Goal: Task Accomplishment & Management: Complete application form

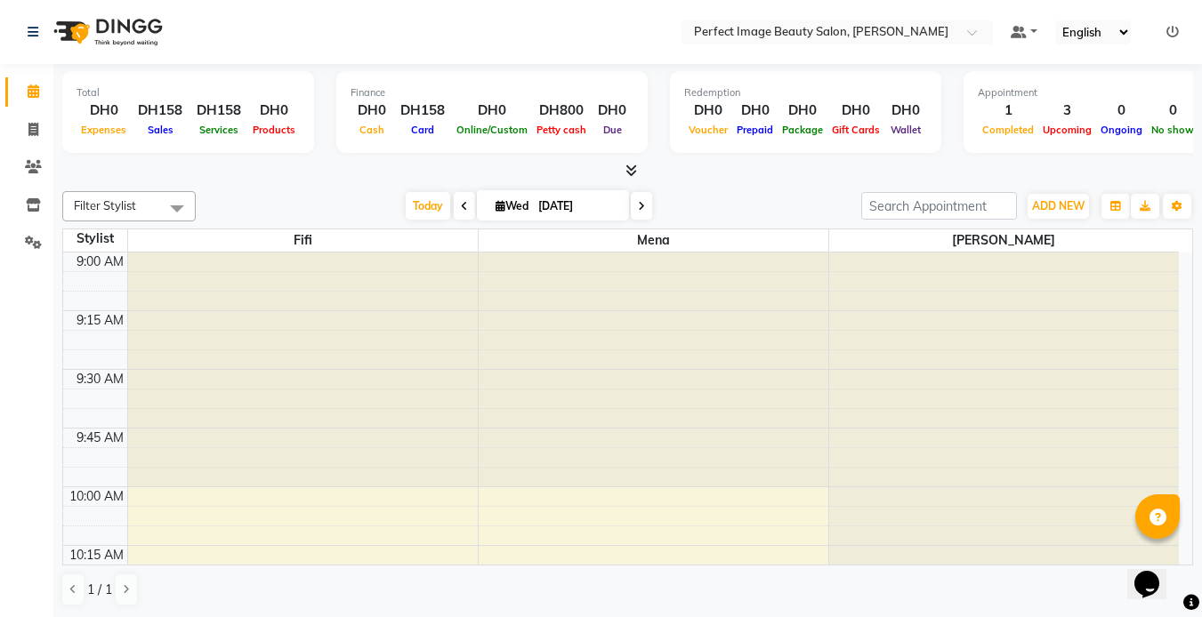
click at [358, 36] on nav "Select Location × Perfect Image Beauty Salon, [PERSON_NAME] Default Panel My Pa…" at bounding box center [601, 32] width 1202 height 64
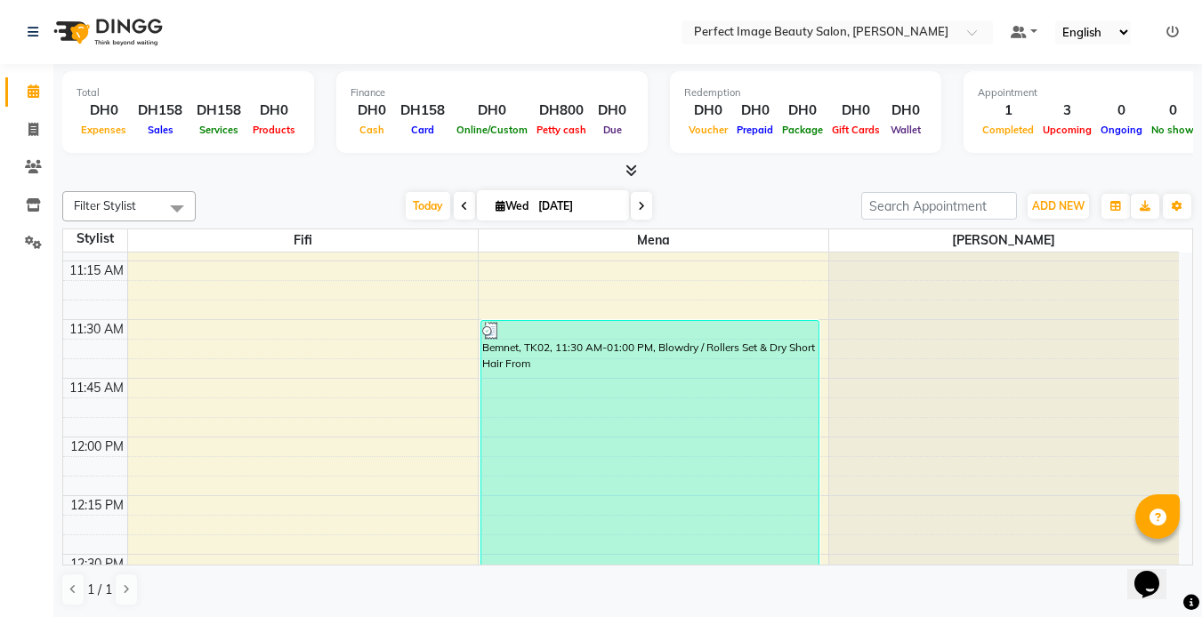
scroll to position [520, 0]
click at [636, 212] on span at bounding box center [641, 206] width 21 height 28
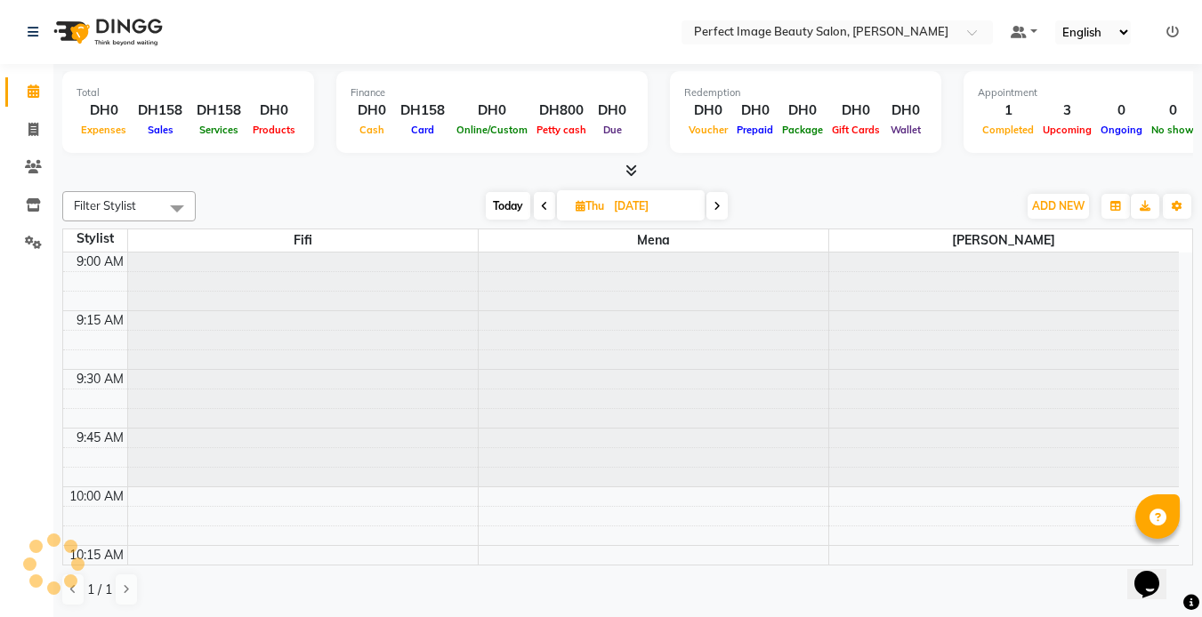
scroll to position [1880, 0]
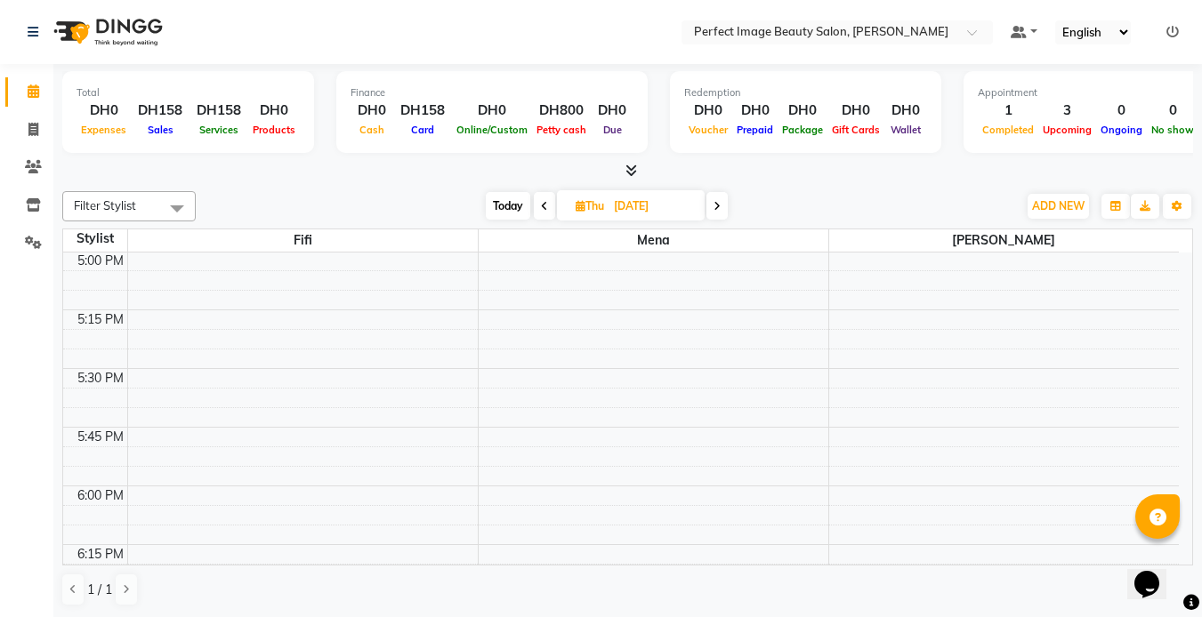
click at [719, 205] on icon at bounding box center [717, 206] width 7 height 11
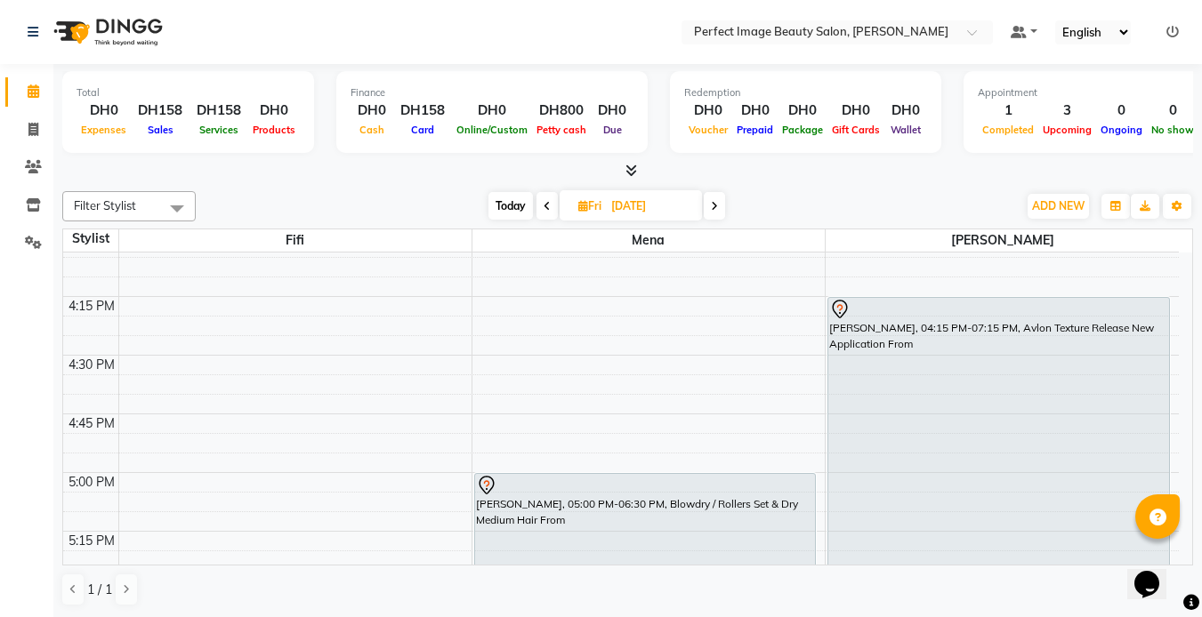
scroll to position [729, 0]
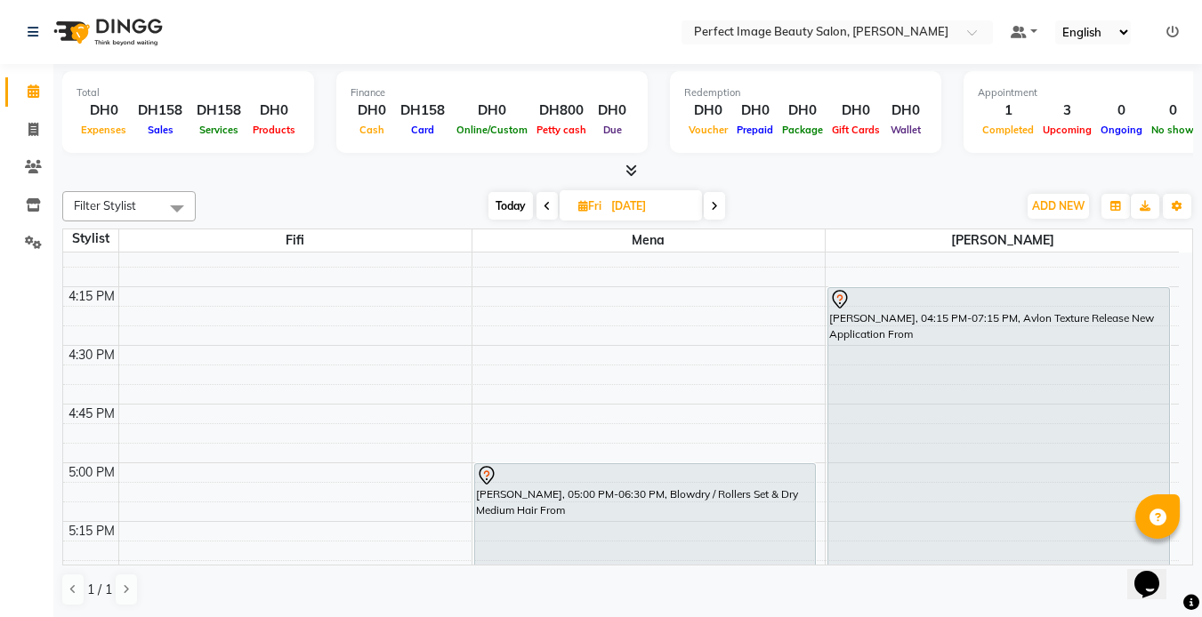
click at [711, 206] on icon at bounding box center [714, 206] width 7 height 11
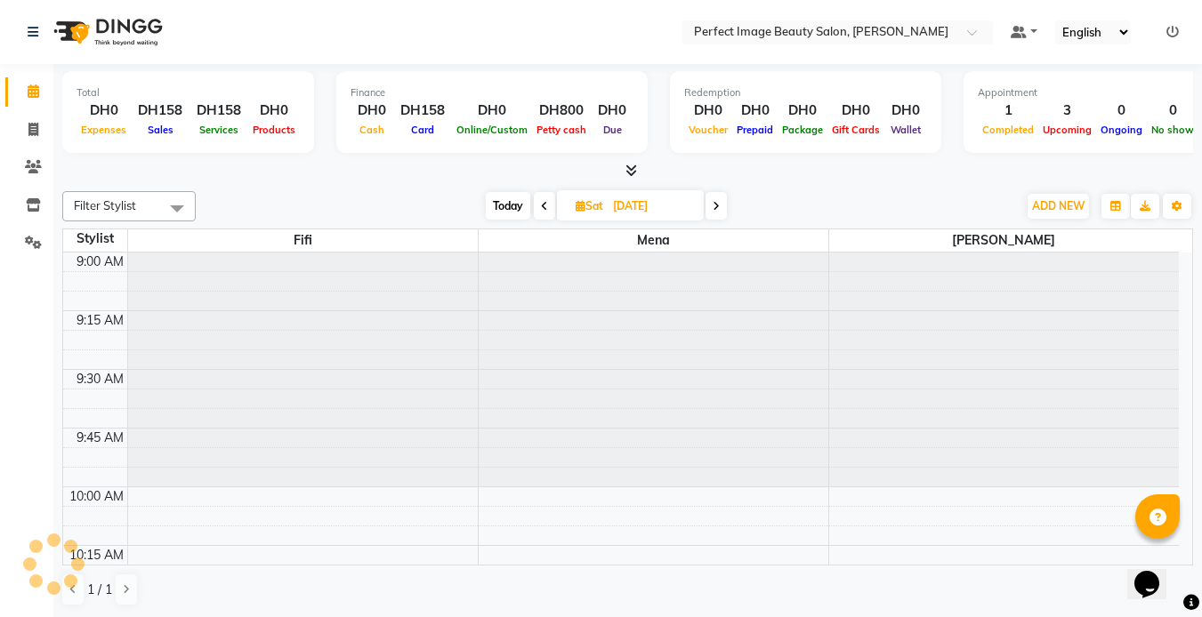
scroll to position [1880, 0]
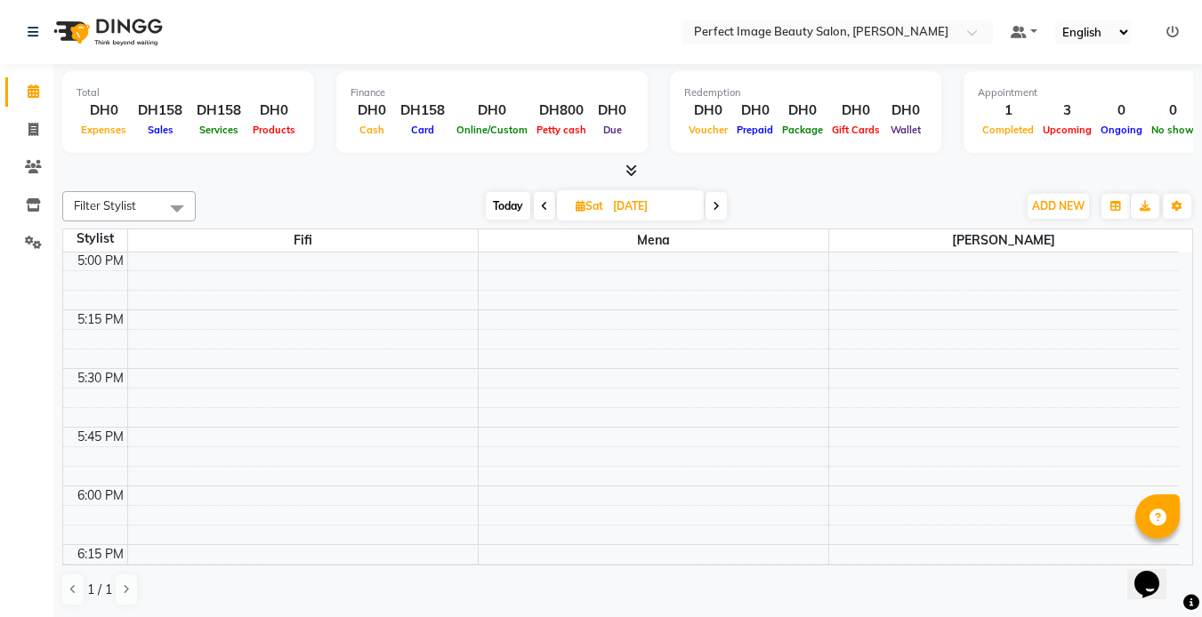
click at [711, 206] on span at bounding box center [716, 206] width 21 height 28
type input "07-09-2025"
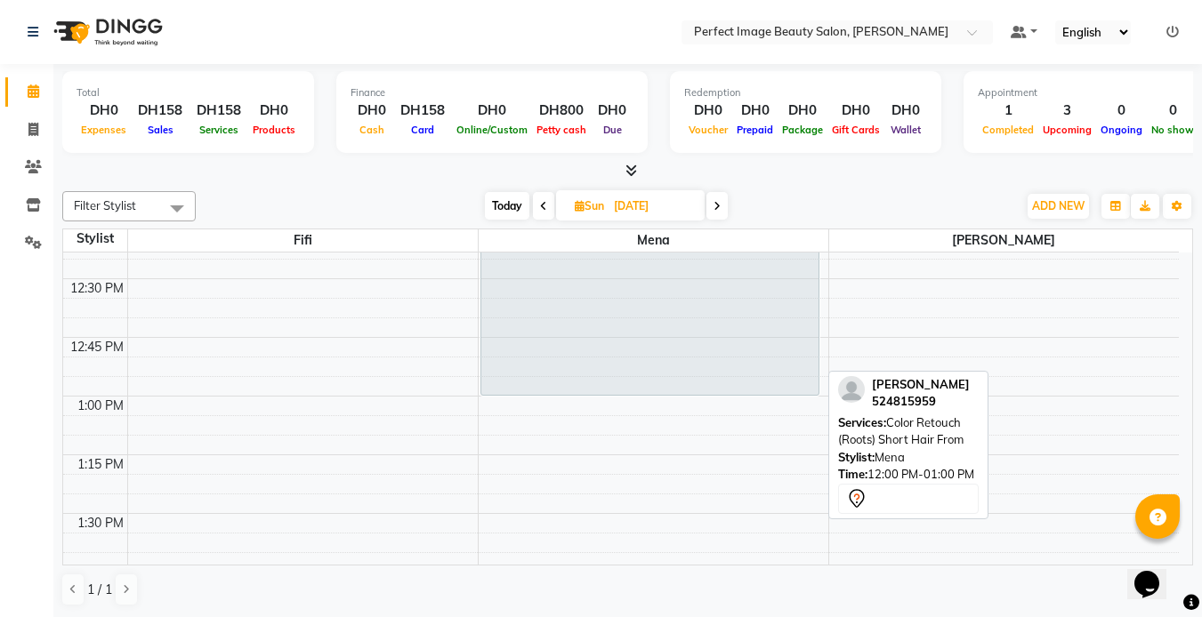
scroll to position [799, 0]
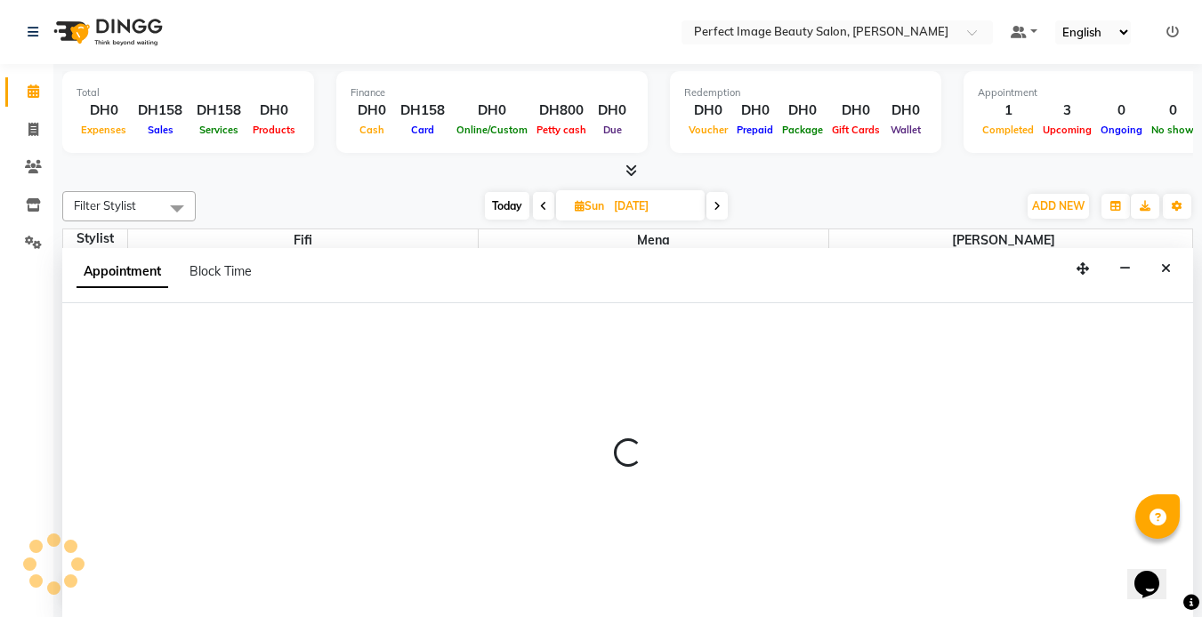
scroll to position [1, 0]
select select "85055"
select select "795"
select select "tentative"
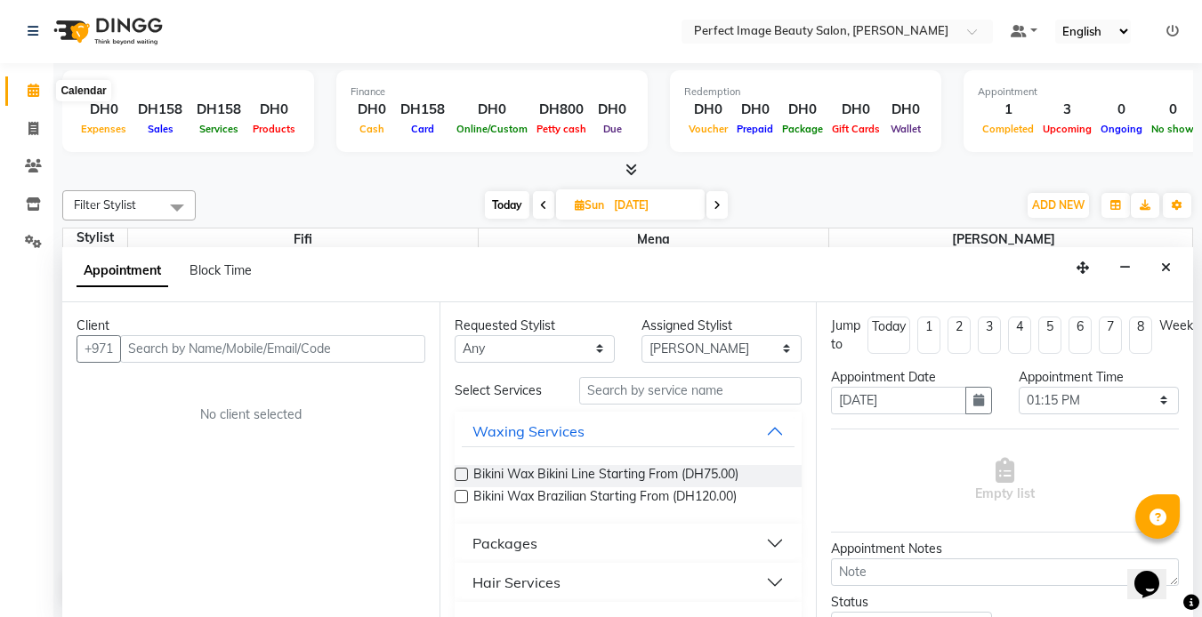
click at [36, 97] on span at bounding box center [33, 91] width 31 height 20
click at [36, 131] on icon at bounding box center [33, 128] width 10 height 13
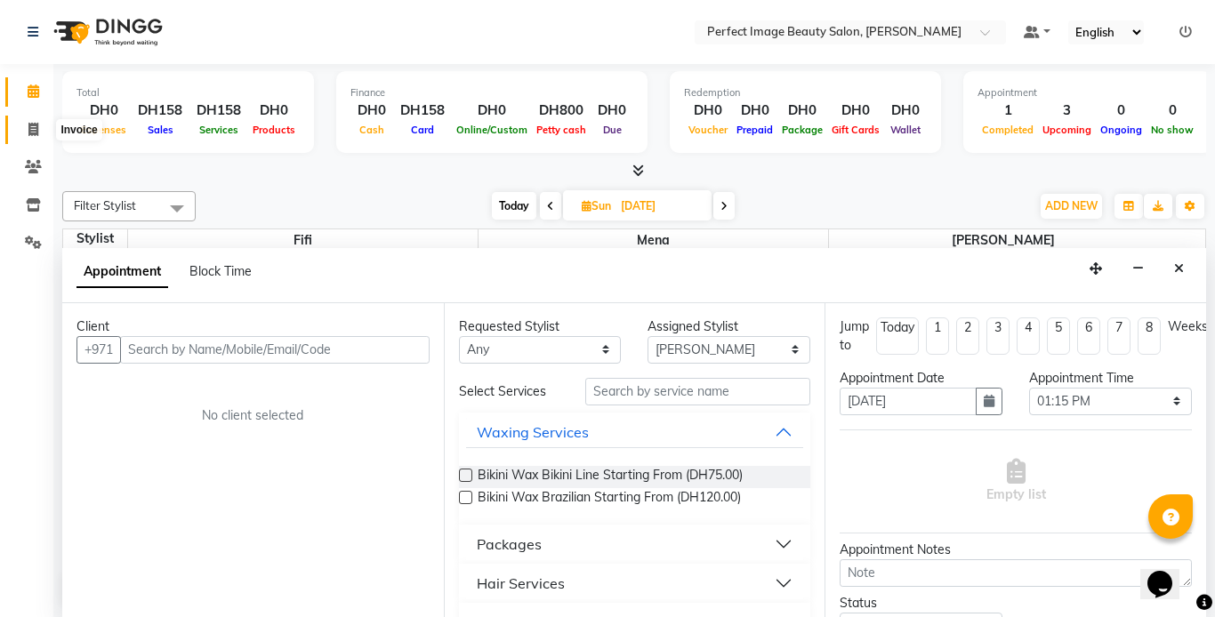
select select "service"
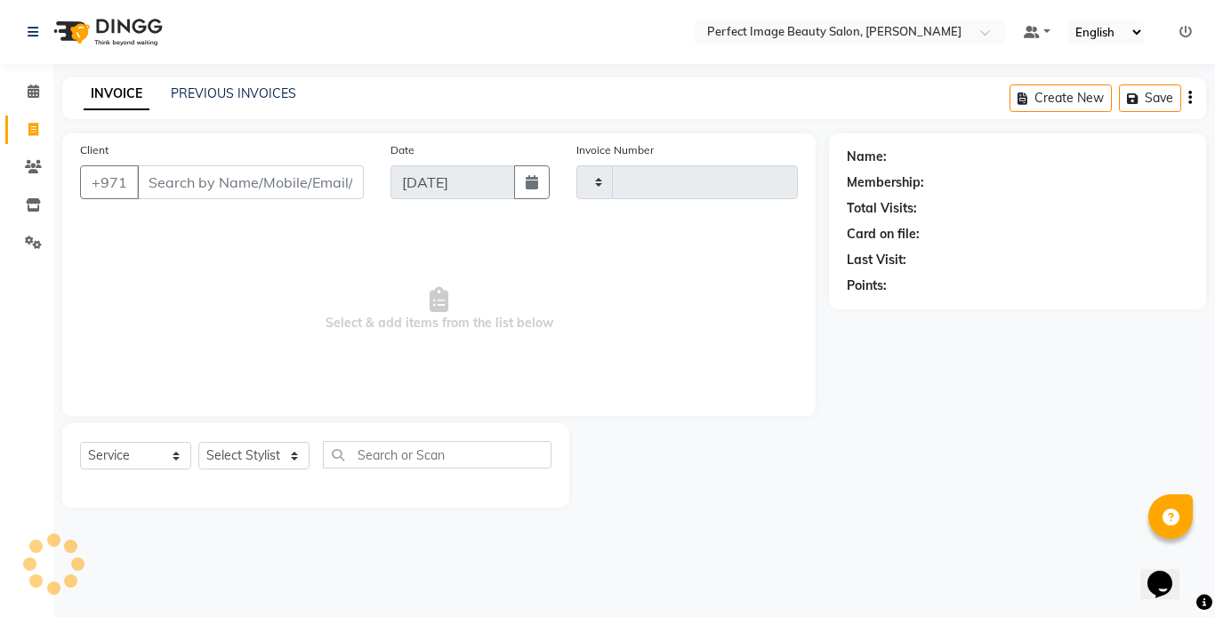
type input "0258"
select select "8564"
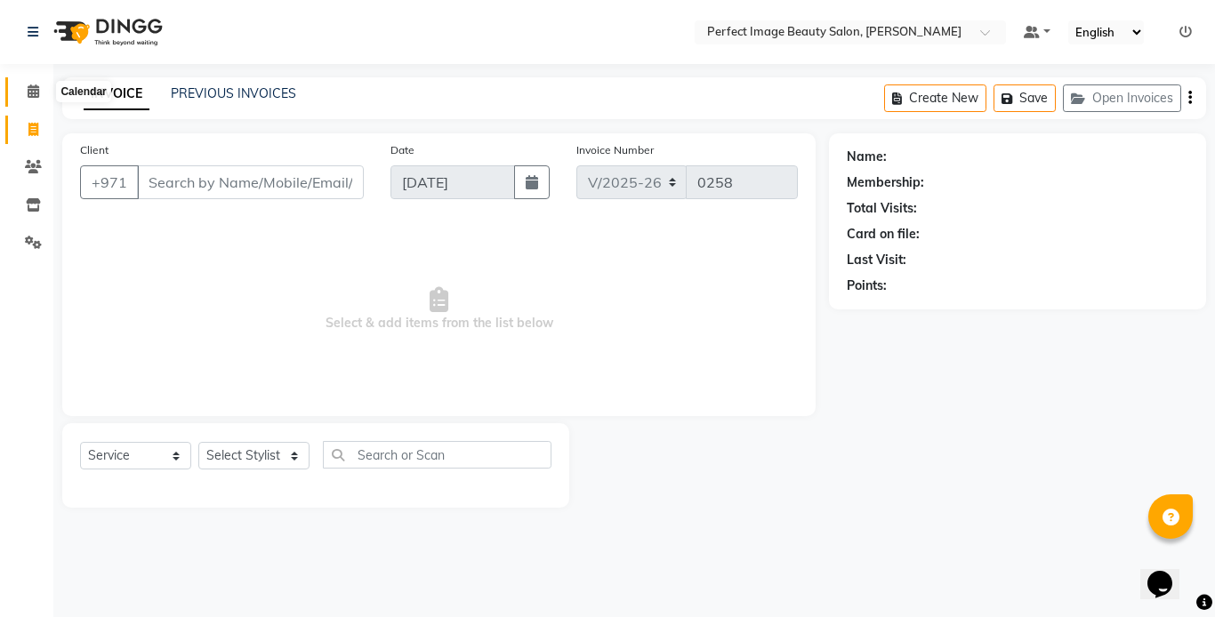
click at [37, 91] on icon at bounding box center [34, 91] width 12 height 13
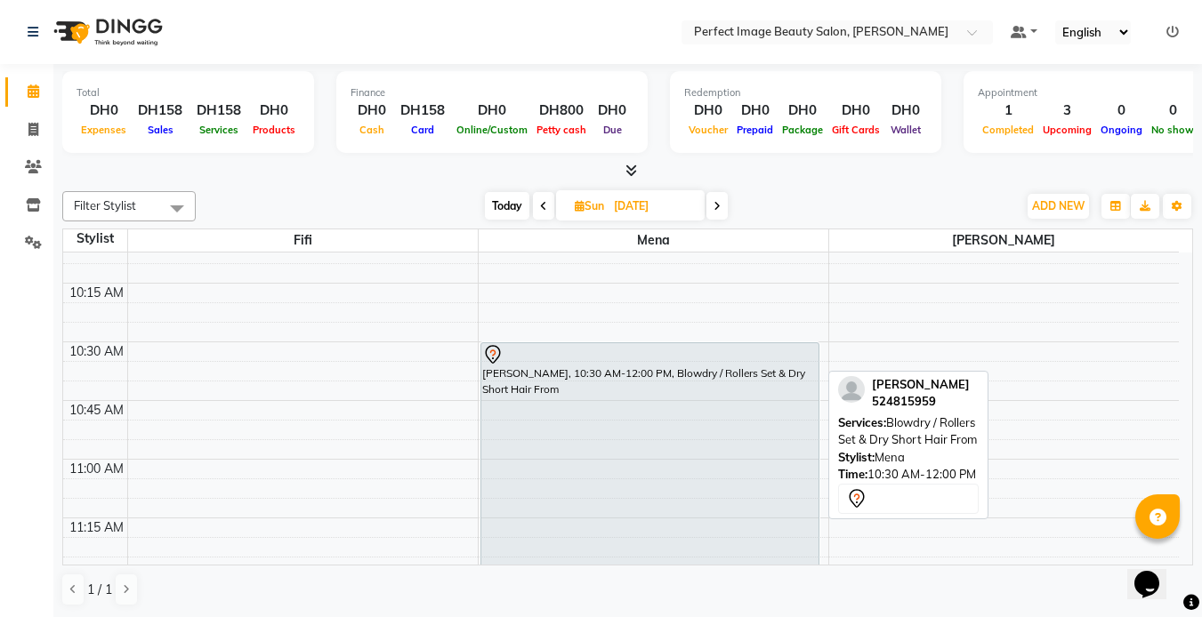
scroll to position [262, 0]
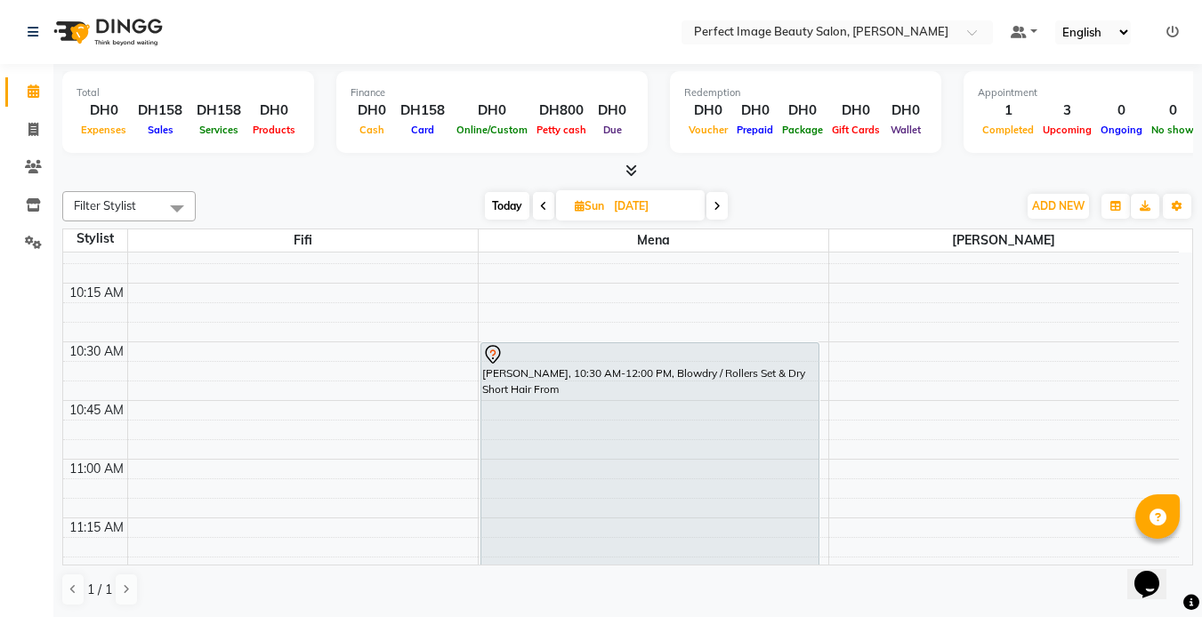
click at [500, 207] on span "Today" at bounding box center [507, 206] width 44 height 28
type input "[DATE]"
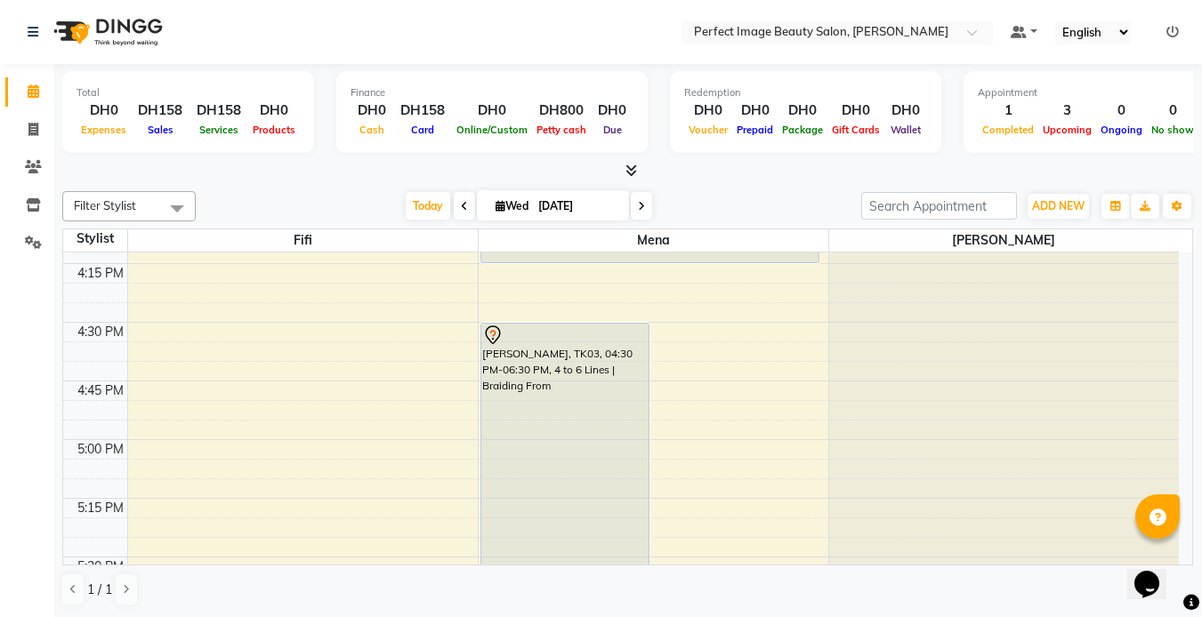
scroll to position [1688, 0]
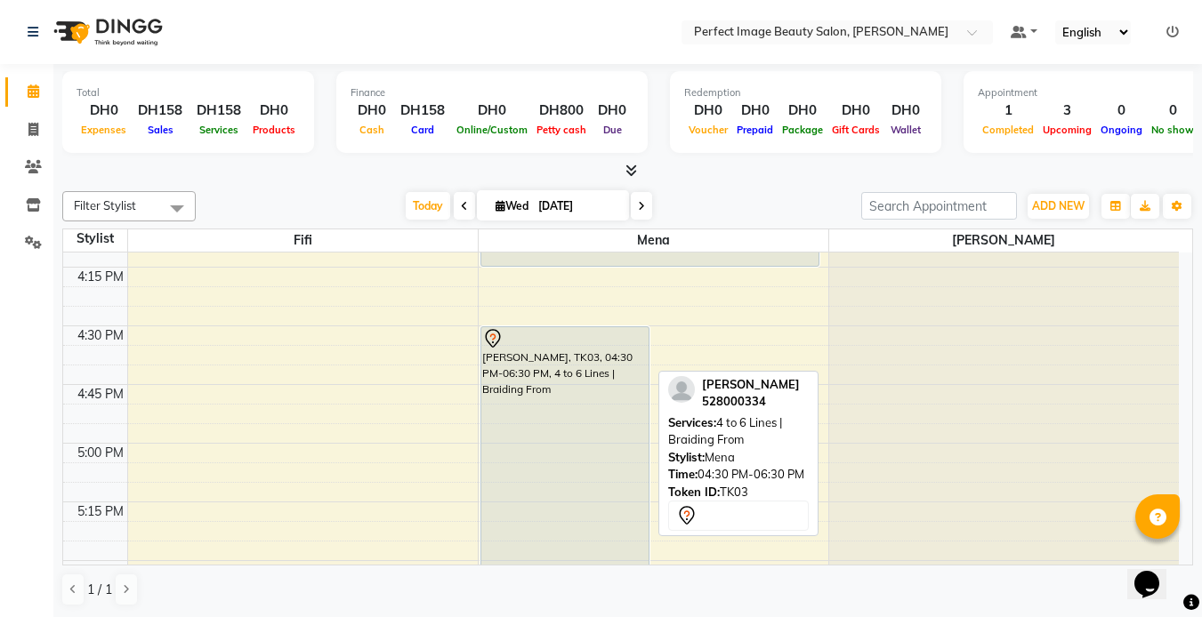
click at [499, 353] on div "Suzan Morint, TK03, 04:30 PM-06:30 PM, 4 to 6 Lines | Braiding From" at bounding box center [565, 560] width 168 height 467
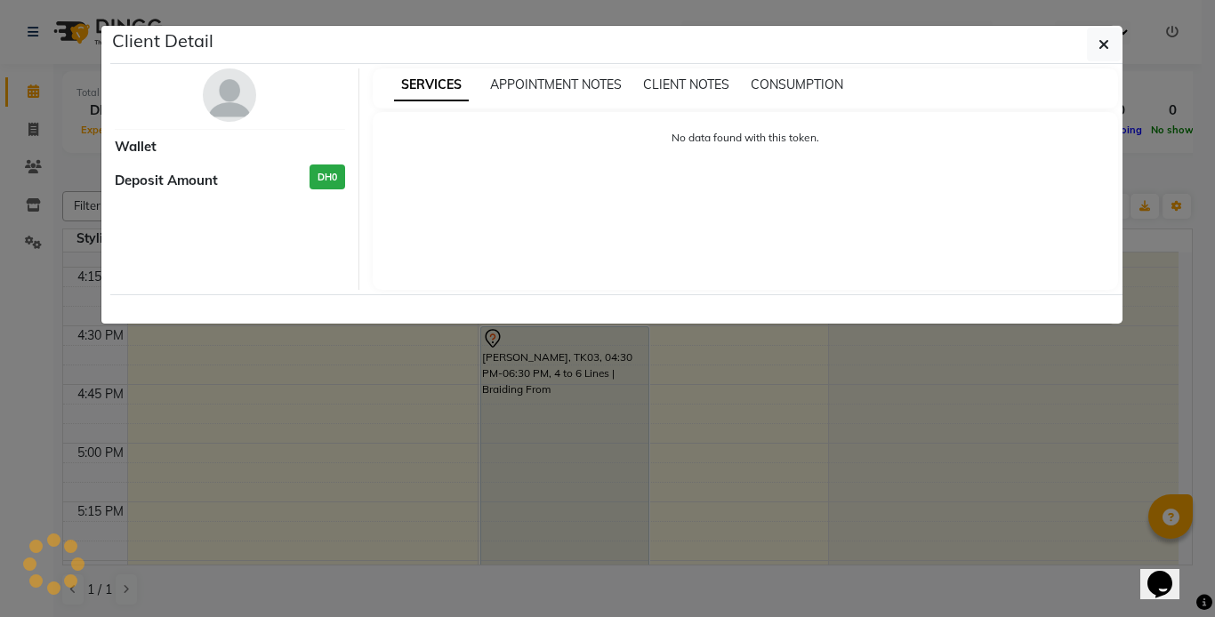
select select "7"
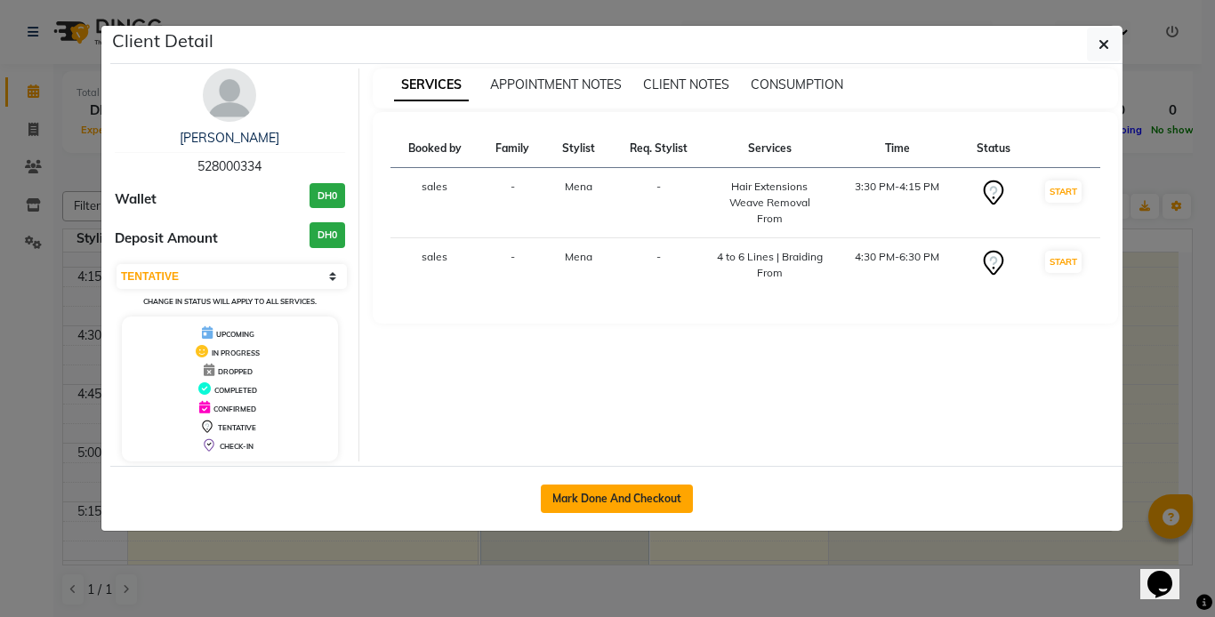
click at [590, 490] on button "Mark Done And Checkout" at bounding box center [617, 499] width 152 height 28
select select "service"
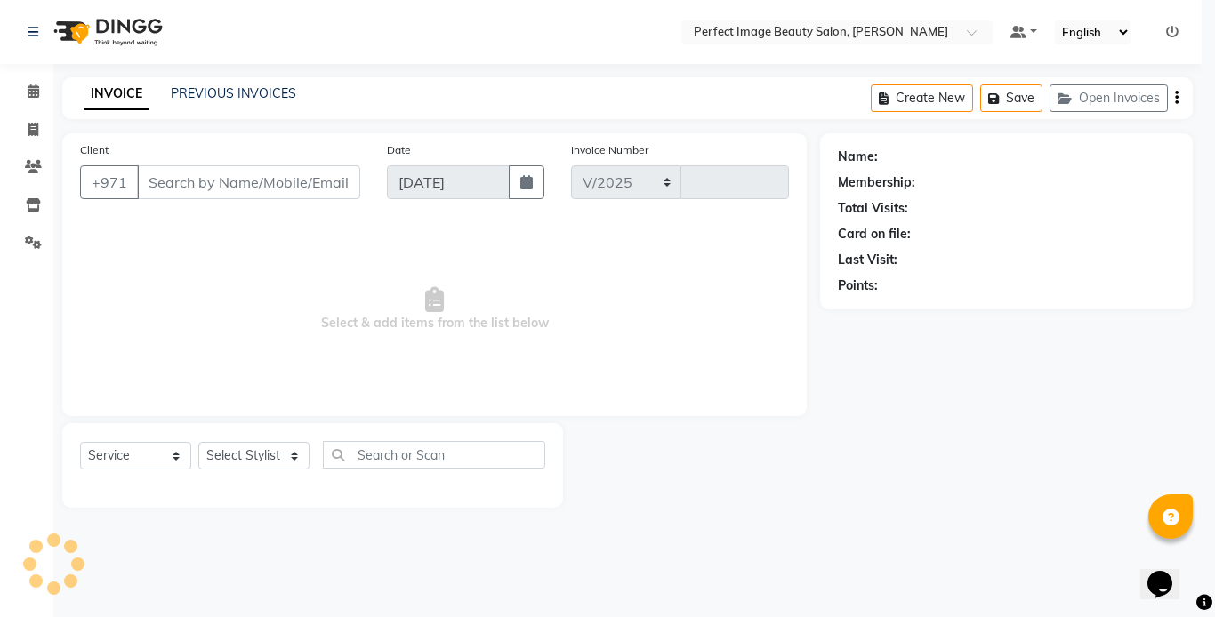
select select "8564"
type input "0258"
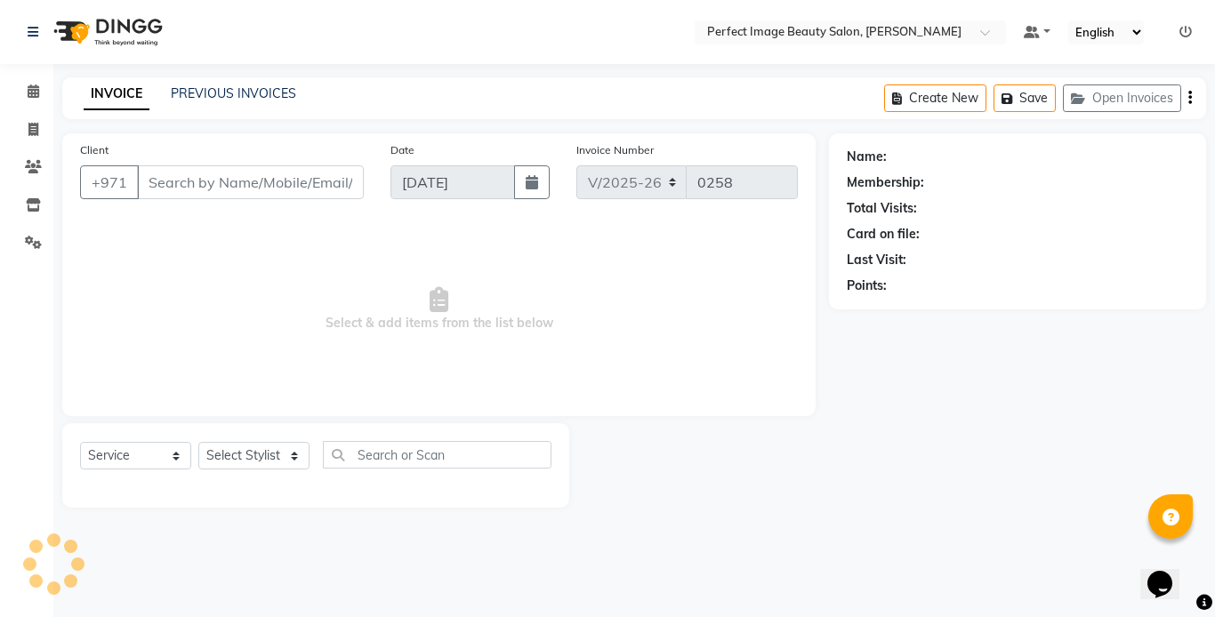
type input "52*****34"
select select "85054"
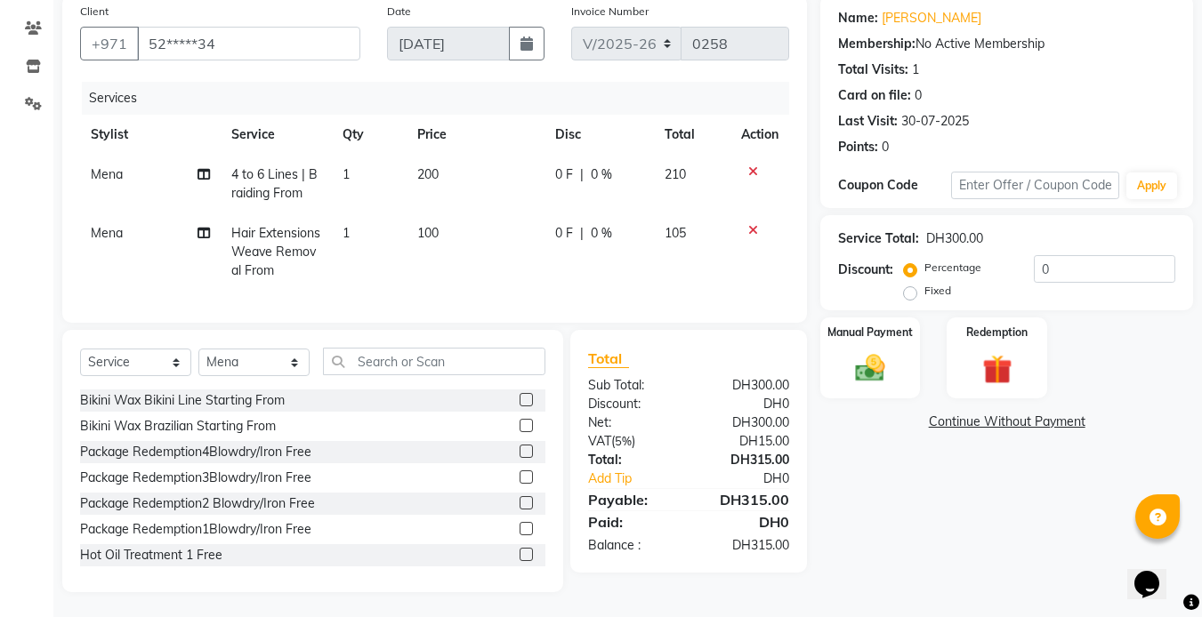
scroll to position [154, 0]
click at [876, 327] on div "Manual Payment" at bounding box center [871, 356] width 104 height 85
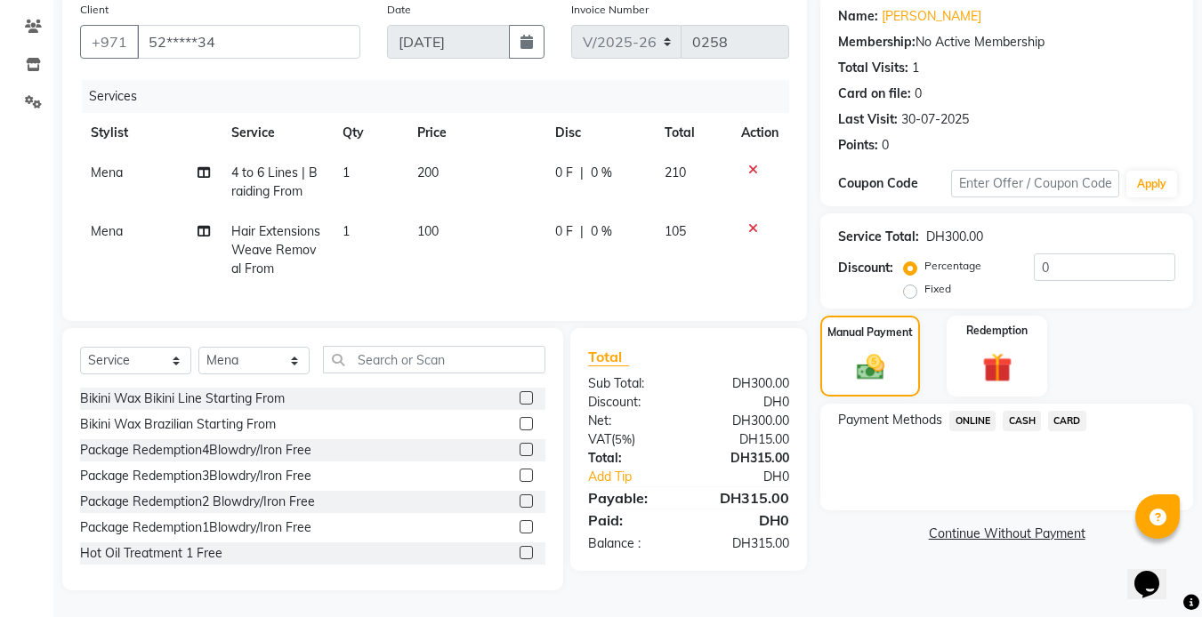
click at [924, 337] on div "Manual Payment Redemption" at bounding box center [1006, 356] width 399 height 81
click at [1021, 411] on span "CASH" at bounding box center [1022, 421] width 38 height 20
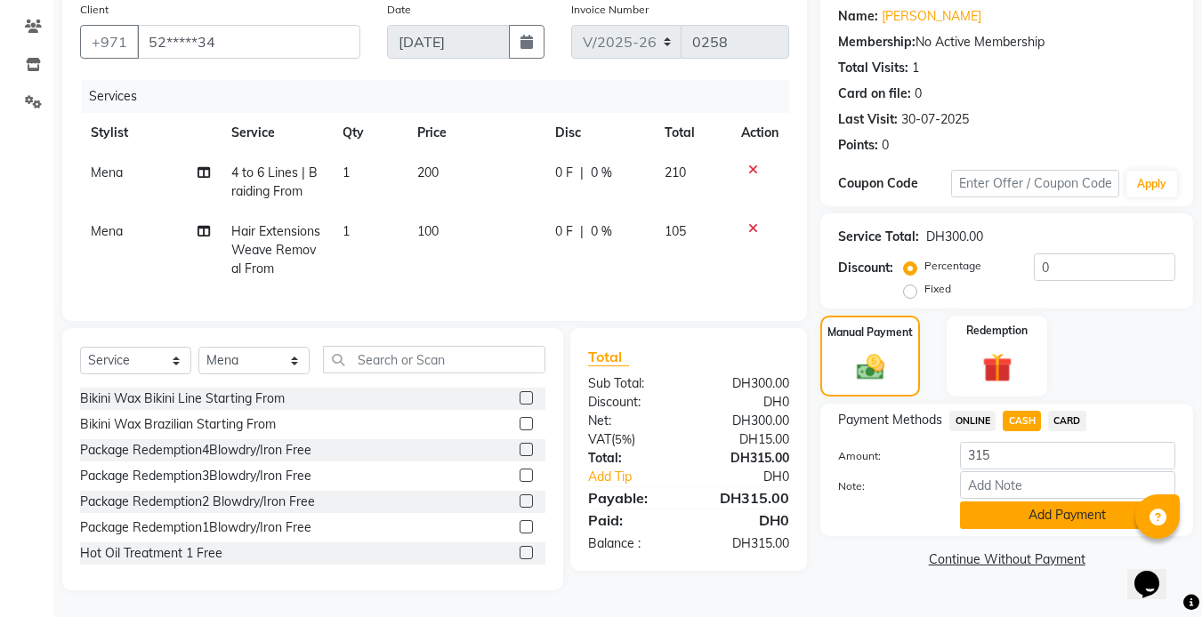
click at [1057, 504] on button "Add Payment" at bounding box center [1067, 516] width 215 height 28
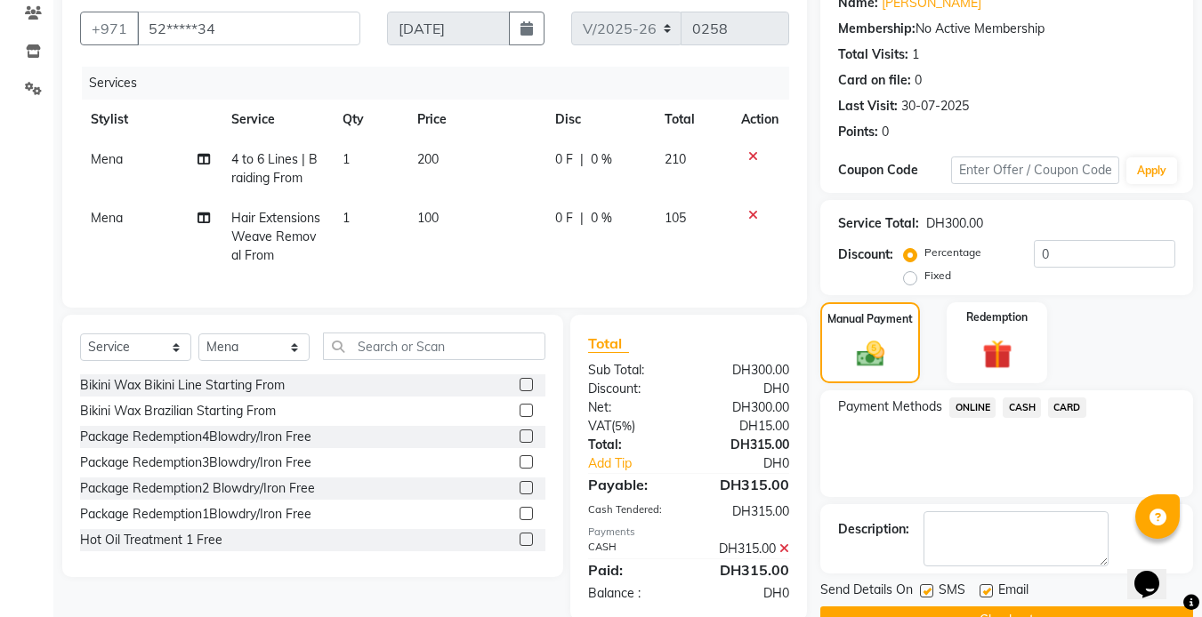
scroll to position [198, 0]
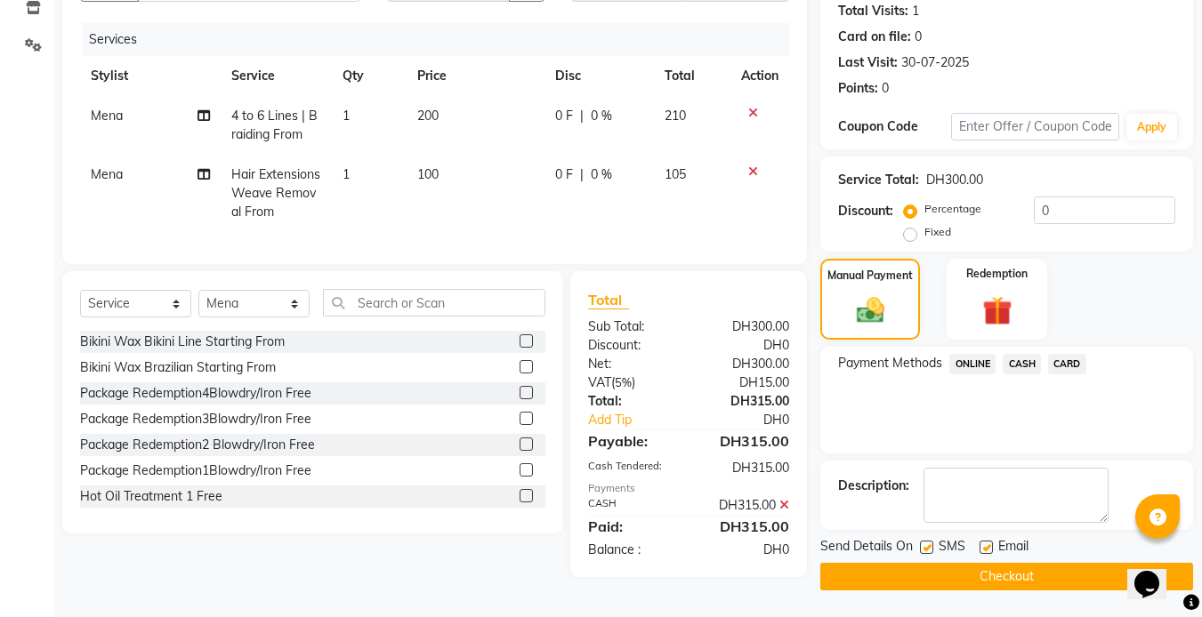
click at [1002, 572] on button "Checkout" at bounding box center [1006, 577] width 373 height 28
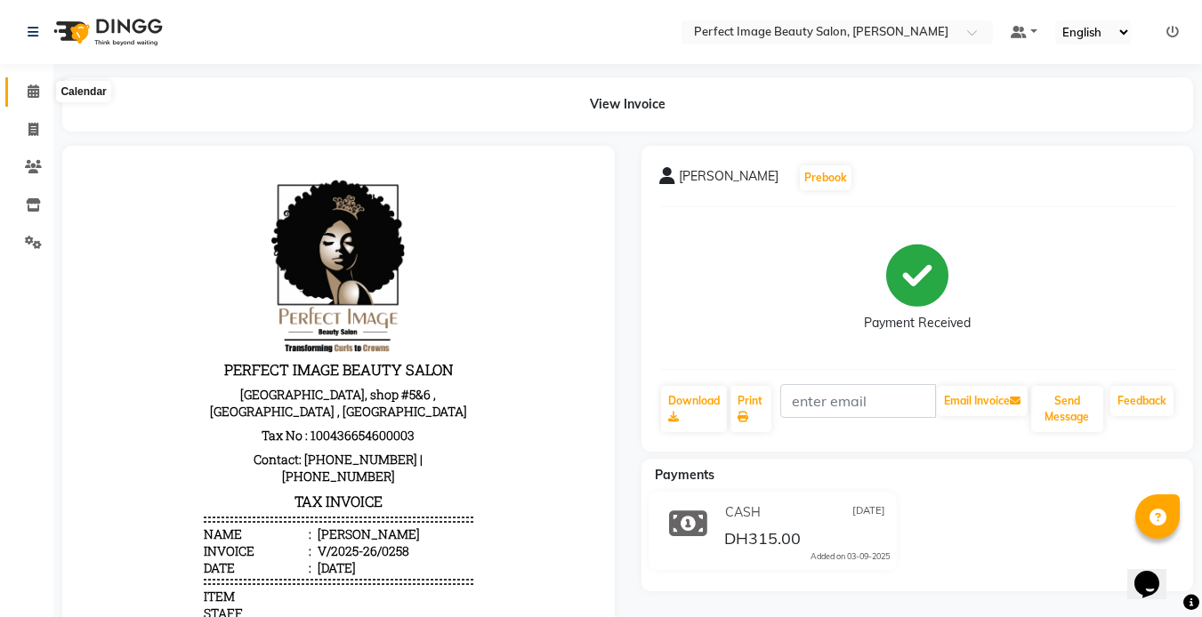
click at [29, 92] on icon at bounding box center [34, 91] width 12 height 13
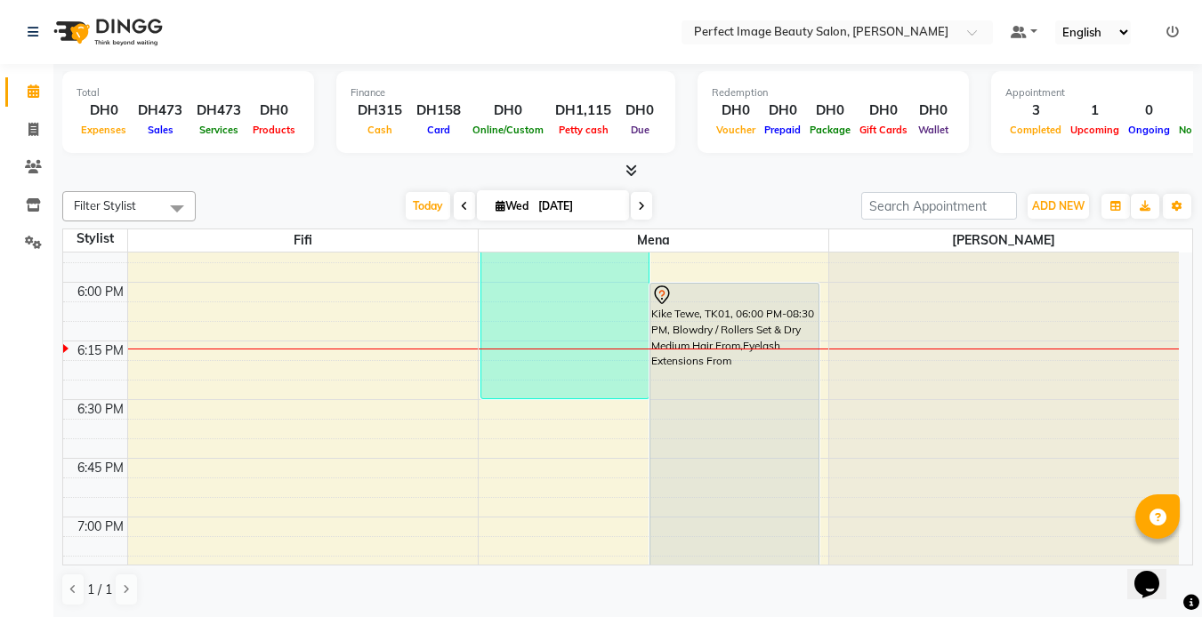
scroll to position [2083, 0]
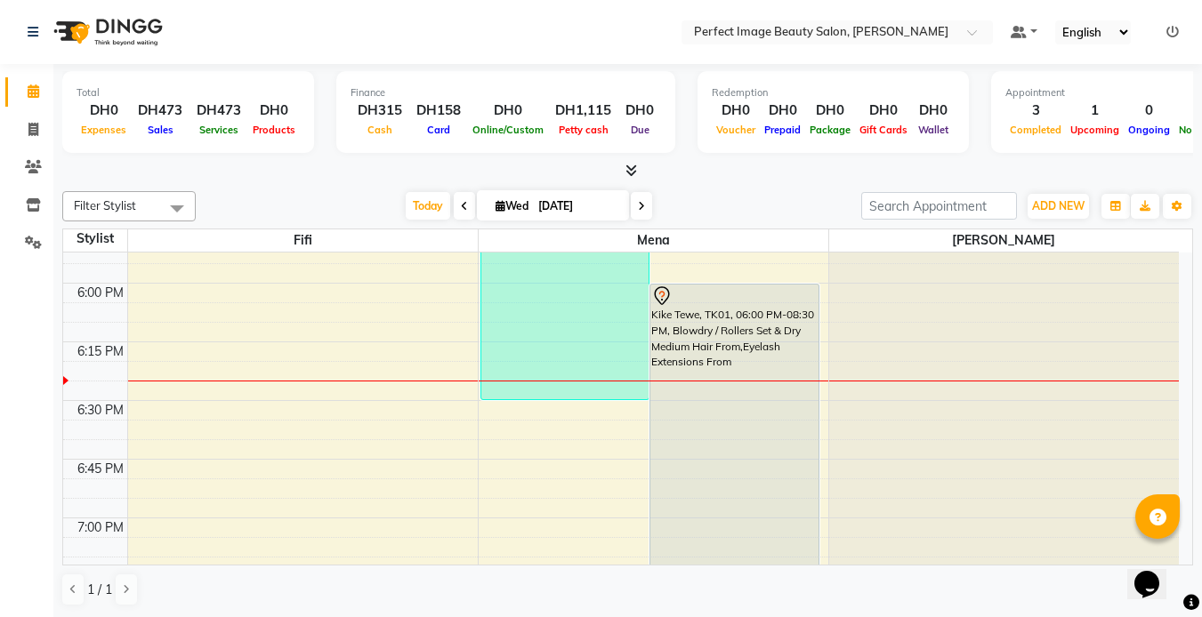
click at [284, 24] on nav "Select Location × Perfect Image Beauty Salon, Sheikh Zayed Default Panel My Pan…" at bounding box center [601, 32] width 1202 height 64
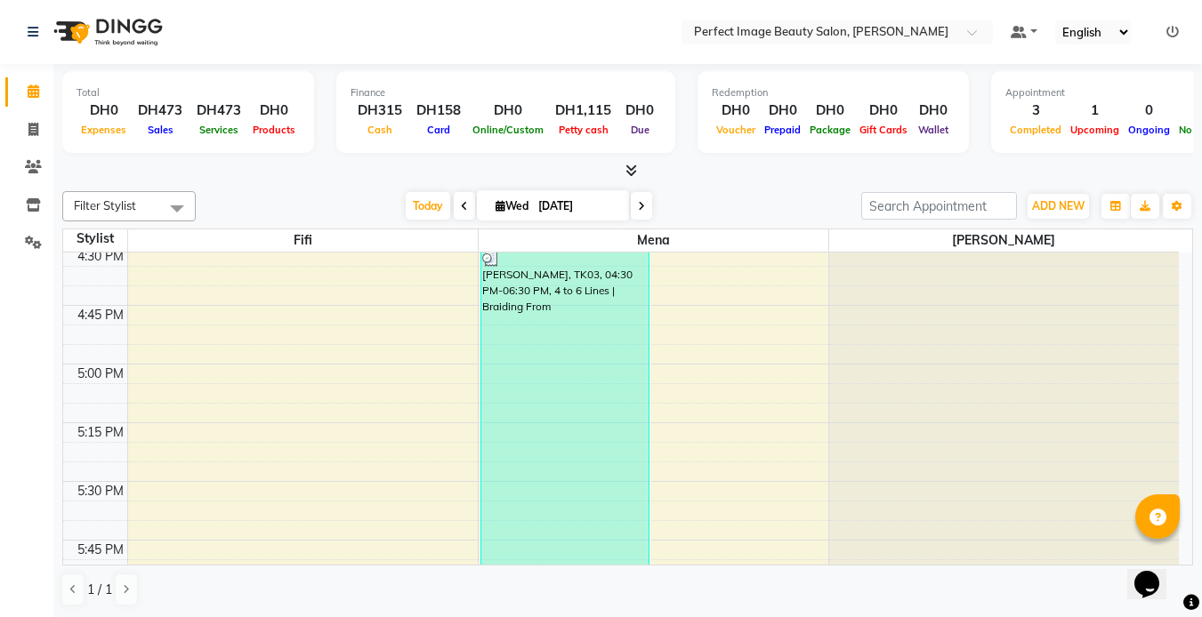
scroll to position [1766, 0]
click at [638, 206] on icon at bounding box center [641, 206] width 7 height 11
type input "04-09-2025"
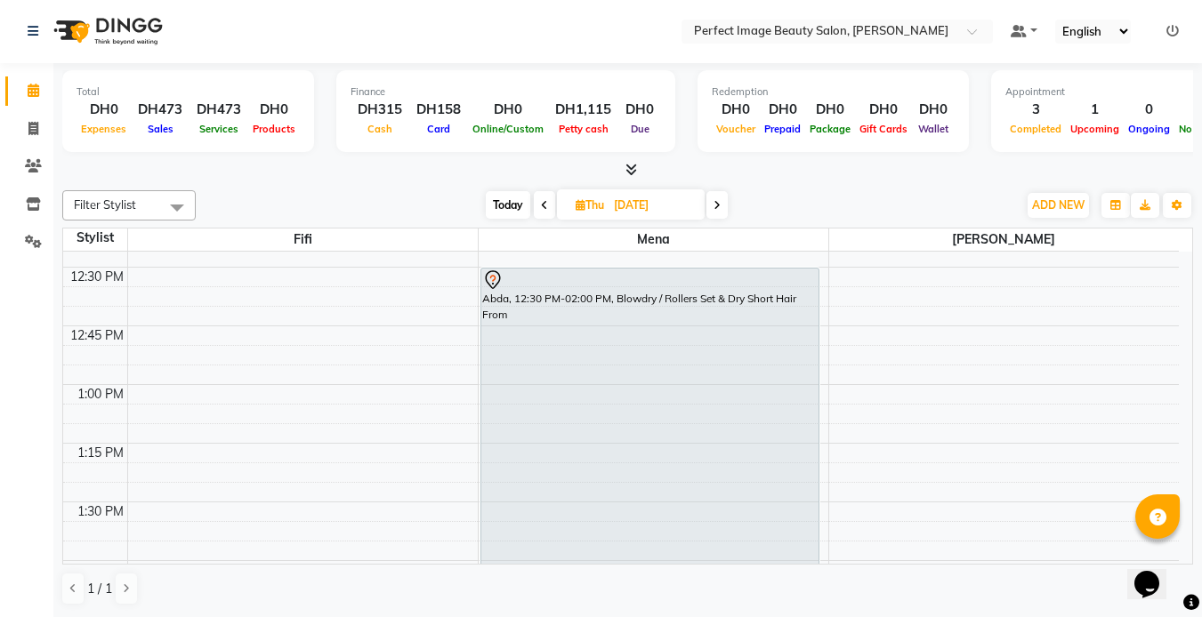
scroll to position [805, 0]
drag, startPoint x: 126, startPoint y: 399, endPoint x: 0, endPoint y: 240, distance: 202.6
click at [0, 268] on app-home "Select Location × Perfect Image Beauty Salon, Sheikh Zayed Default Panel My Pan…" at bounding box center [601, 308] width 1202 height 618
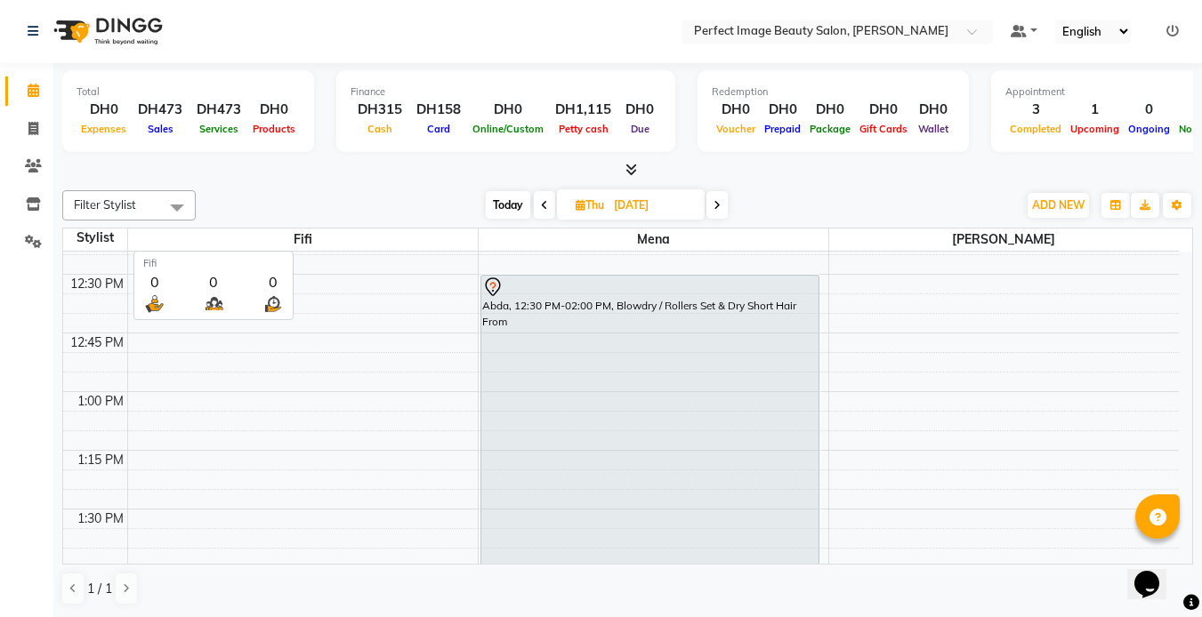
scroll to position [795, 0]
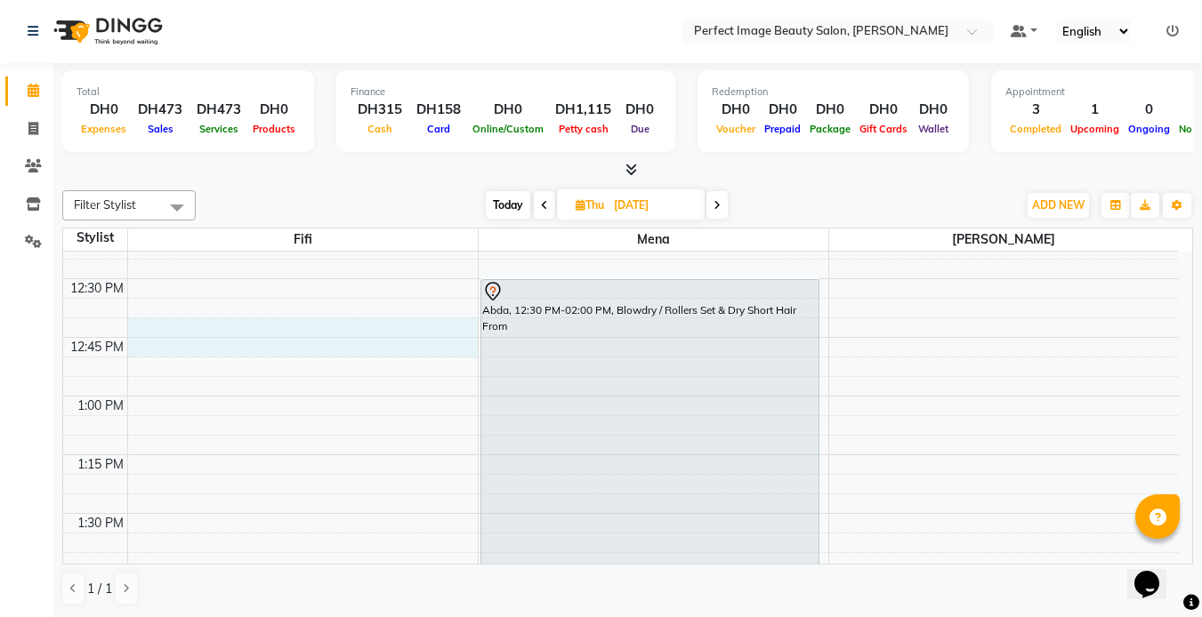
drag, startPoint x: 136, startPoint y: 315, endPoint x: 157, endPoint y: 338, distance: 31.5
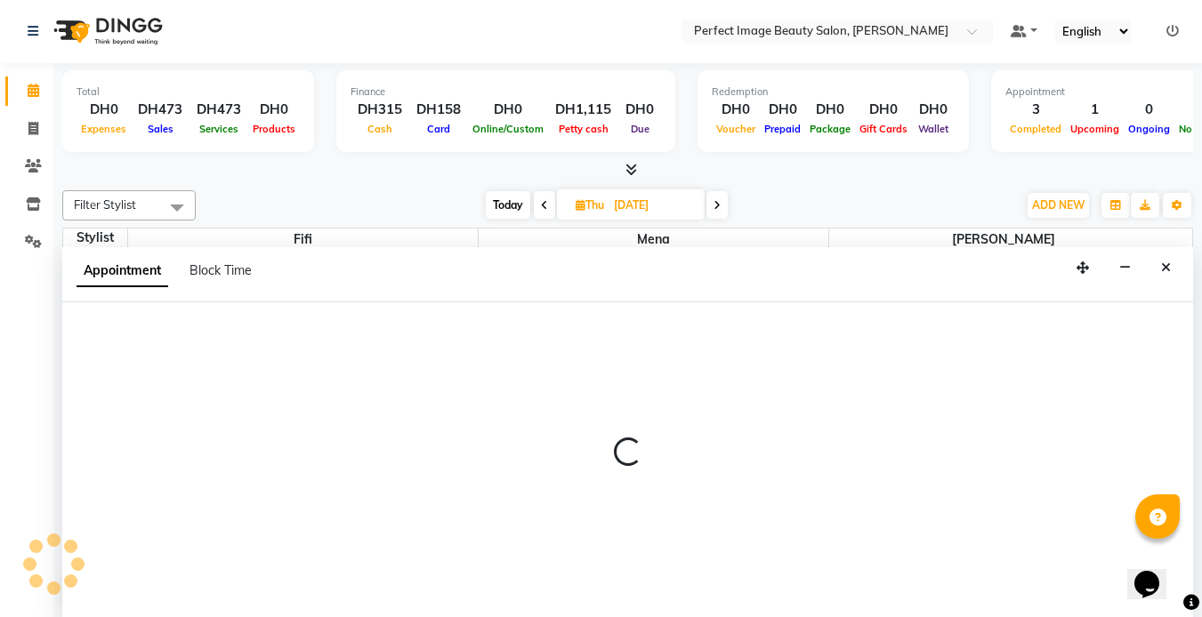
select select "85053"
select select "765"
select select "tentative"
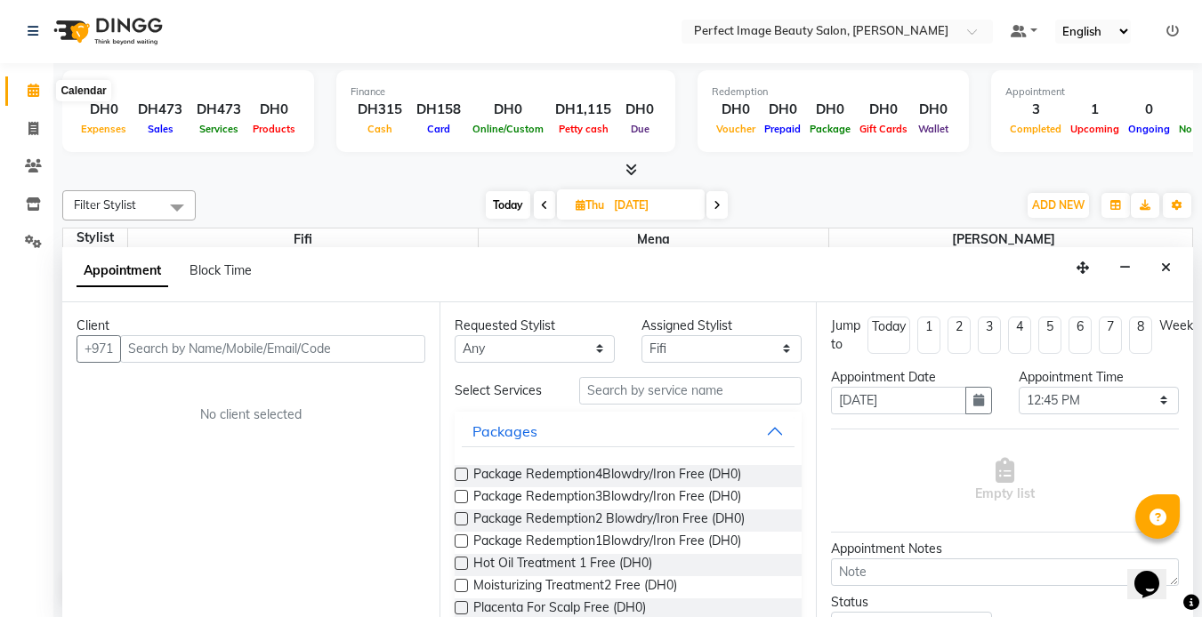
scroll to position [0, 0]
click at [35, 88] on icon at bounding box center [34, 91] width 12 height 13
click at [32, 93] on icon at bounding box center [34, 91] width 12 height 13
click at [31, 127] on icon at bounding box center [33, 129] width 10 height 13
select select "service"
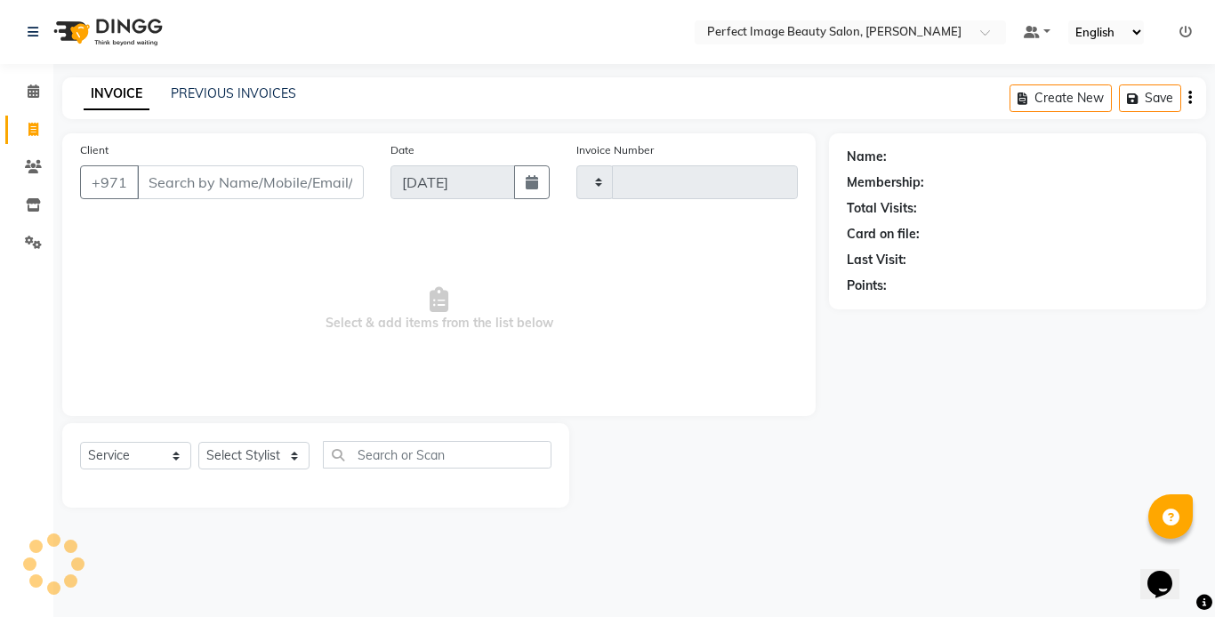
type input "0259"
select select "8564"
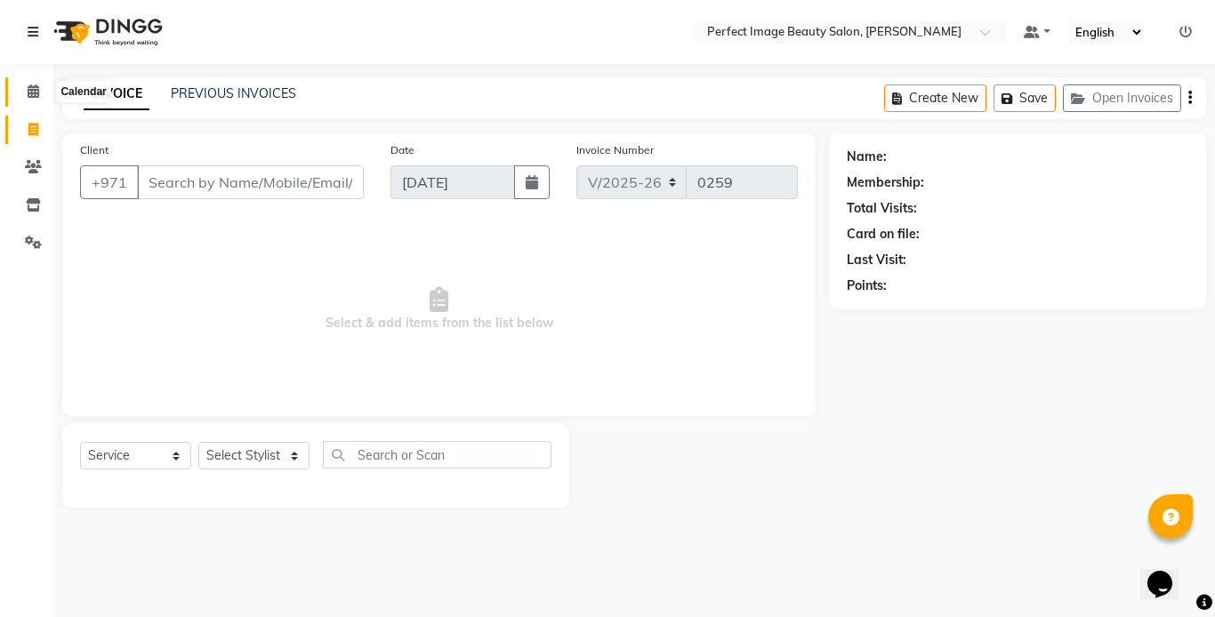
click at [34, 82] on span at bounding box center [33, 92] width 31 height 20
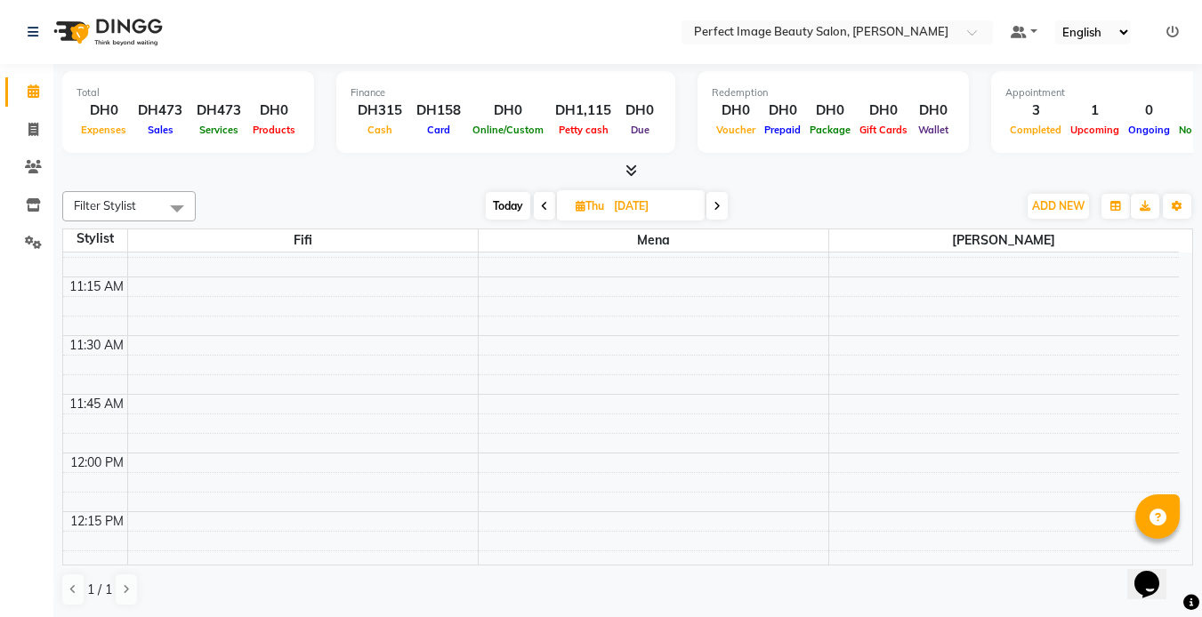
scroll to position [498, 0]
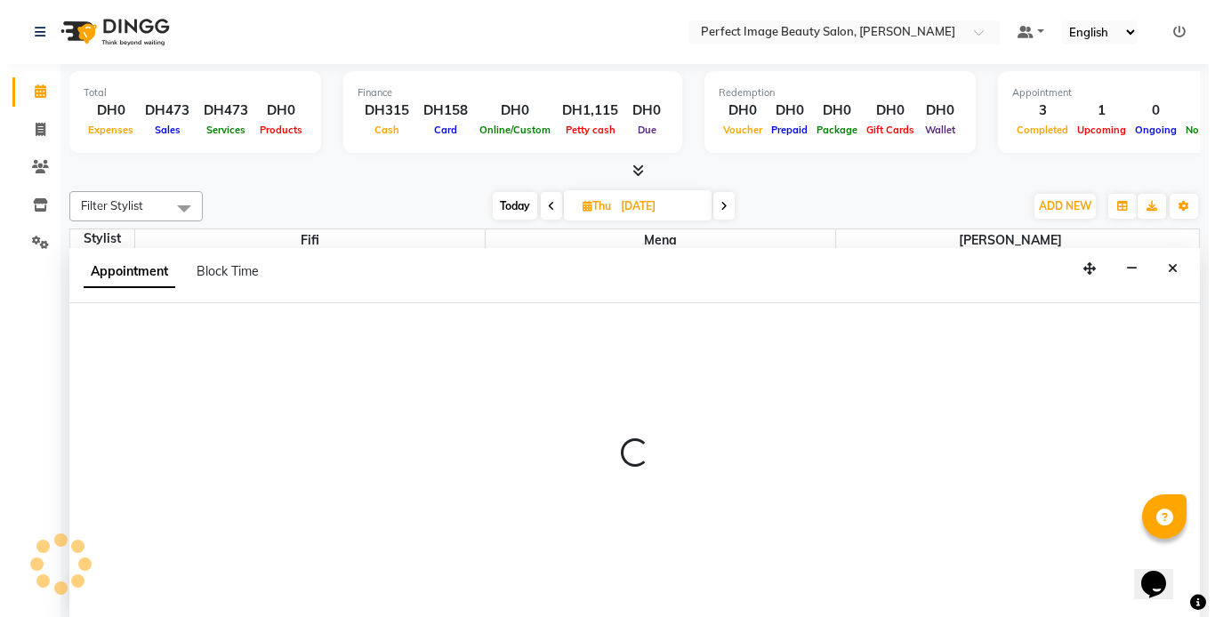
scroll to position [1, 0]
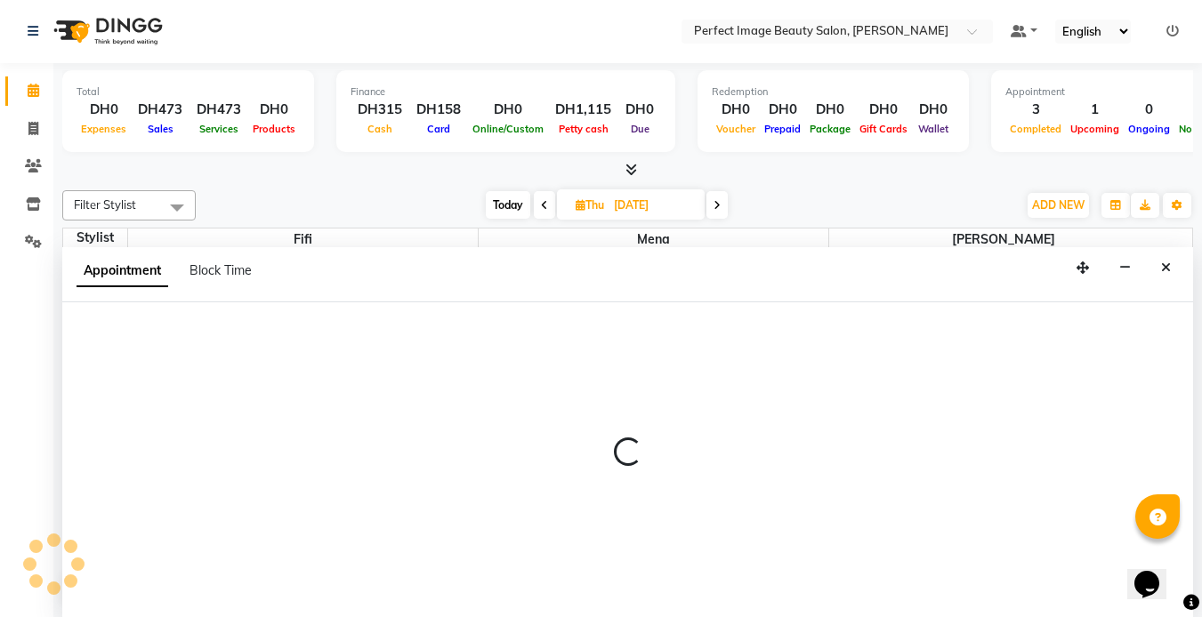
select select "85053"
select select "tentative"
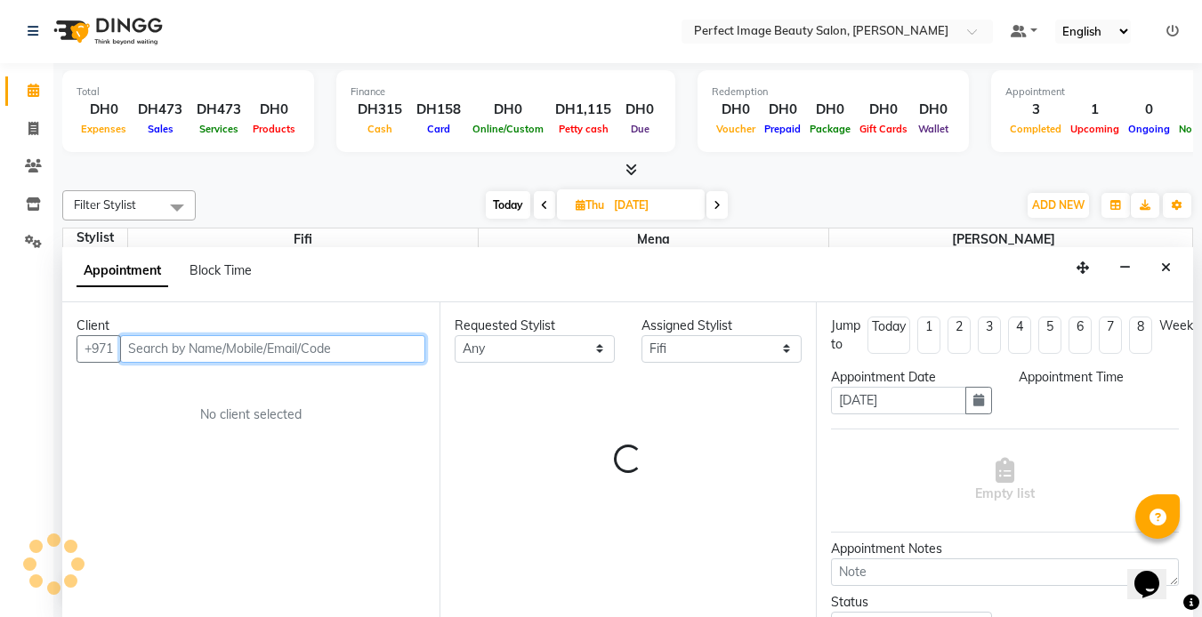
select select "690"
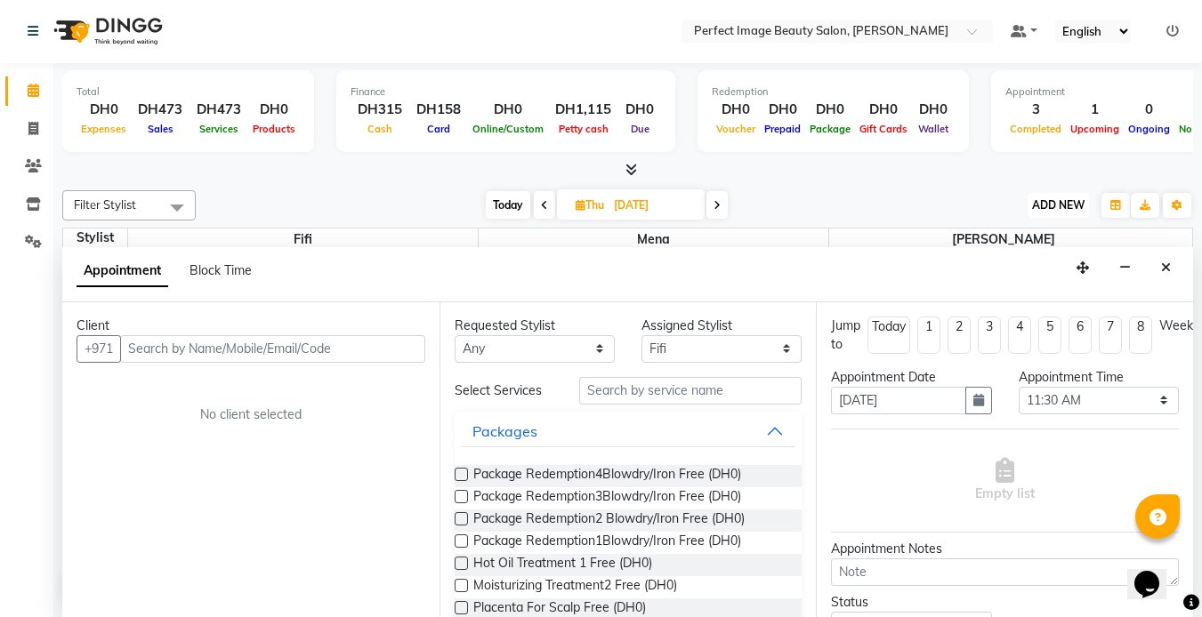
click at [1051, 204] on span "ADD NEW" at bounding box center [1058, 204] width 52 height 13
click at [1013, 241] on button "Add Appointment" at bounding box center [1018, 239] width 141 height 23
click at [140, 349] on input "text" at bounding box center [272, 349] width 305 height 28
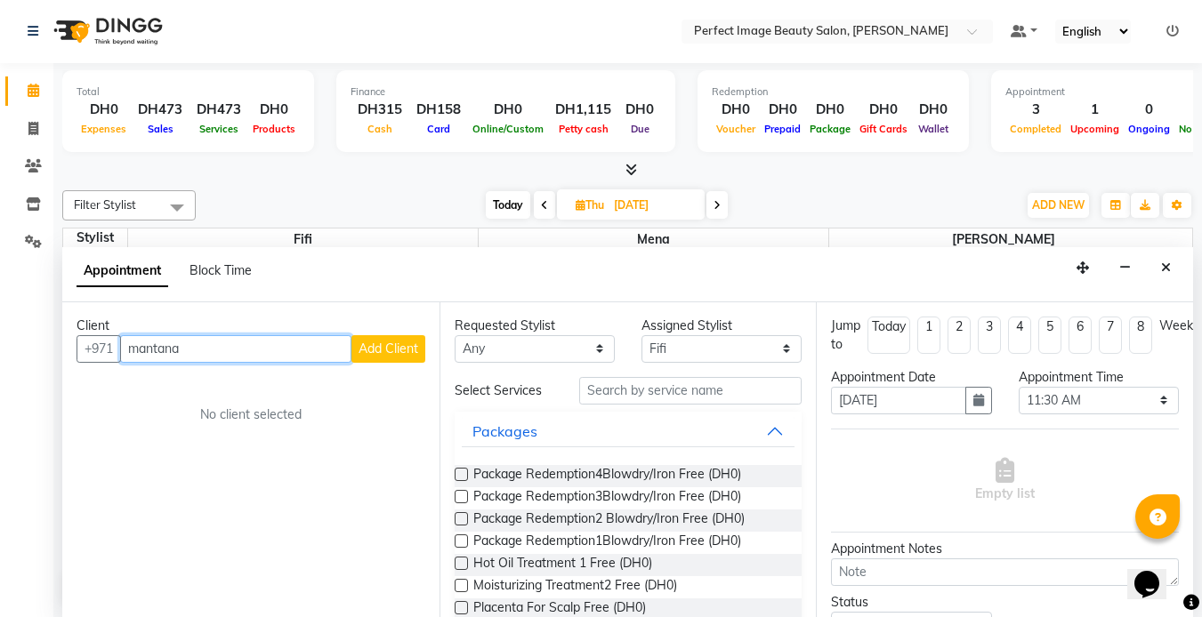
type input "mantana"
click at [383, 354] on span "Add Client" at bounding box center [389, 349] width 60 height 16
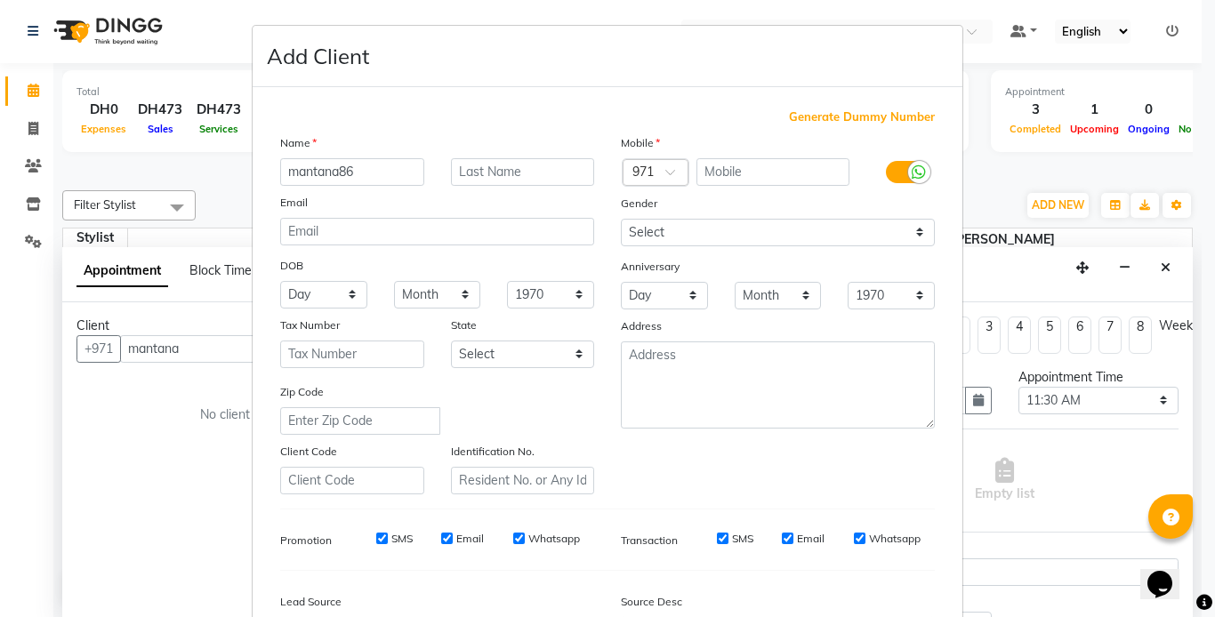
type input "mantana86"
click at [725, 182] on input "text" at bounding box center [774, 172] width 154 height 28
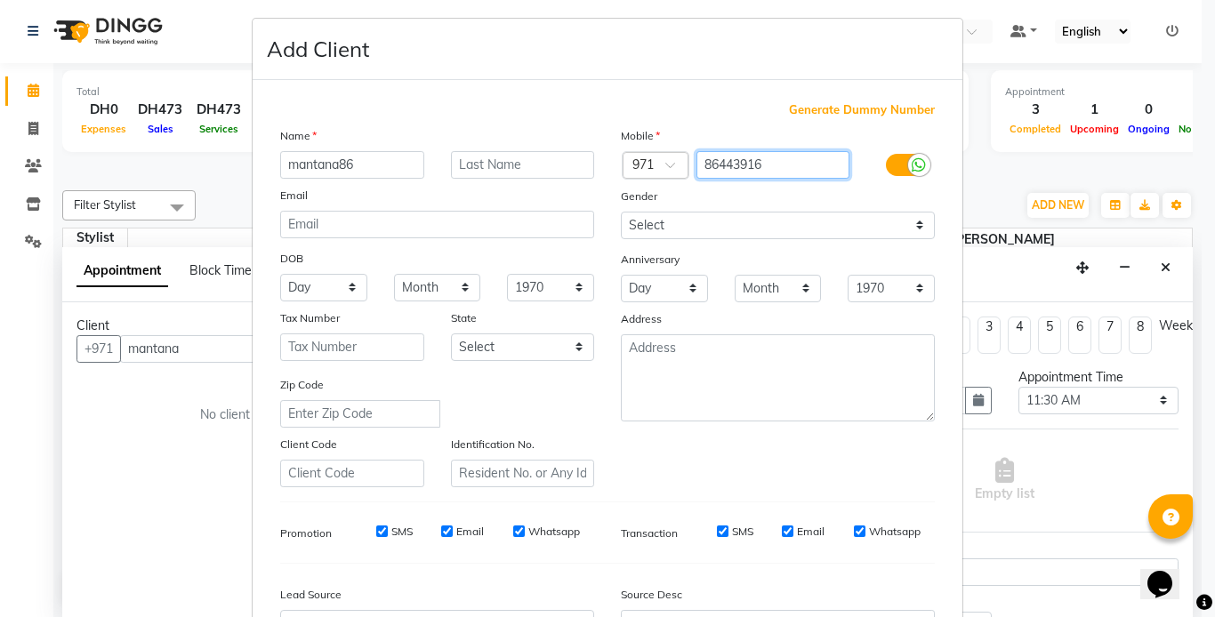
scroll to position [0, 0]
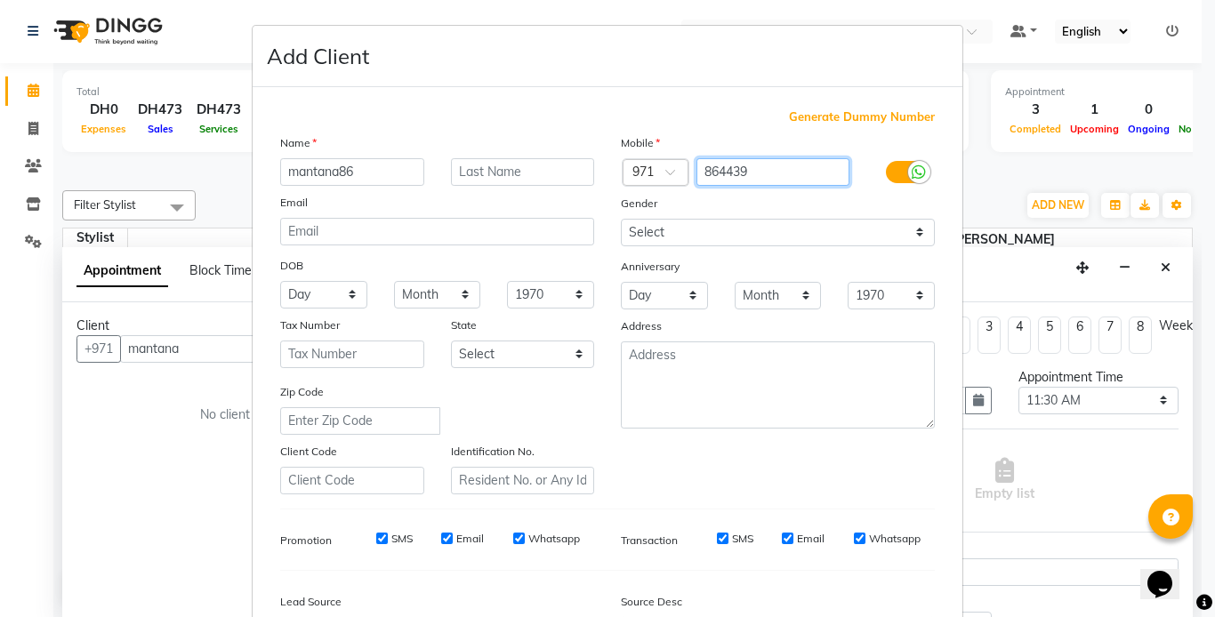
type input "864439"
click at [351, 170] on input "mantana86" at bounding box center [352, 172] width 144 height 28
type input "mantana"
click at [744, 165] on input "864439" at bounding box center [774, 172] width 154 height 28
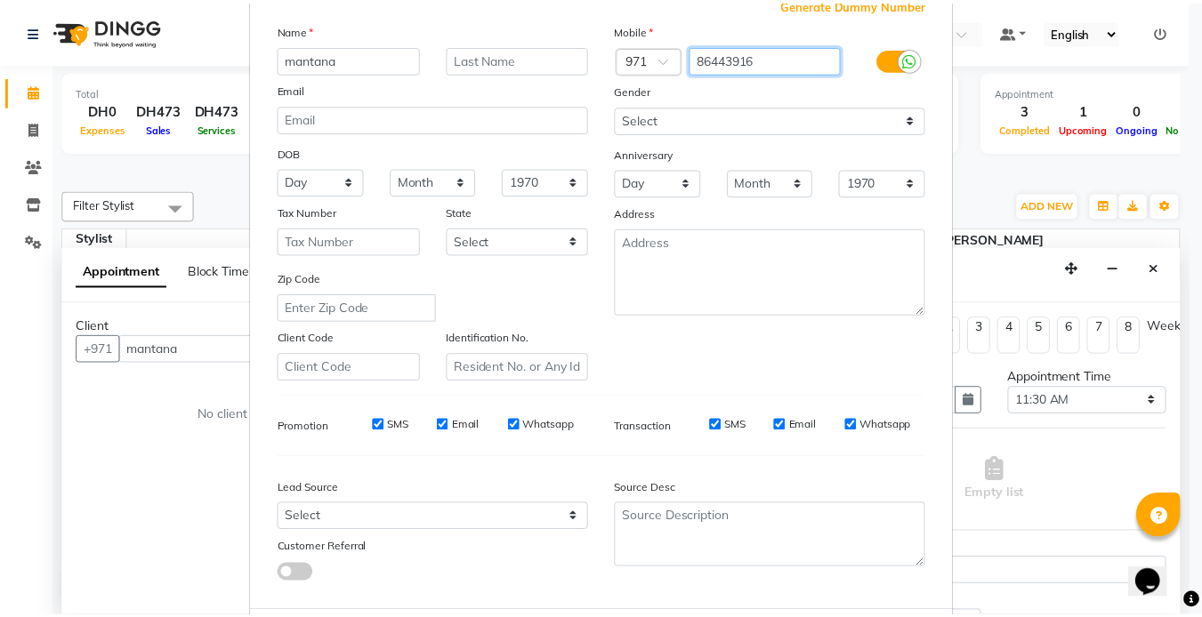
scroll to position [204, 0]
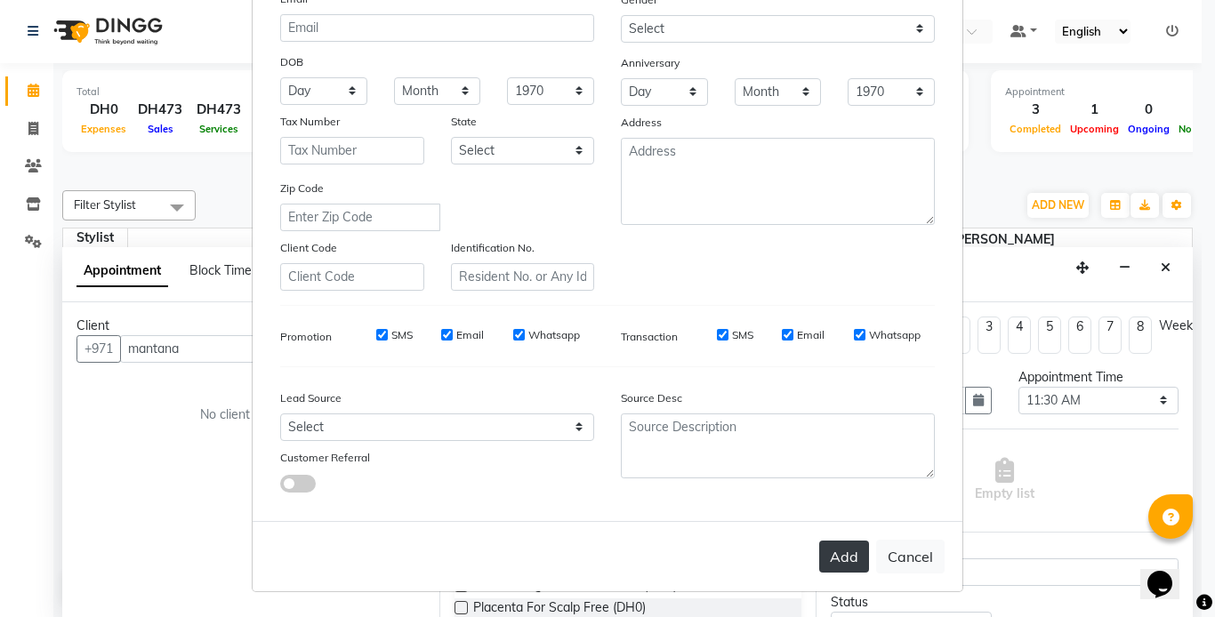
type input "86443916"
click at [841, 550] on button "Add" at bounding box center [844, 557] width 50 height 32
type input "86****16"
select select
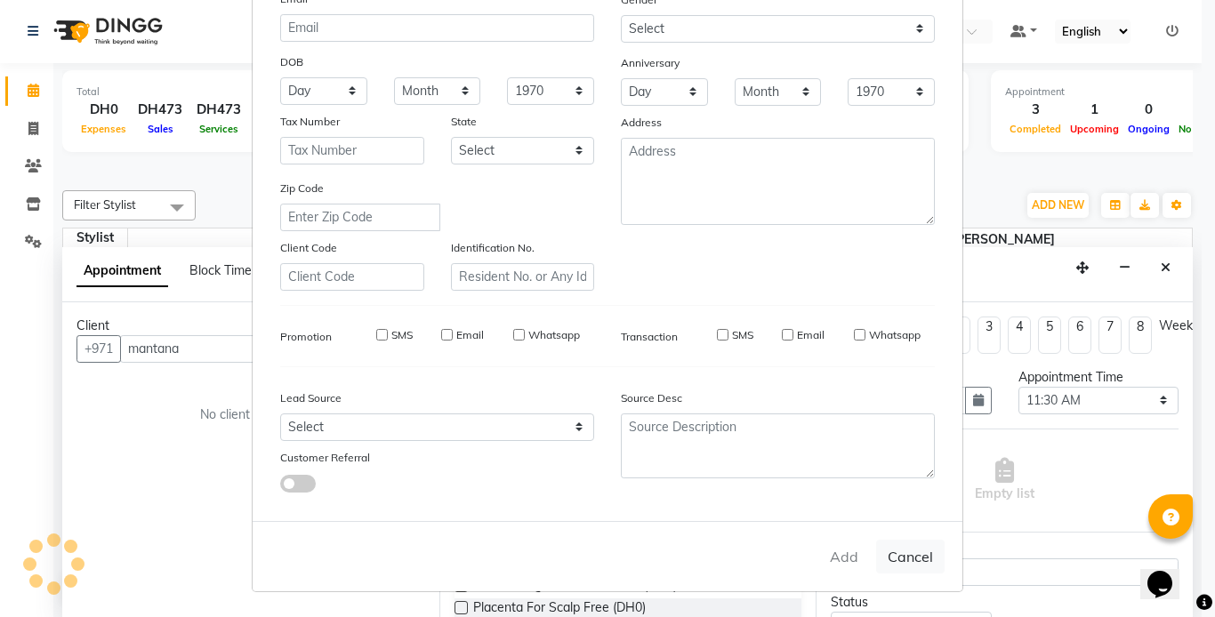
select select
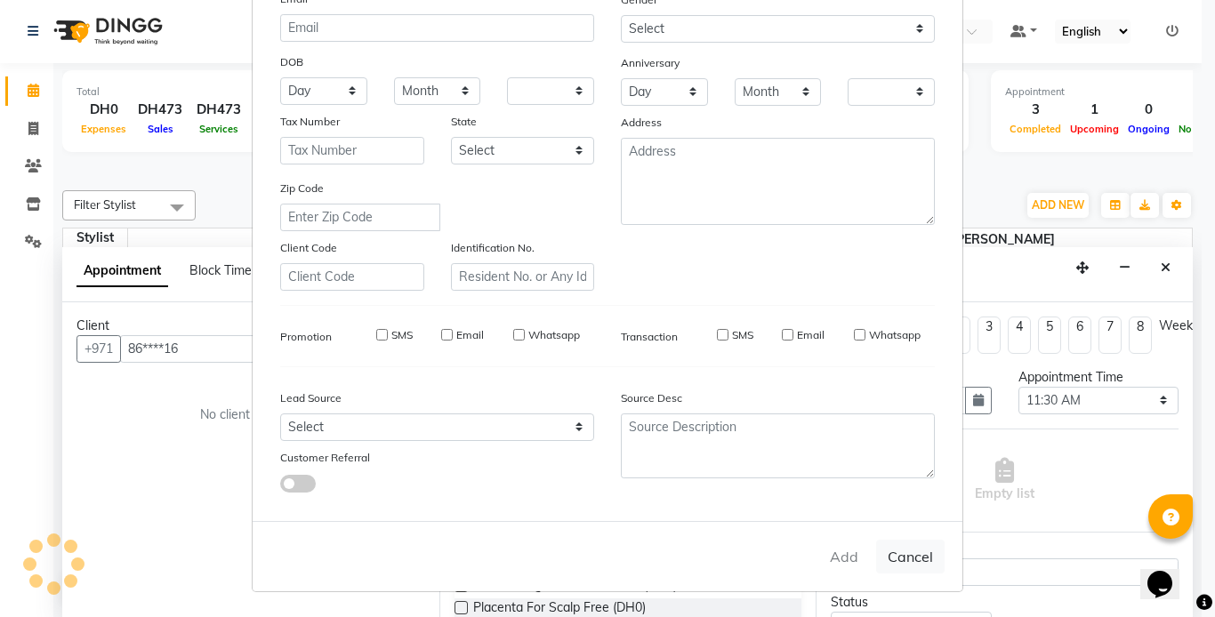
checkbox input "false"
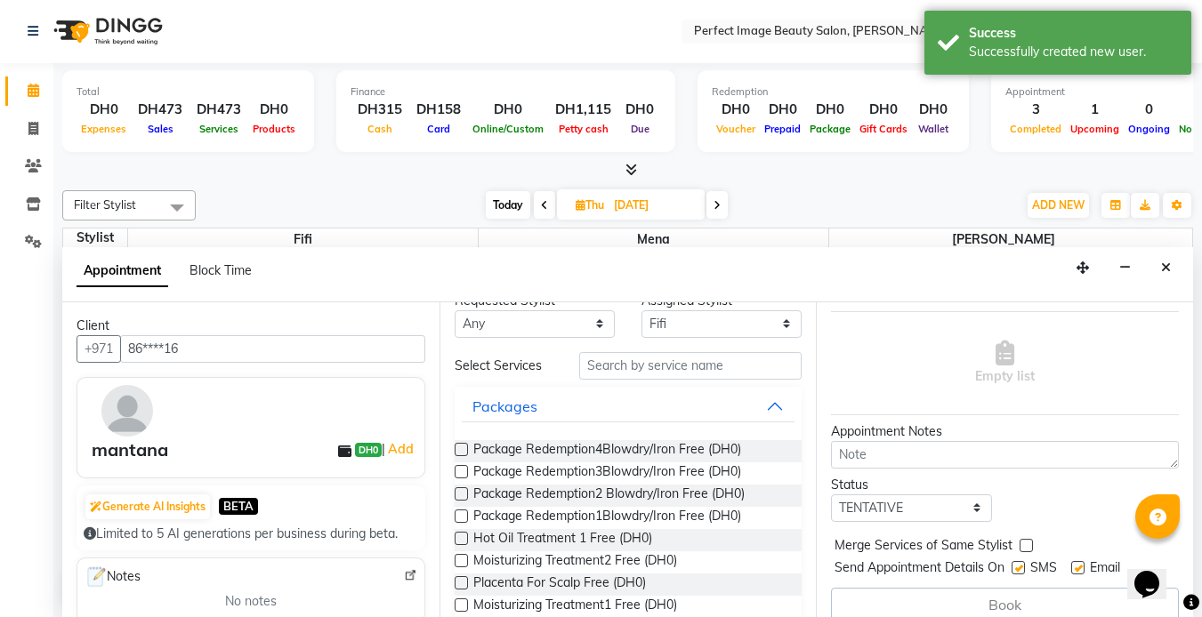
scroll to position [0, 0]
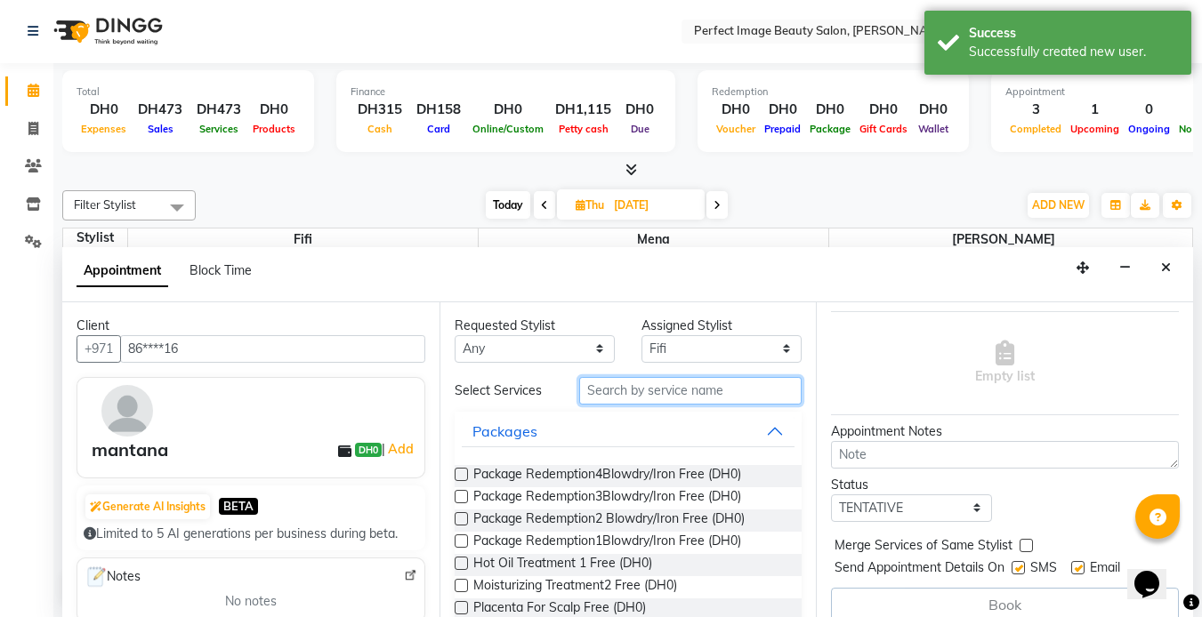
click at [644, 386] on input "text" at bounding box center [690, 391] width 222 height 28
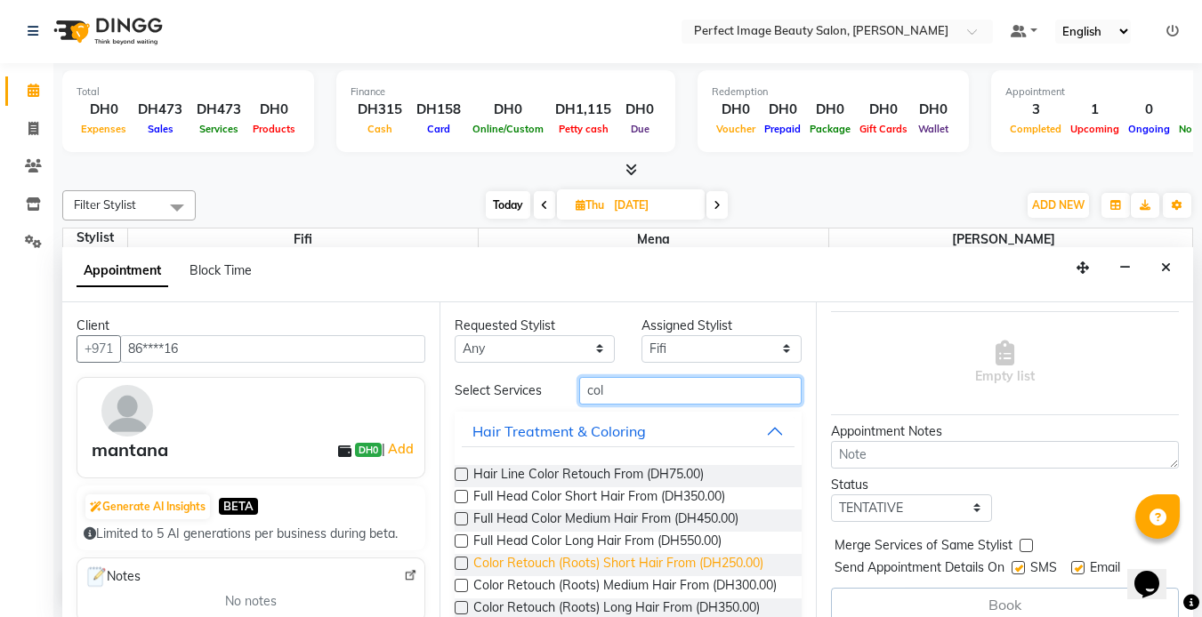
type input "col"
click at [613, 567] on span "Color Retouch (Roots) Short Hair From (DH250.00)" at bounding box center [618, 565] width 290 height 22
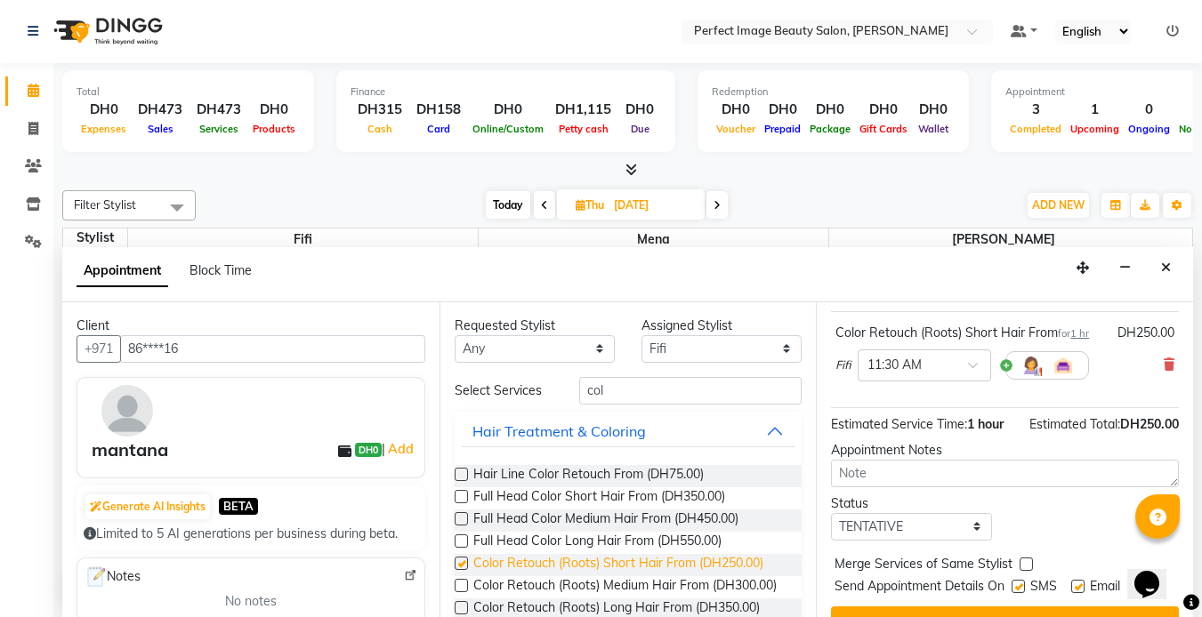
checkbox input "false"
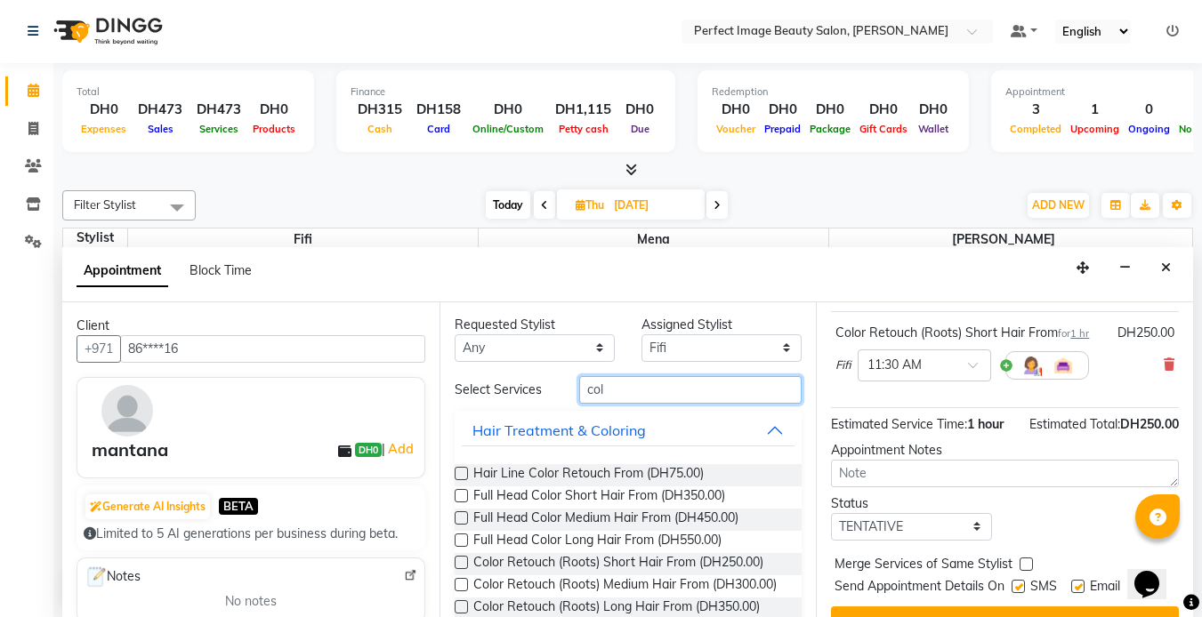
click at [601, 386] on input "col" at bounding box center [690, 390] width 222 height 28
type input "c"
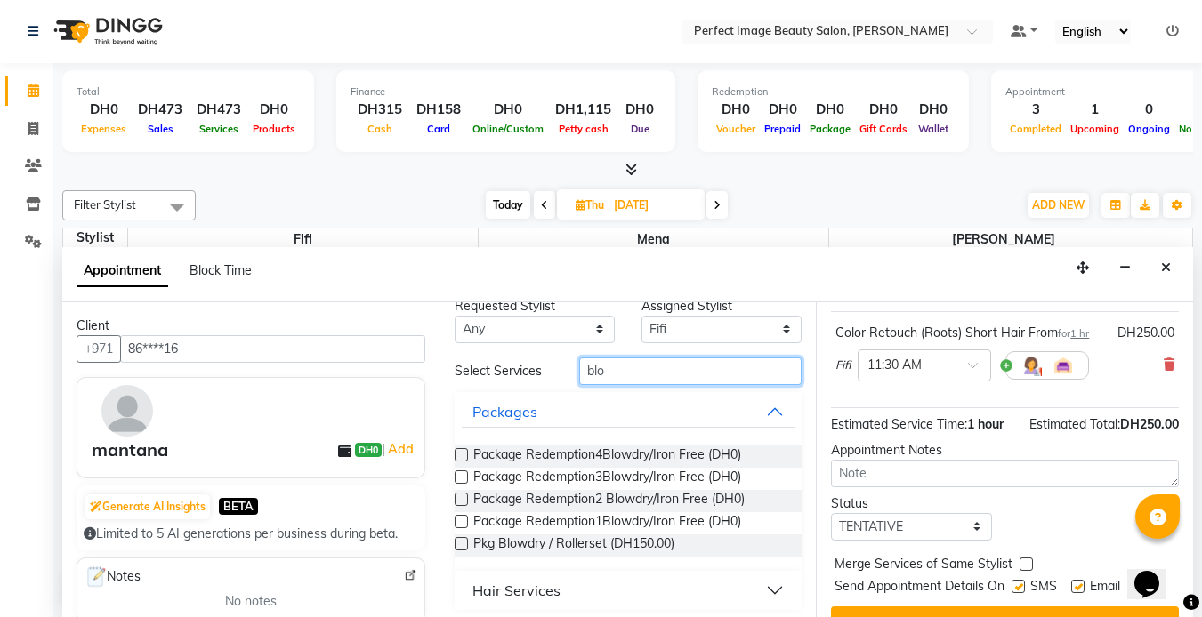
scroll to position [12, 0]
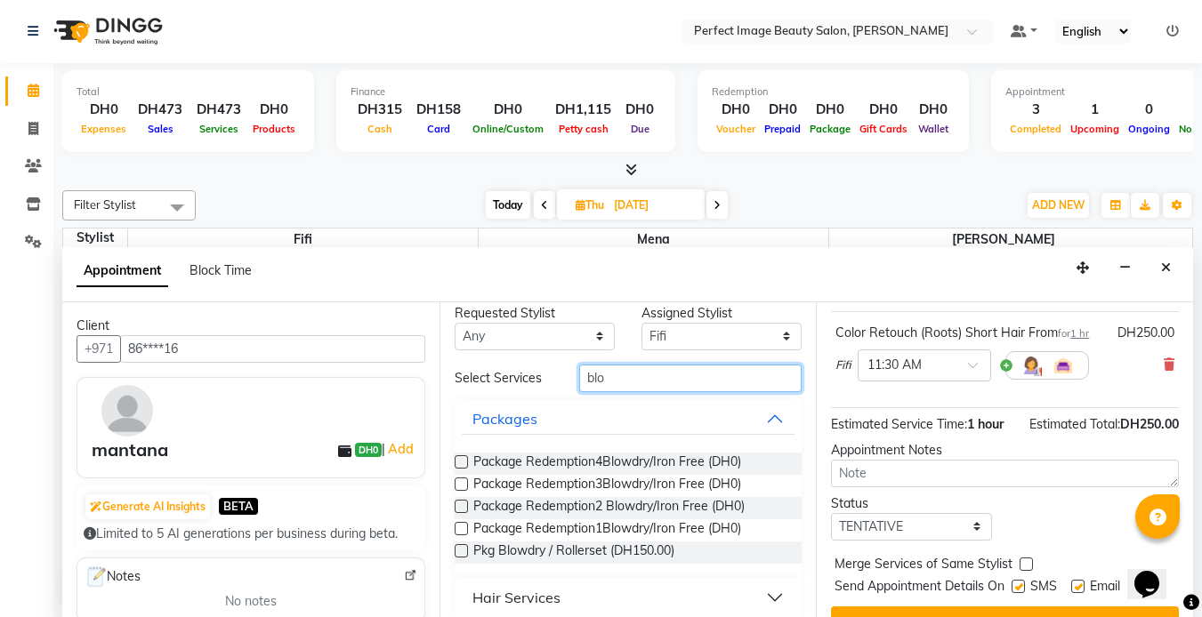
type input "blo"
click at [503, 597] on div "Hair Services" at bounding box center [516, 597] width 88 height 21
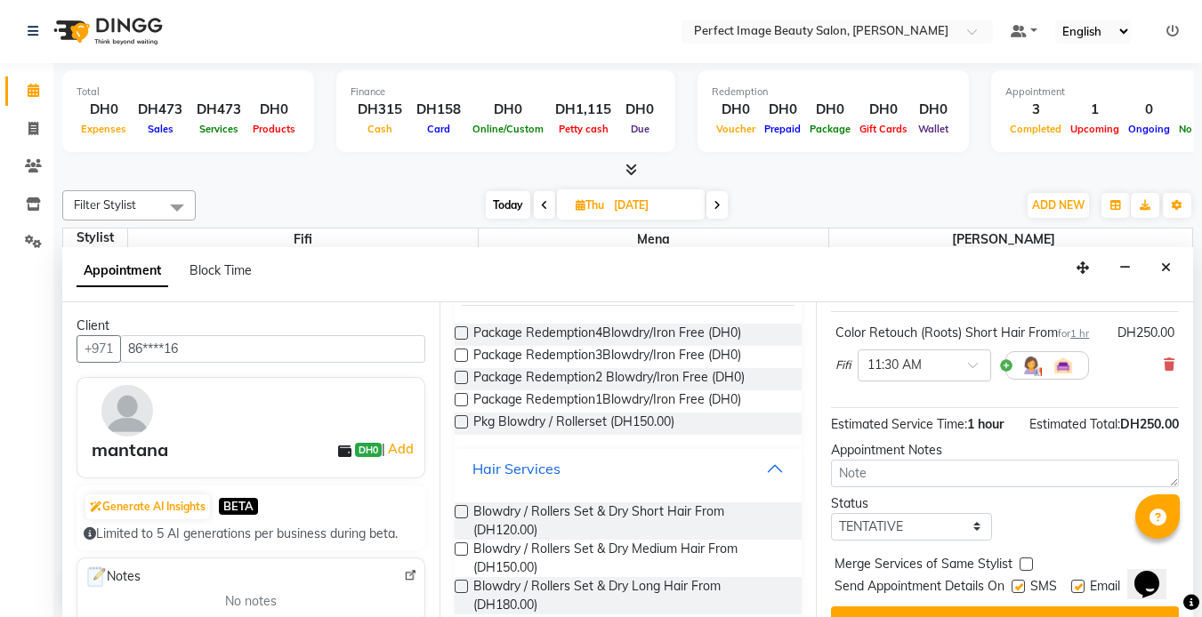
scroll to position [167, 0]
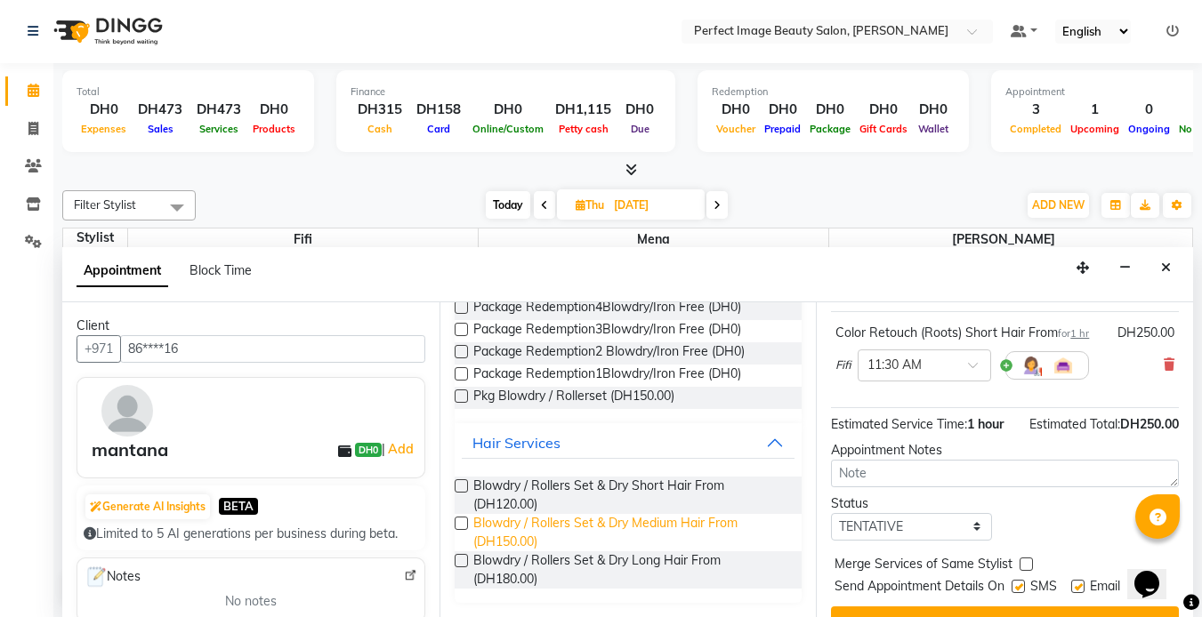
click at [508, 525] on span "Blowdry / Rollers Set & Dry Medium Hair From (DH150.00)" at bounding box center [630, 532] width 315 height 37
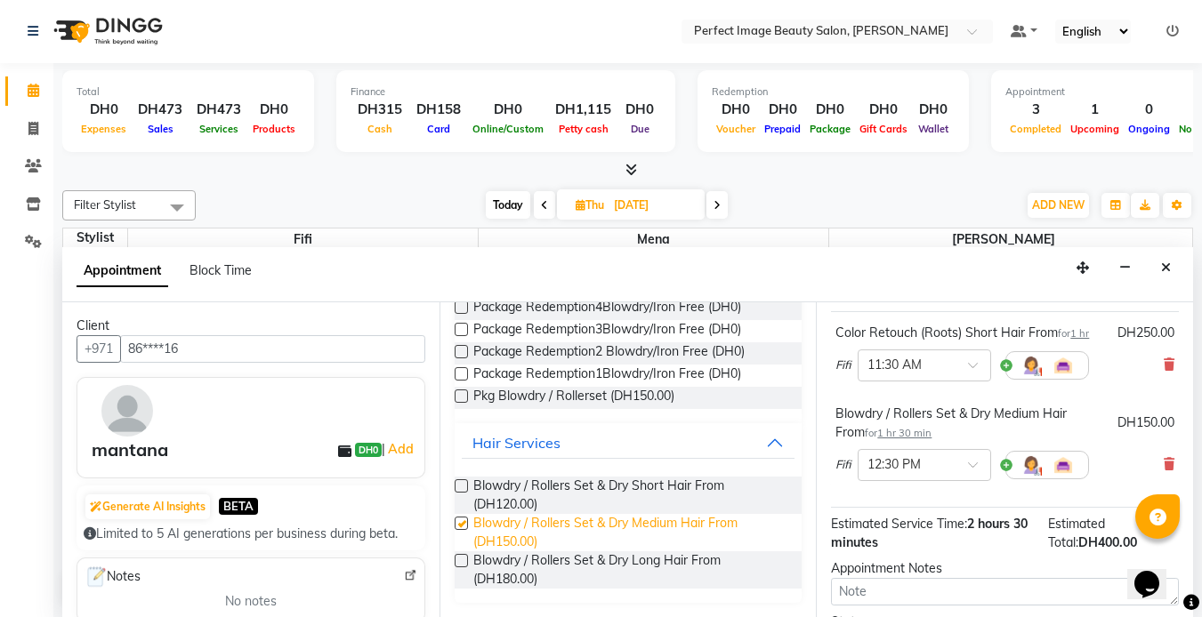
checkbox input "false"
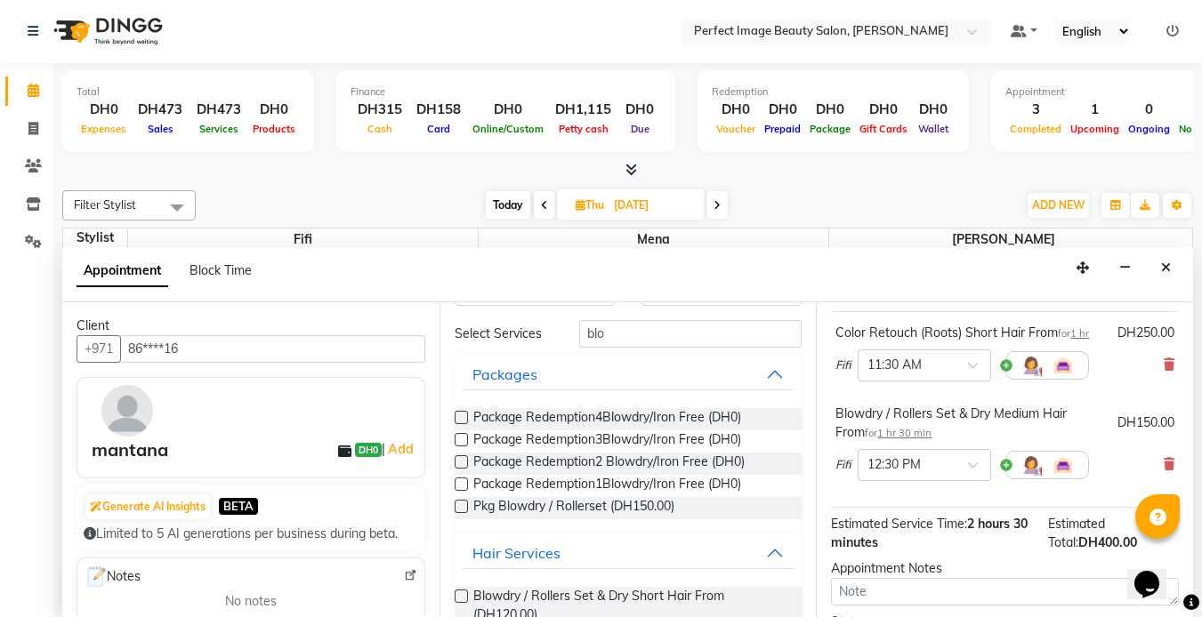
scroll to position [0, 0]
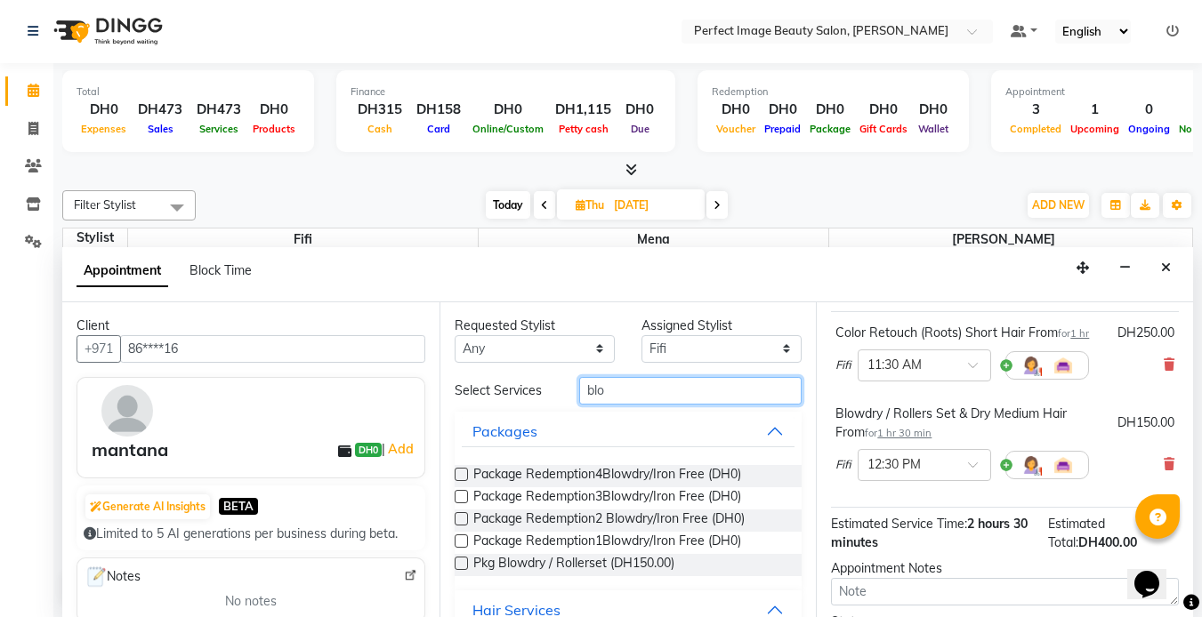
click at [605, 391] on input "blo" at bounding box center [690, 391] width 222 height 28
type input "b"
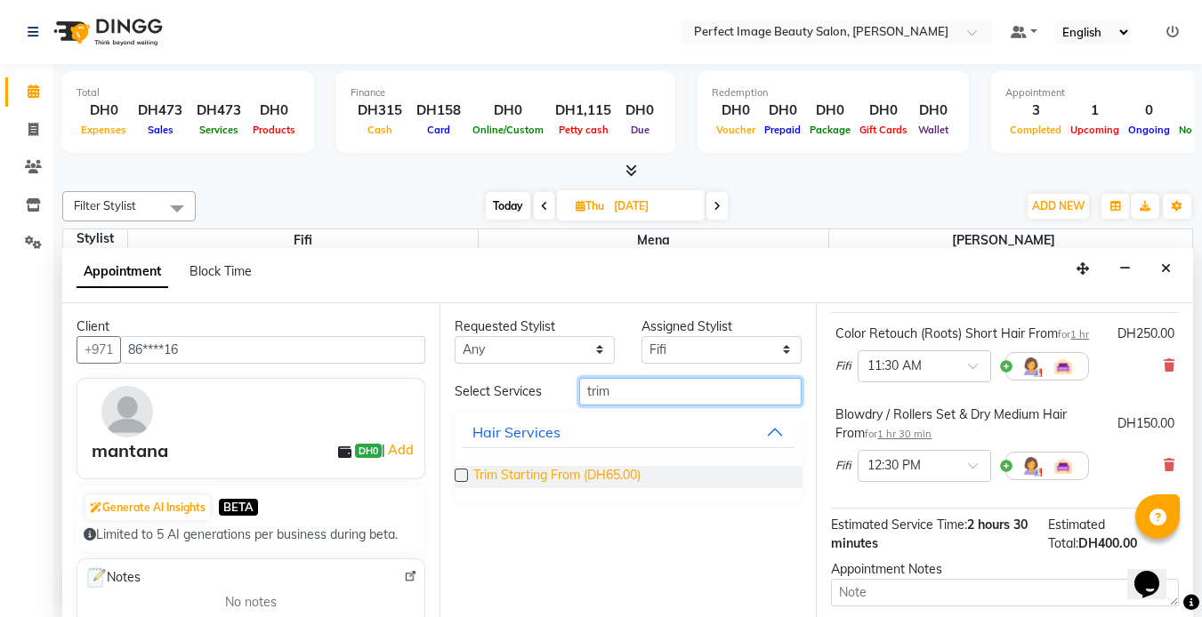
type input "trim"
click at [599, 473] on span "Trim Starting From (DH65.00)" at bounding box center [556, 477] width 167 height 22
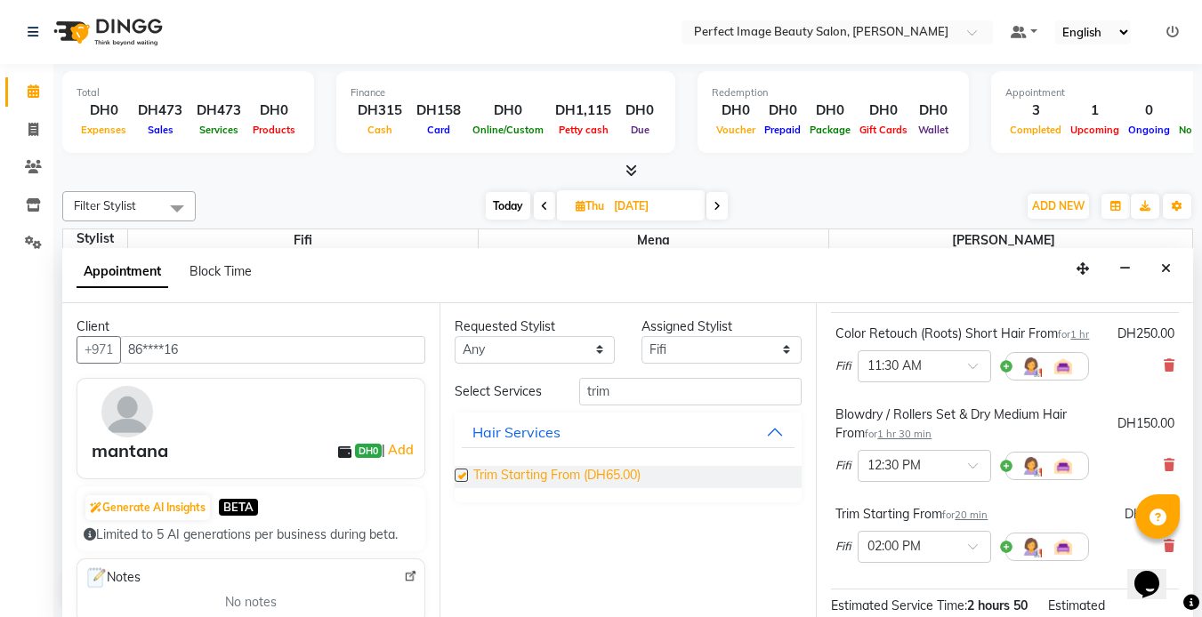
checkbox input "false"
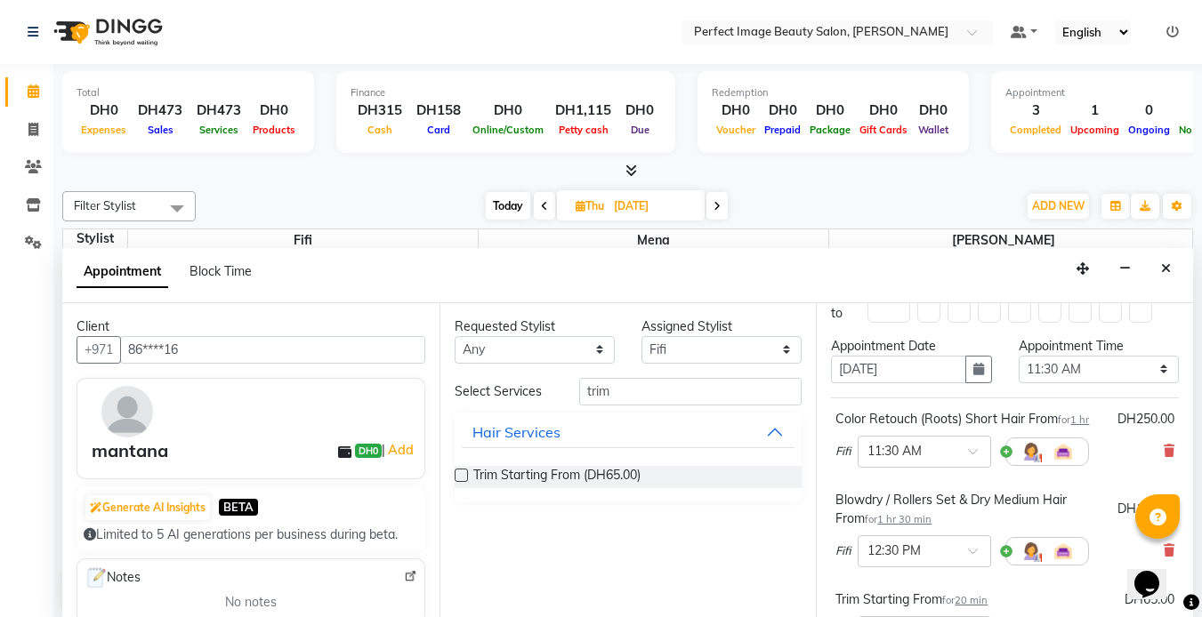
scroll to position [28, 0]
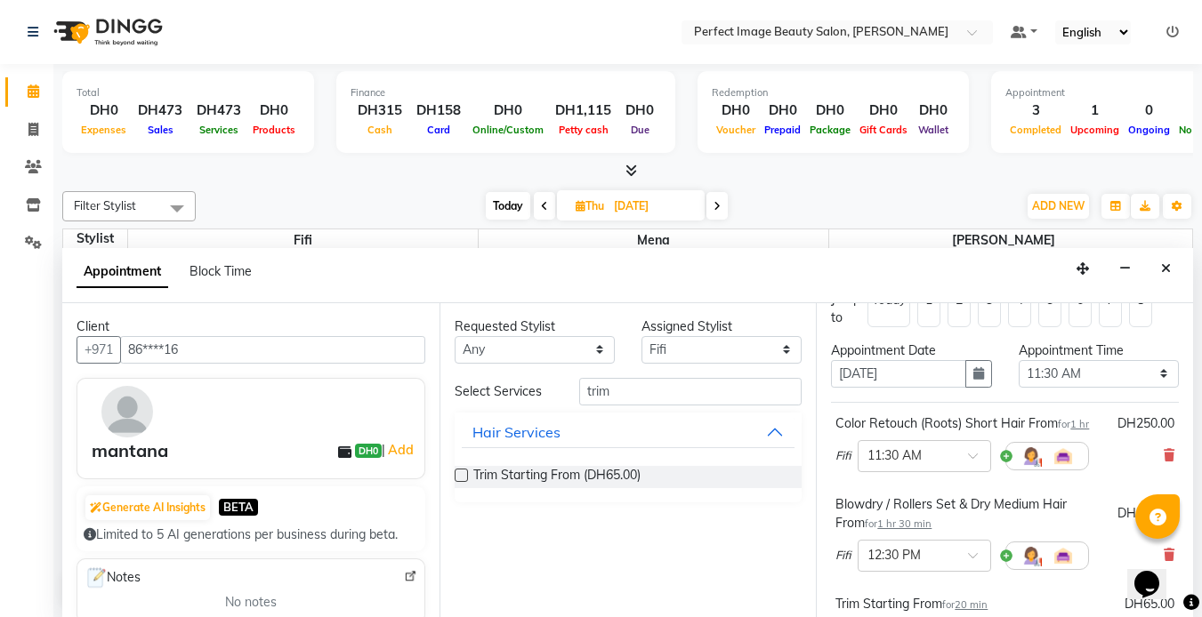
click at [1057, 455] on img at bounding box center [1063, 456] width 21 height 21
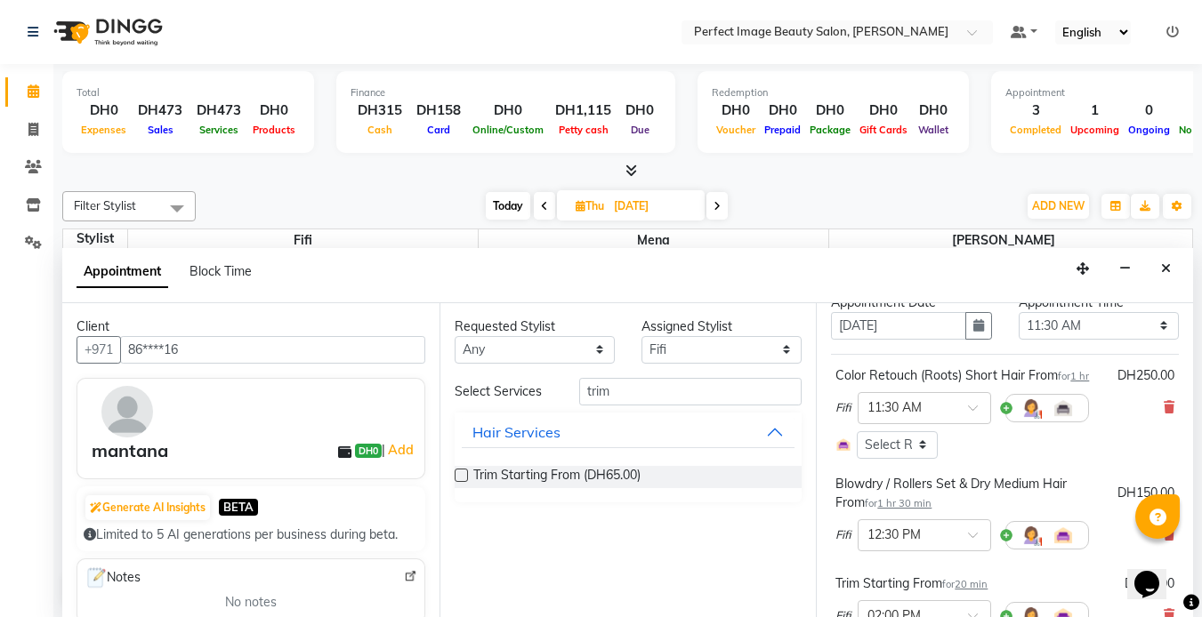
scroll to position [69, 0]
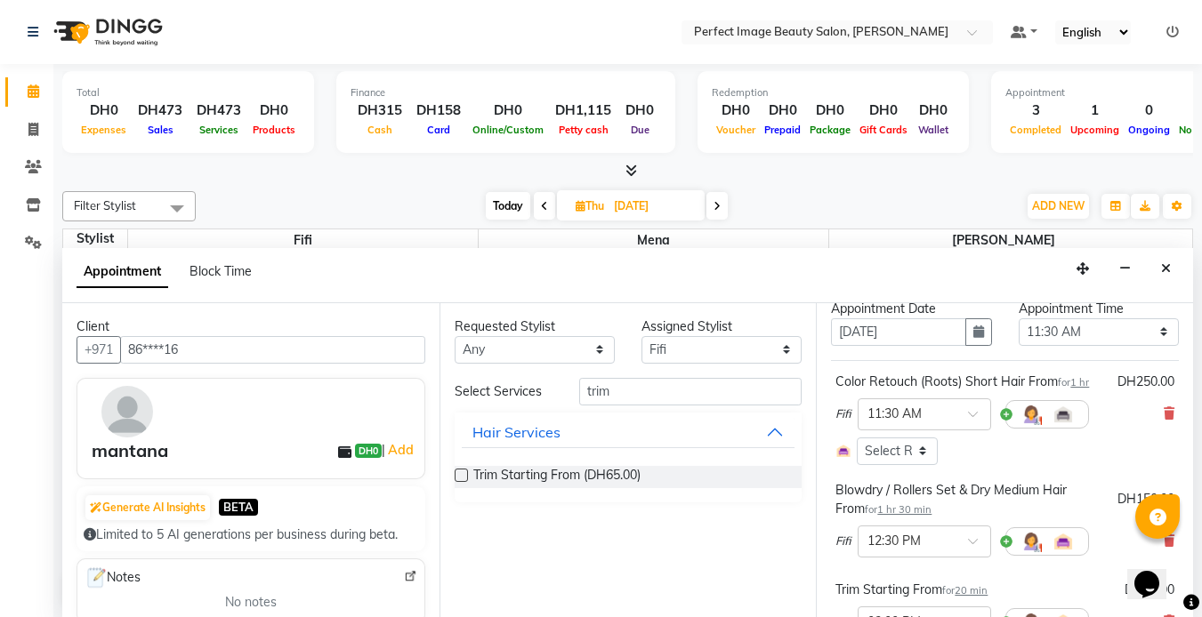
click at [850, 418] on span "Fifi" at bounding box center [842, 415] width 15 height 18
click at [664, 342] on select "Select Betty Fifi Mena" at bounding box center [722, 349] width 160 height 28
select select "85055"
click at [642, 335] on select "Select Betty Fifi Mena" at bounding box center [722, 349] width 160 height 28
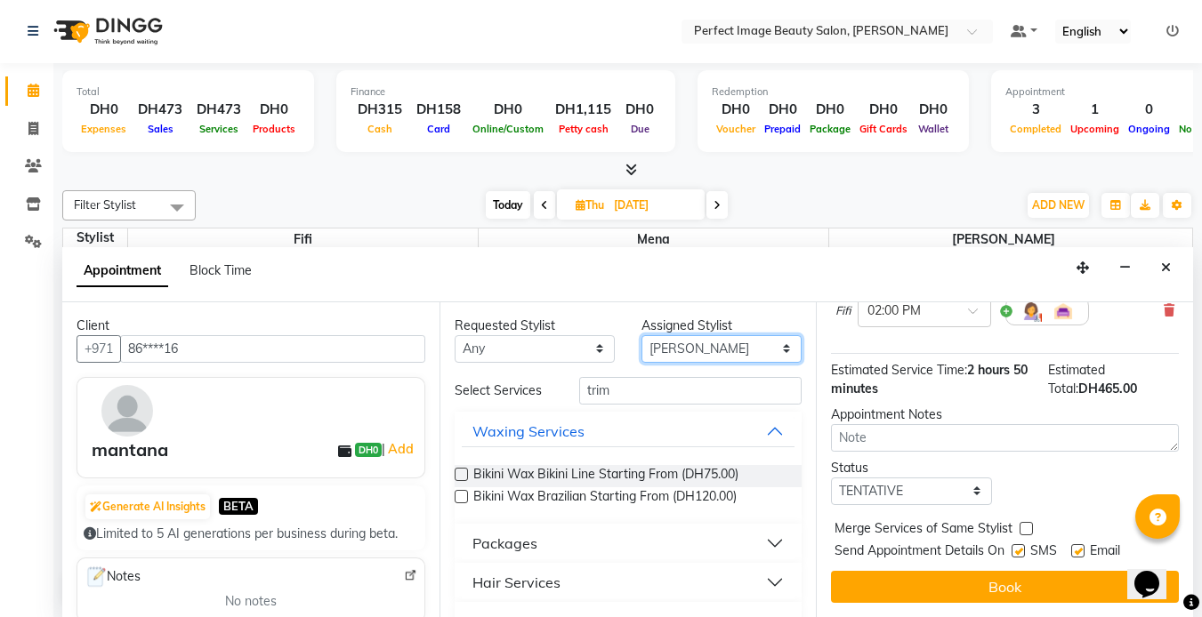
scroll to position [393, 0]
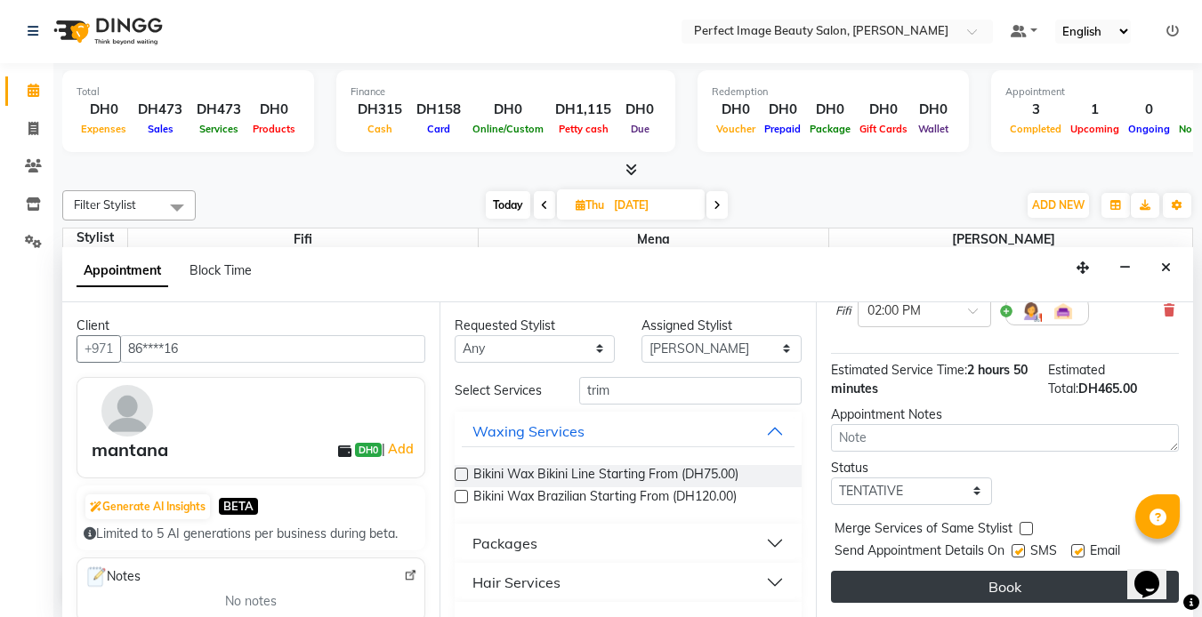
click at [991, 575] on button "Book" at bounding box center [1005, 587] width 348 height 32
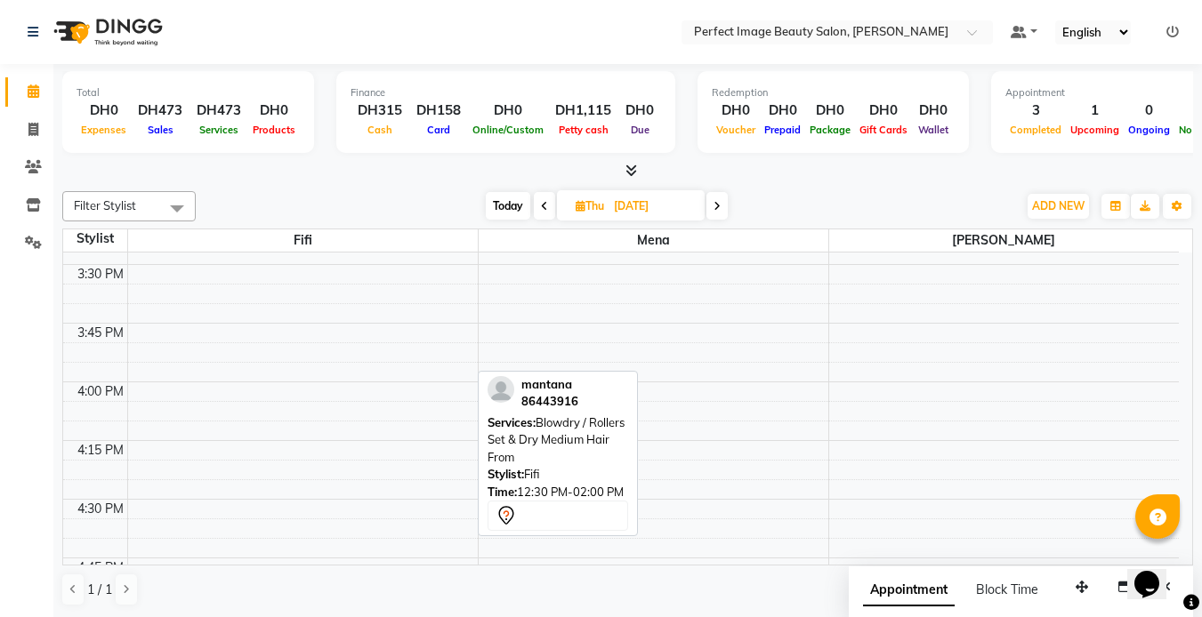
scroll to position [1515, 0]
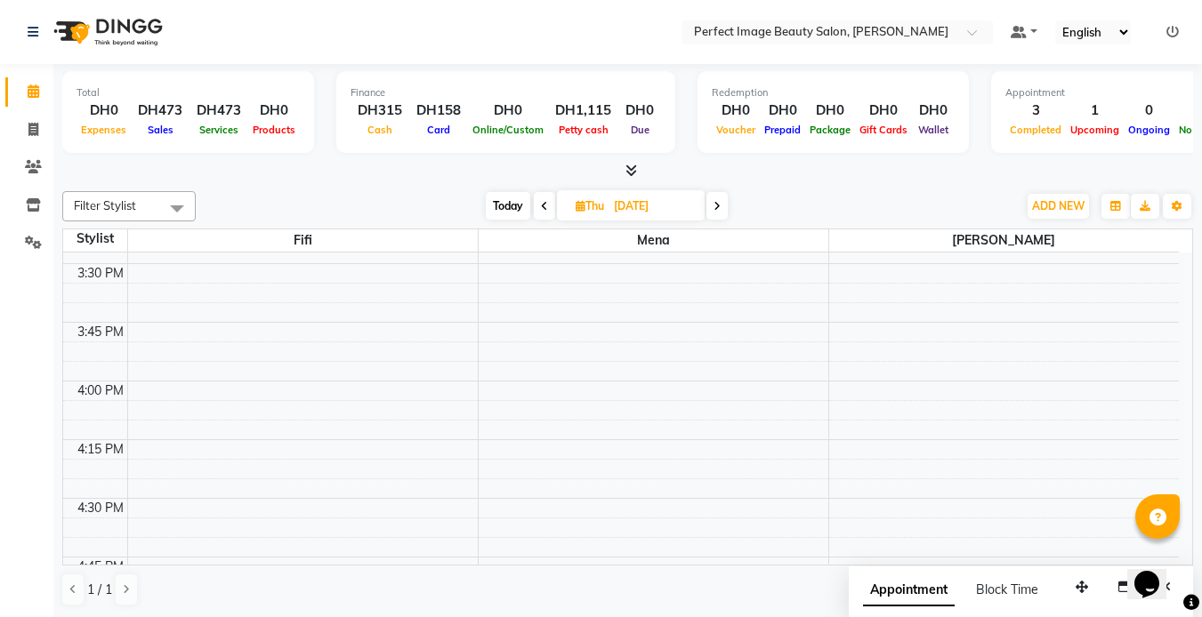
click at [219, 32] on nav "Select Location × Perfect Image Beauty Salon, Sheikh Zayed Default Panel My Pan…" at bounding box center [601, 32] width 1202 height 64
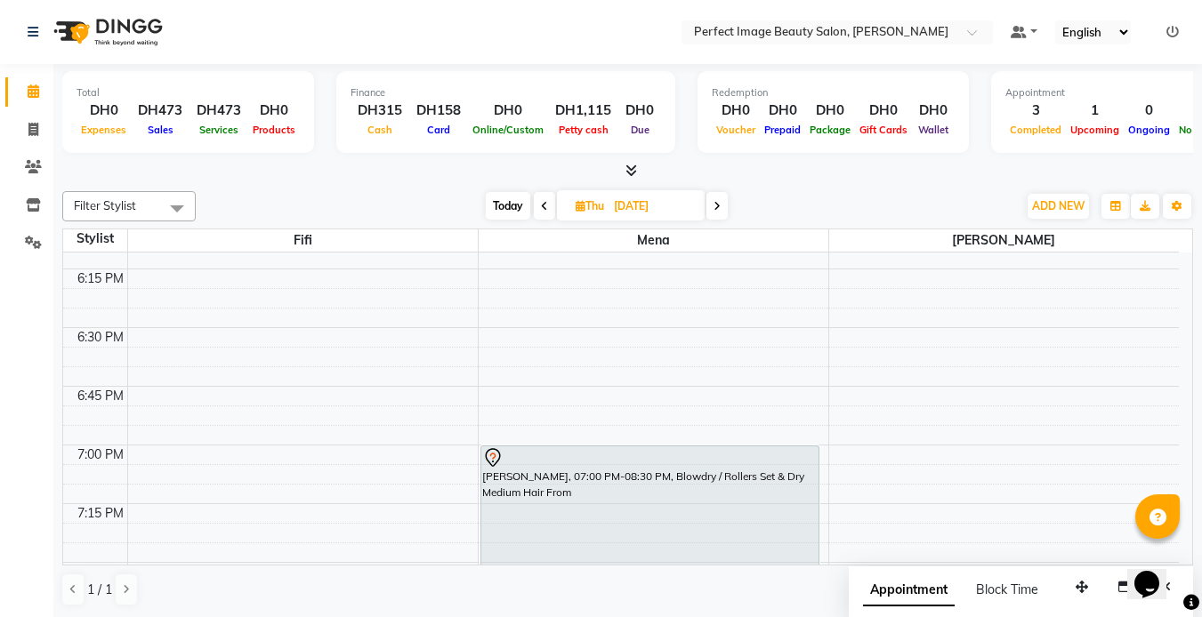
scroll to position [2156, 0]
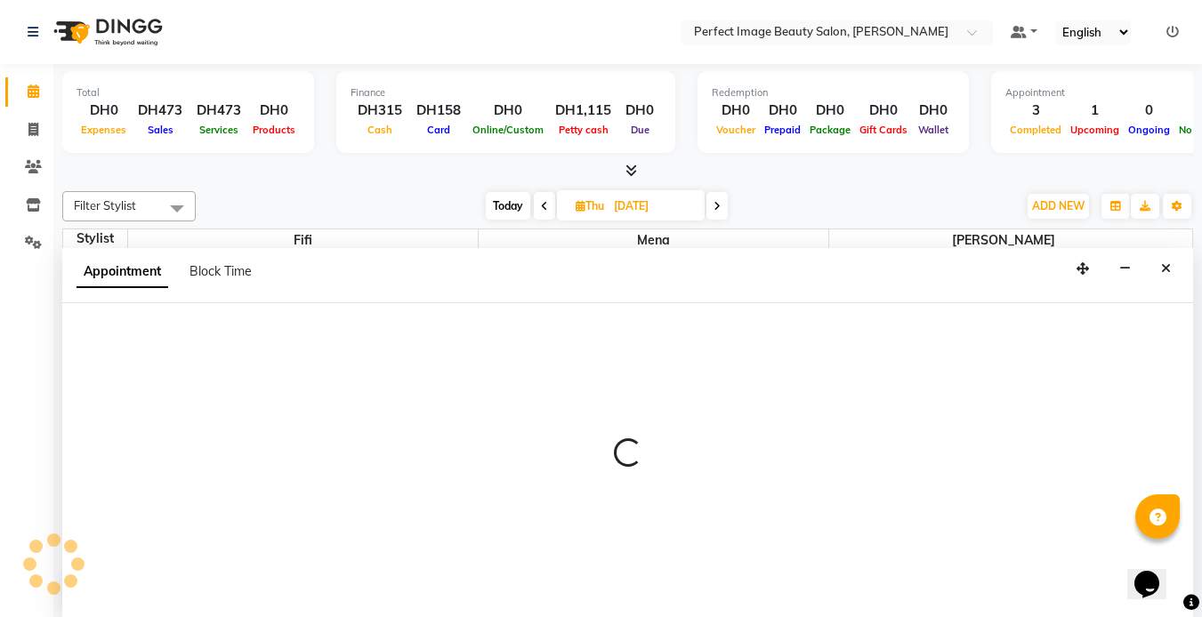
scroll to position [1, 0]
select select "85053"
select select "1110"
select select "tentative"
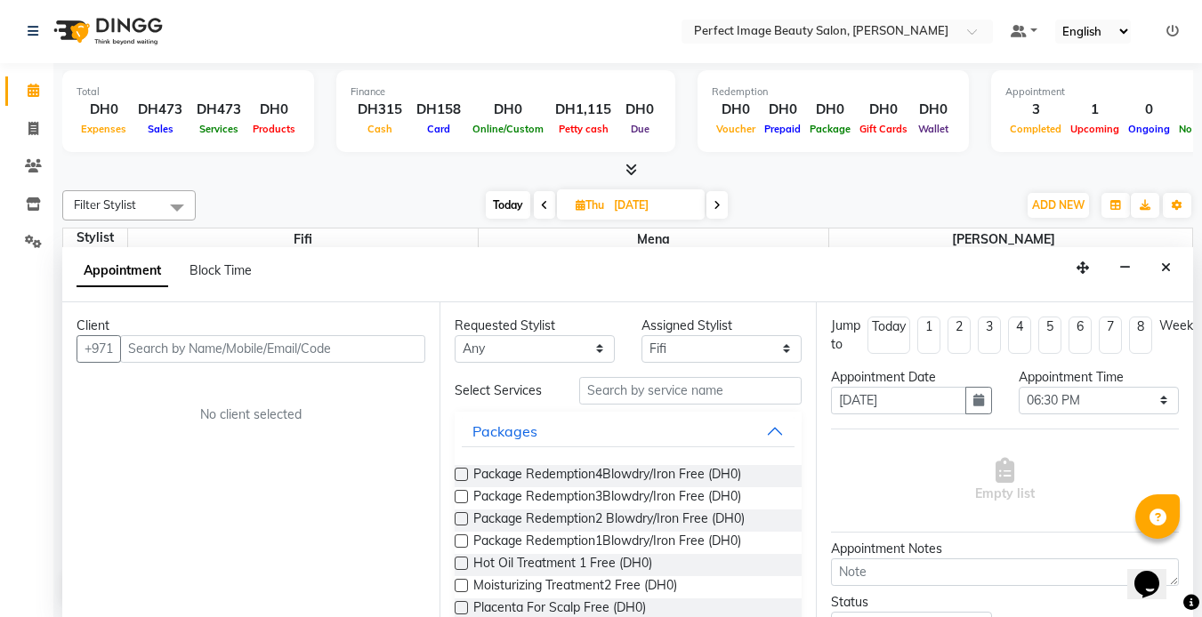
click at [161, 347] on input "text" at bounding box center [272, 349] width 305 height 28
click at [136, 351] on input "text" at bounding box center [272, 349] width 305 height 28
type input "n"
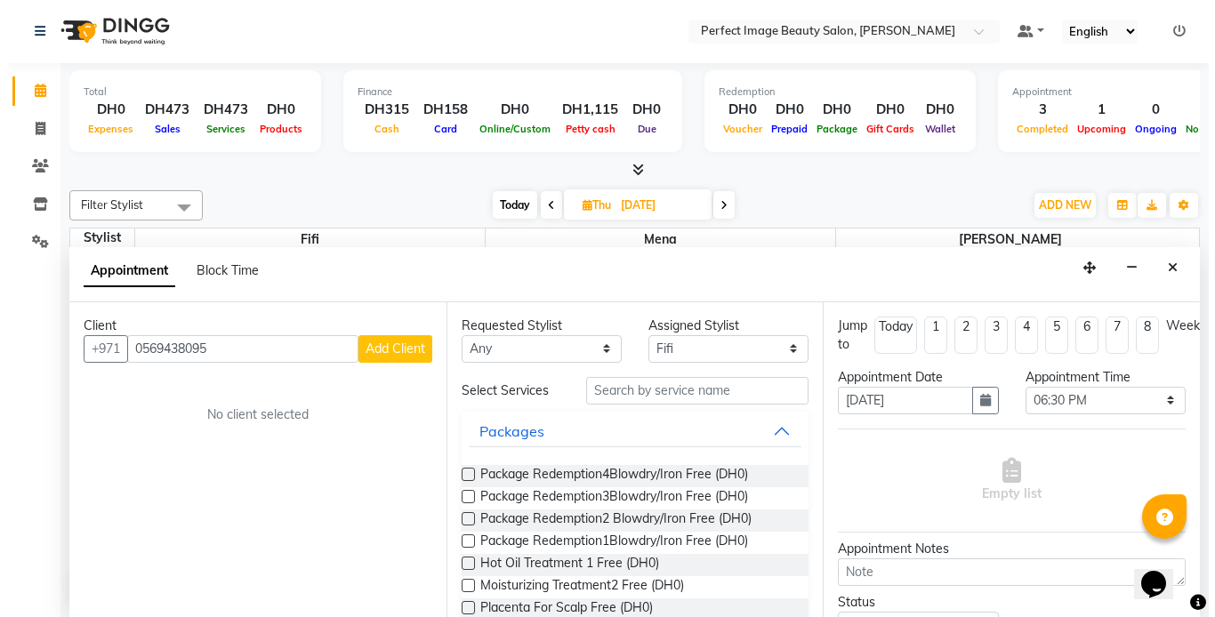
scroll to position [0, 0]
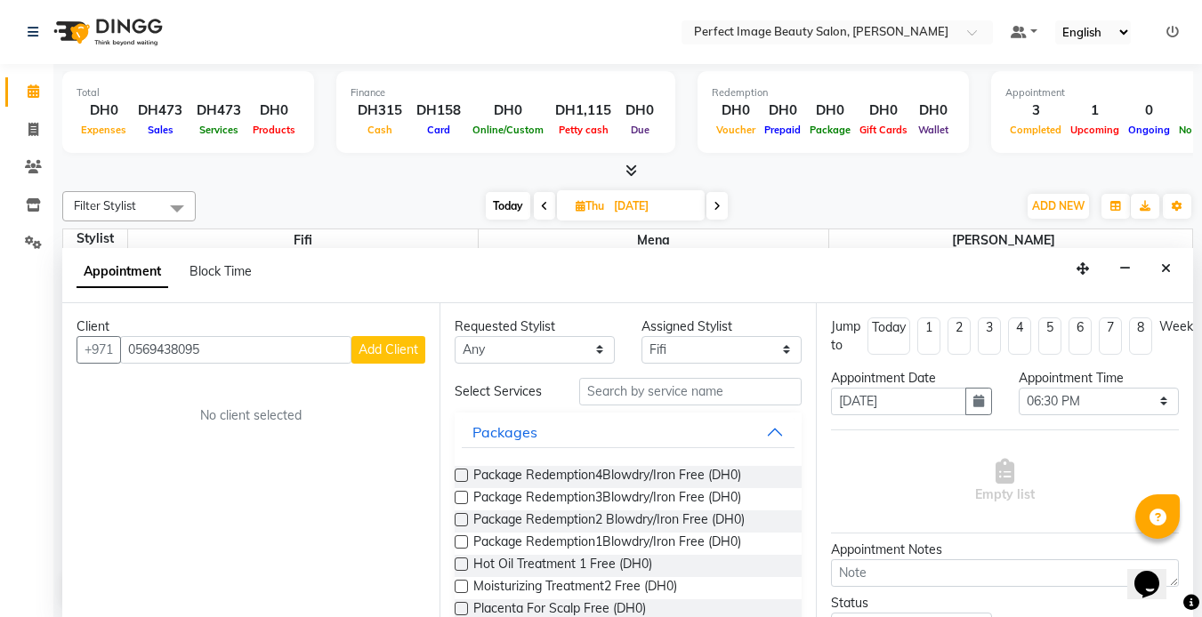
type input "0569438095"
click at [389, 342] on span "Add Client" at bounding box center [389, 350] width 60 height 16
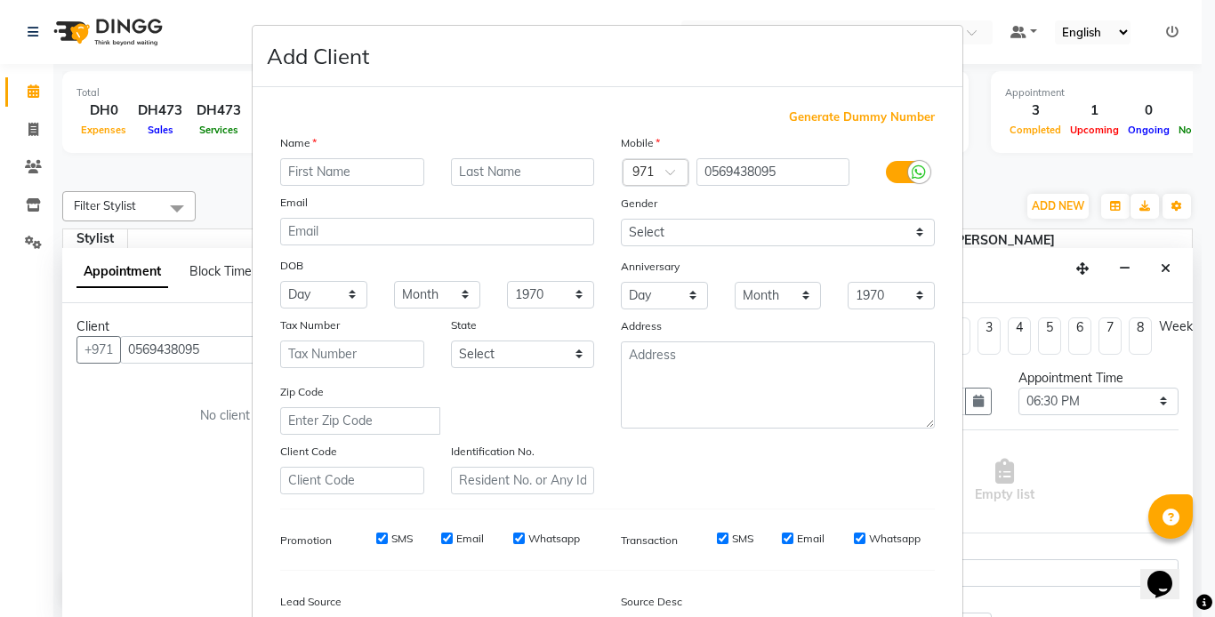
click at [332, 169] on input "text" at bounding box center [352, 172] width 144 height 28
type input "netasha"
click at [701, 168] on input "0569438095" at bounding box center [774, 172] width 154 height 28
click at [704, 169] on input "0569438095" at bounding box center [774, 172] width 154 height 28
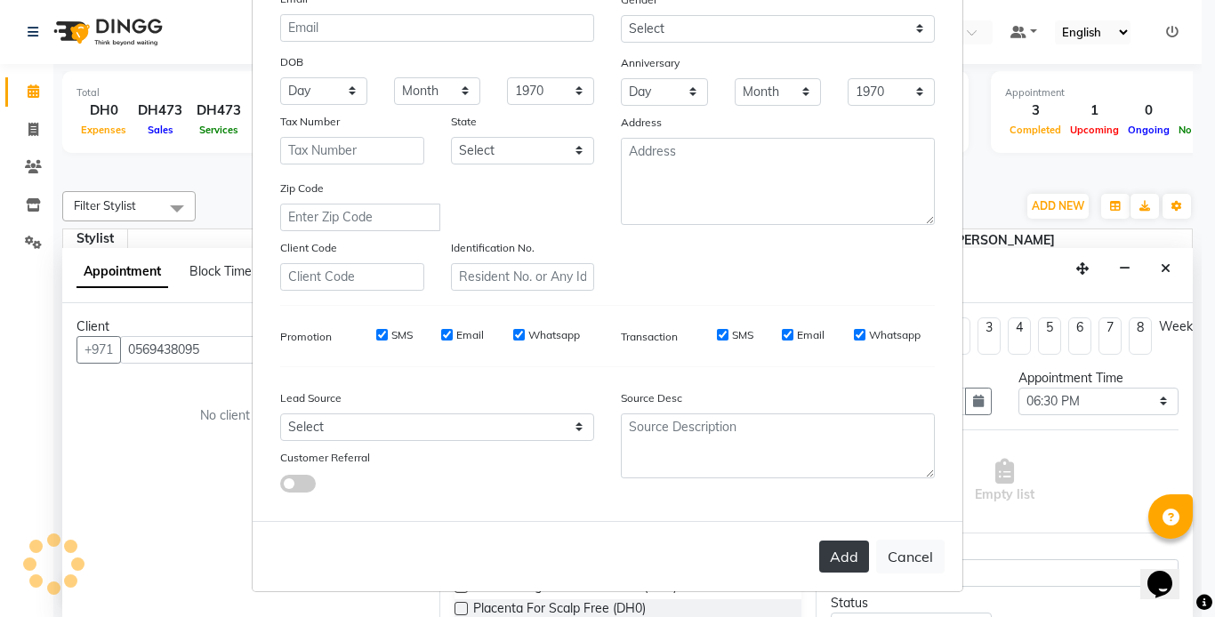
click at [833, 567] on button "Add" at bounding box center [844, 557] width 50 height 32
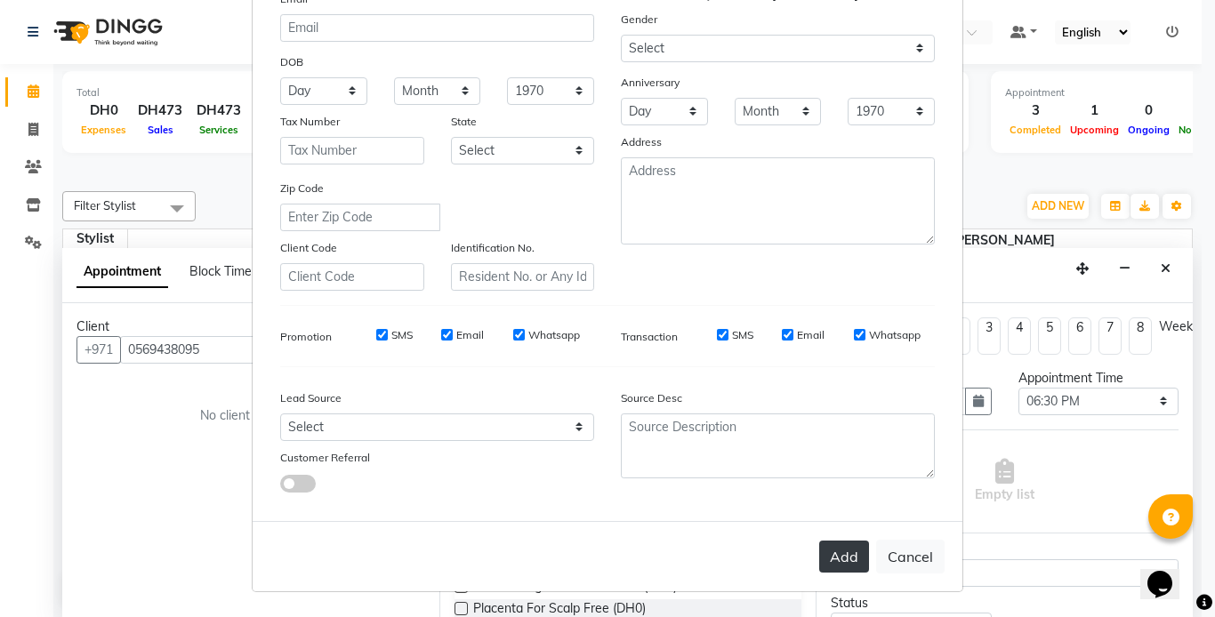
click at [831, 560] on button "Add" at bounding box center [844, 557] width 50 height 32
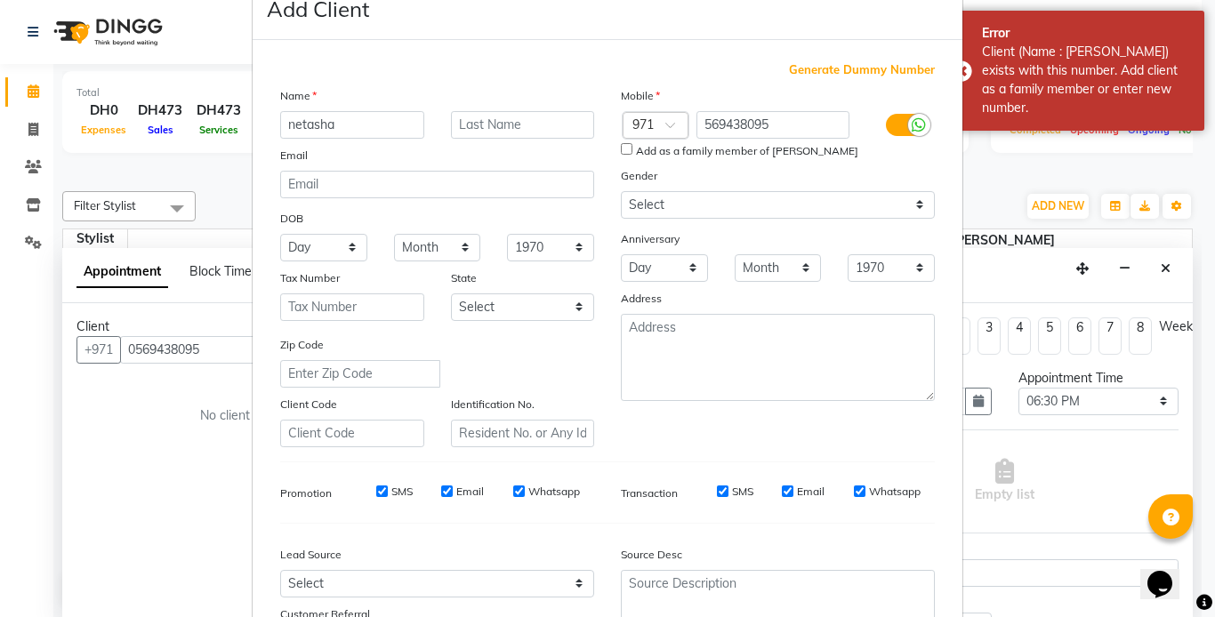
scroll to position [0, 0]
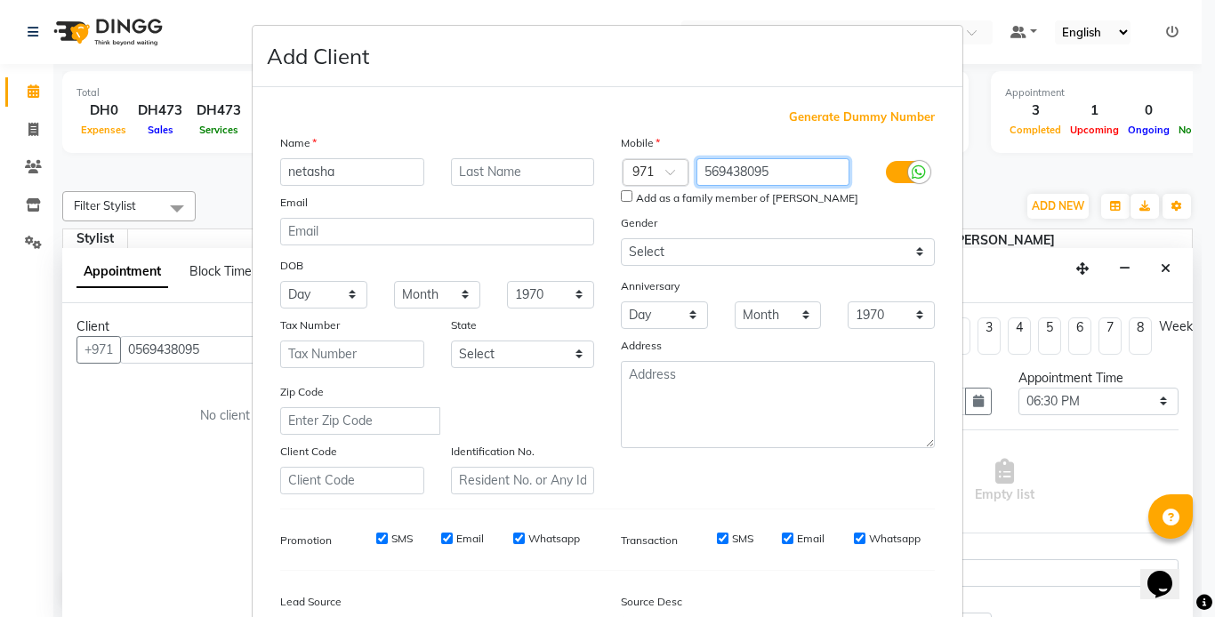
click at [771, 170] on input "569438095" at bounding box center [774, 172] width 154 height 28
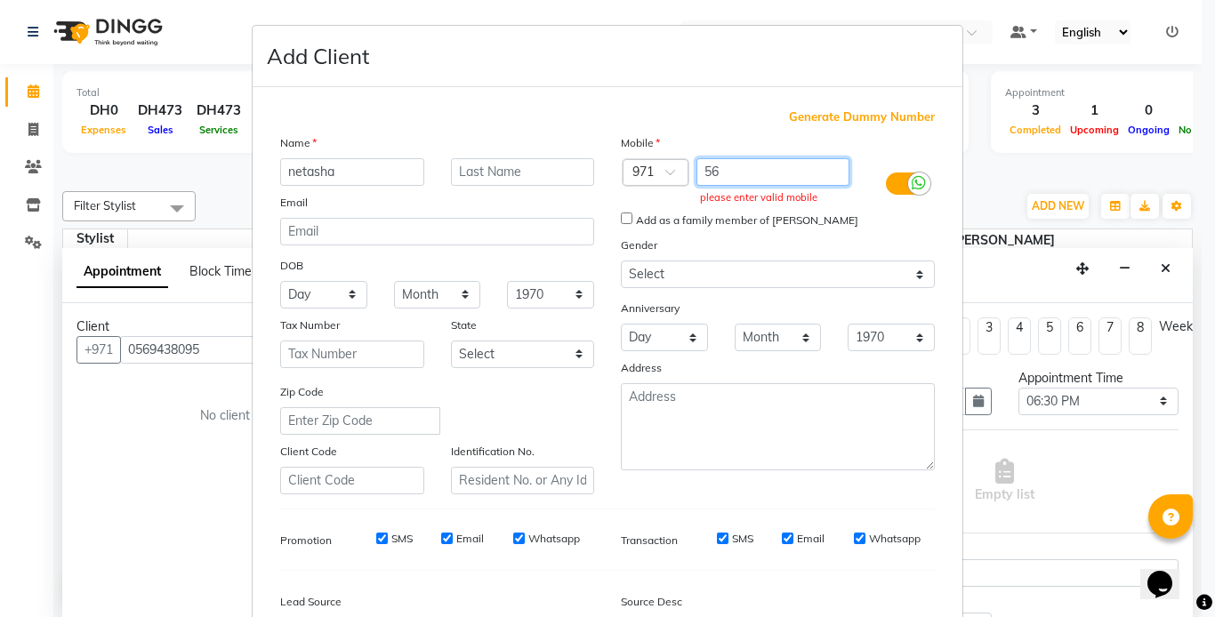
type input "5"
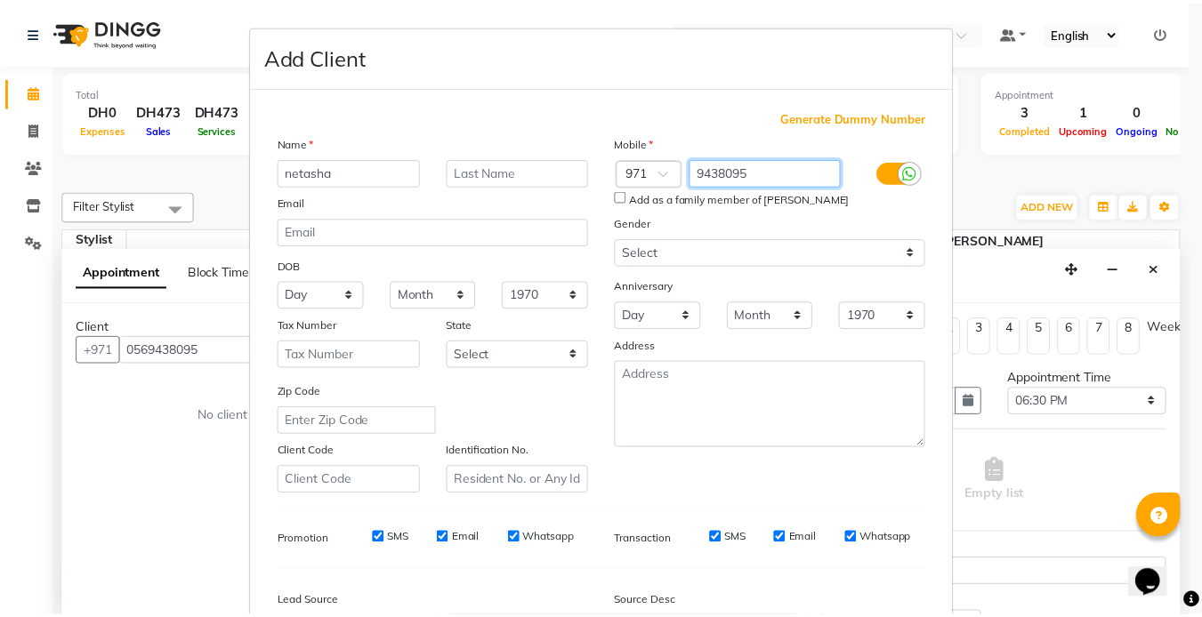
scroll to position [204, 0]
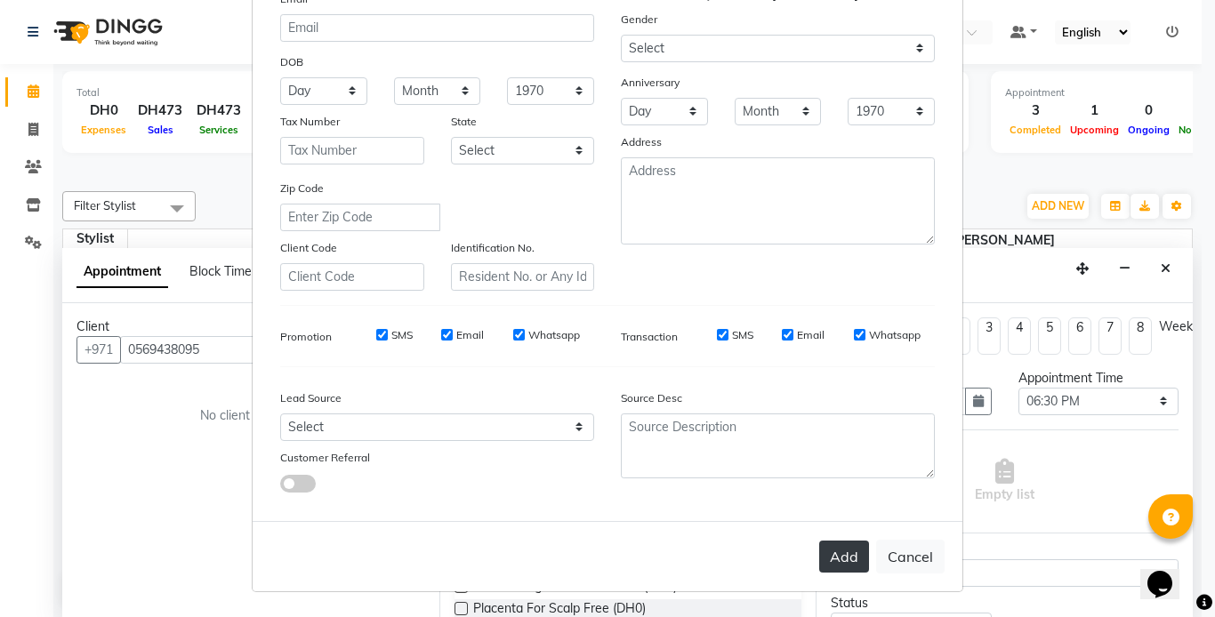
type input "9438095"
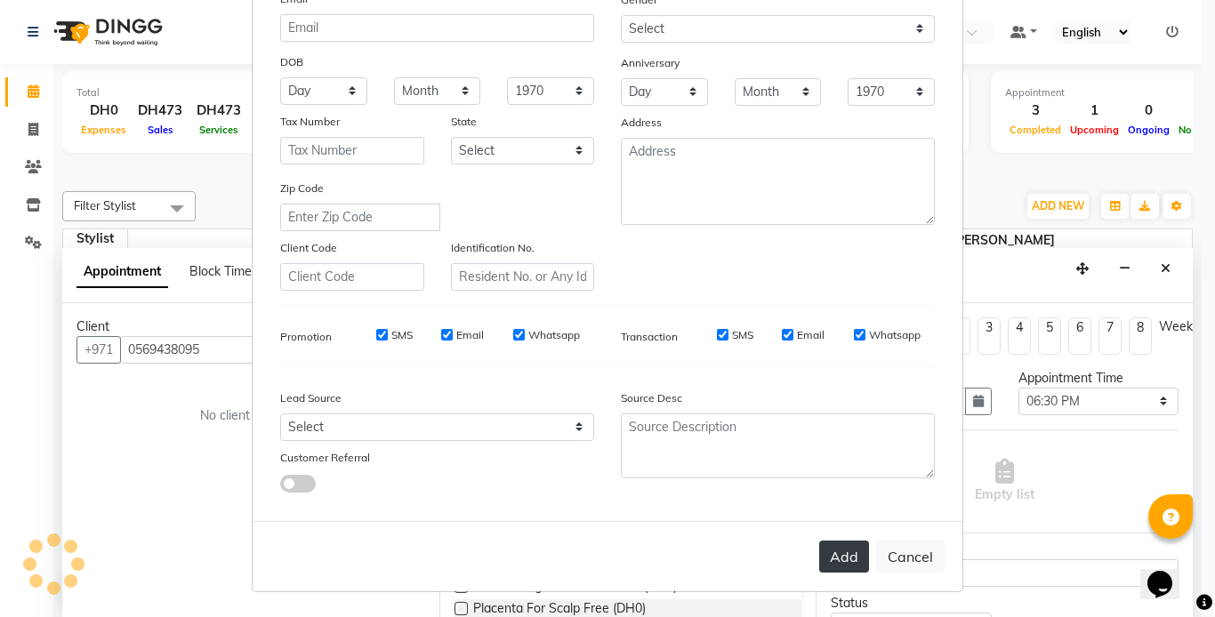
click at [834, 555] on button "Add" at bounding box center [844, 557] width 50 height 32
type input "94***95"
select select
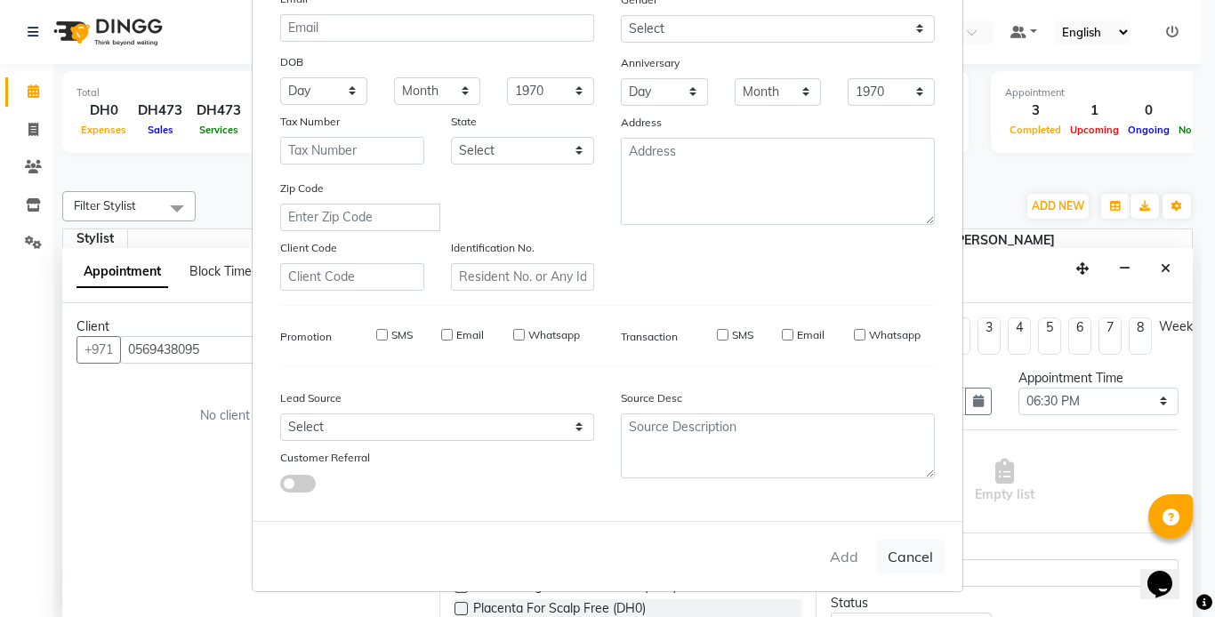
select select
checkbox input "false"
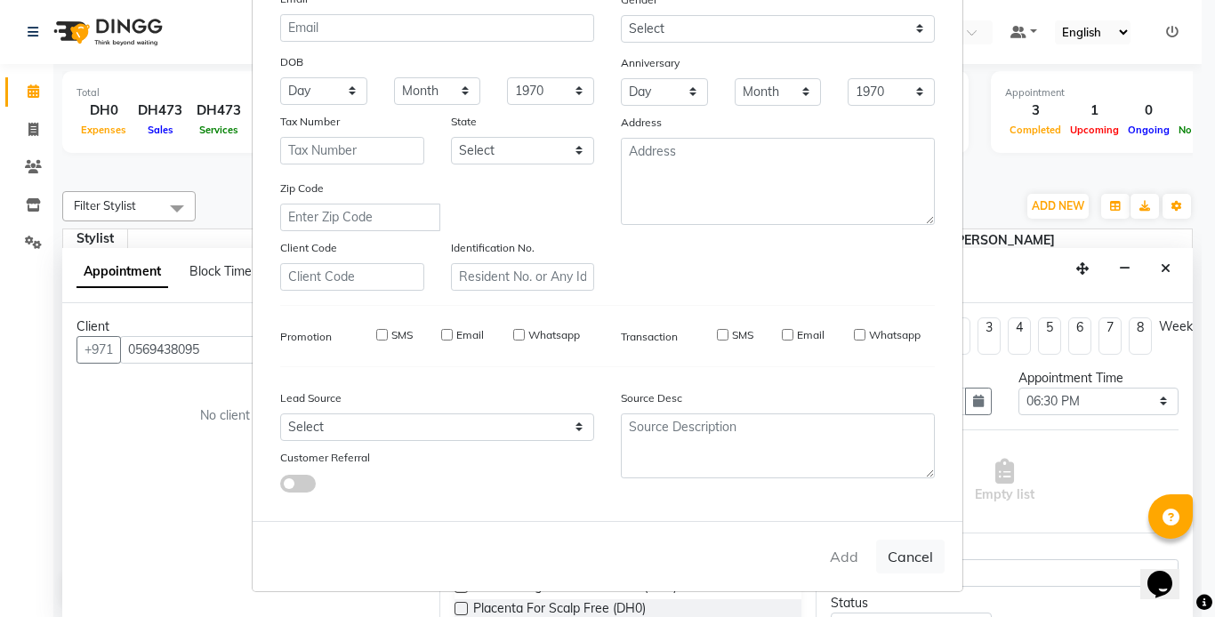
checkbox input "false"
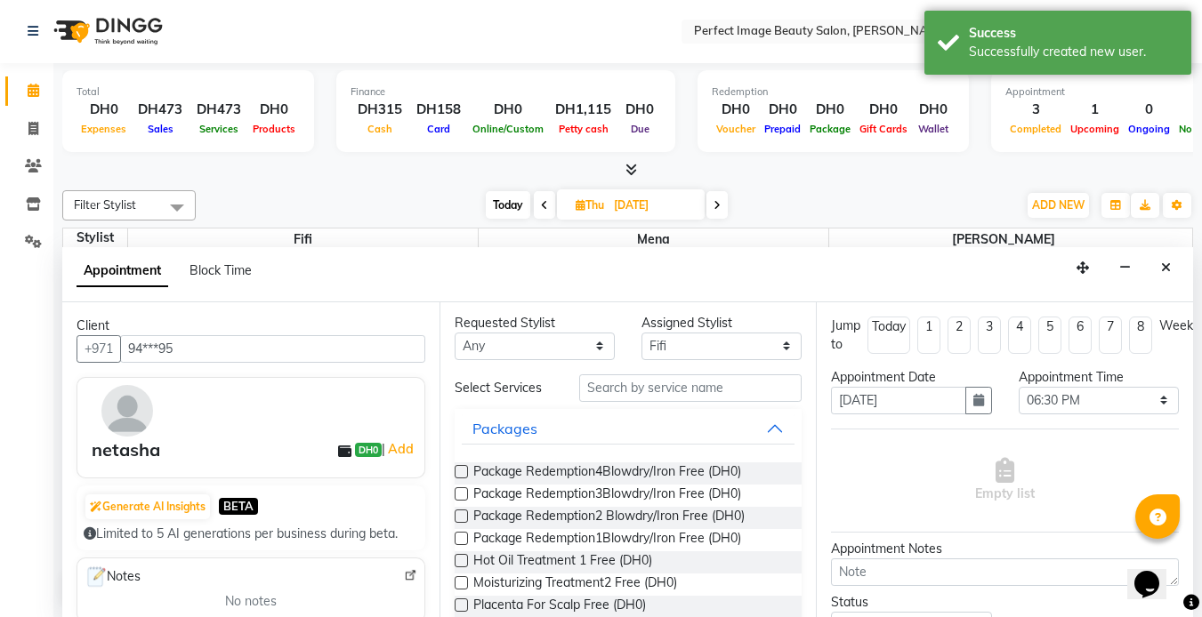
scroll to position [0, 0]
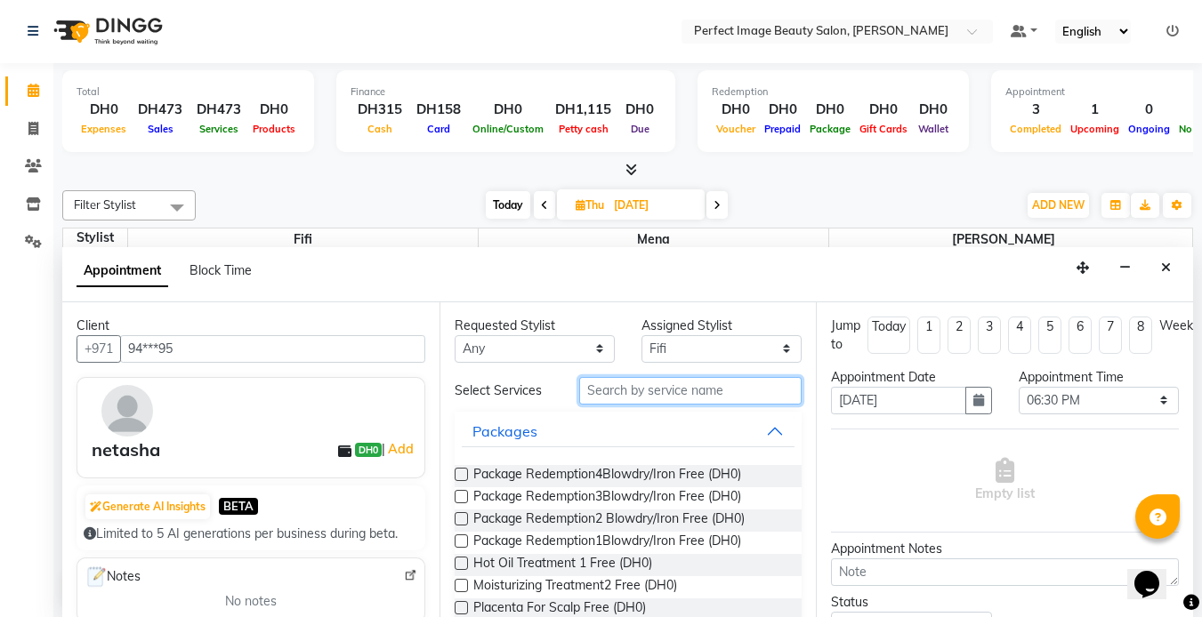
click at [598, 395] on input "text" at bounding box center [690, 391] width 222 height 28
click at [600, 389] on input "text" at bounding box center [690, 391] width 222 height 28
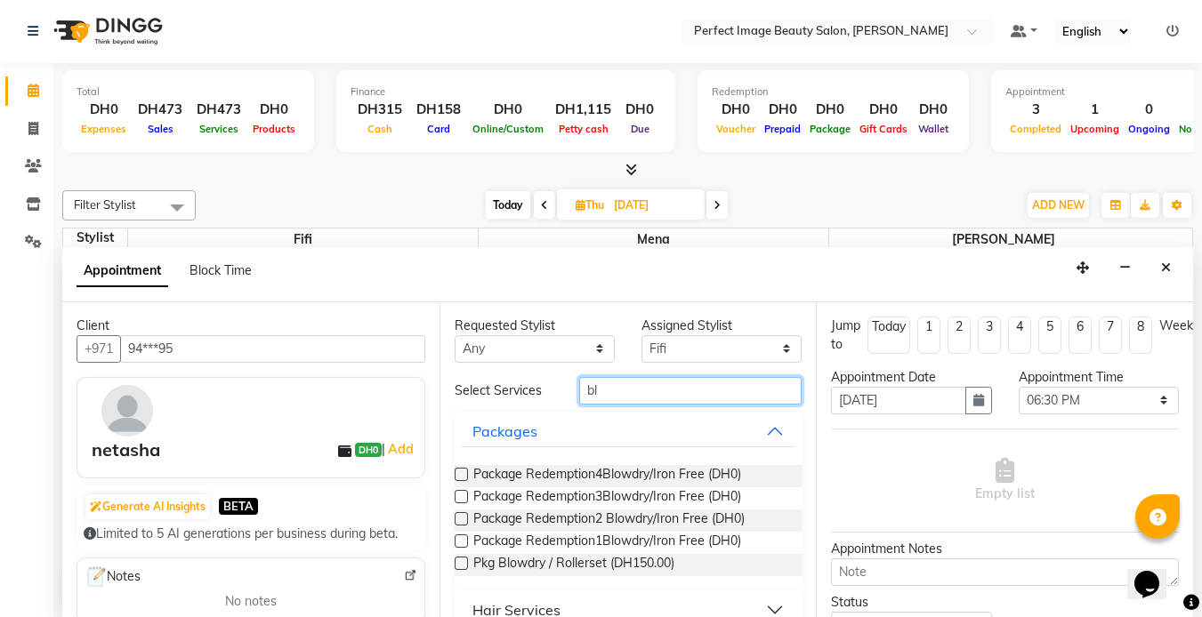
type input "bl"
click at [542, 608] on div "Hair Services" at bounding box center [516, 610] width 88 height 21
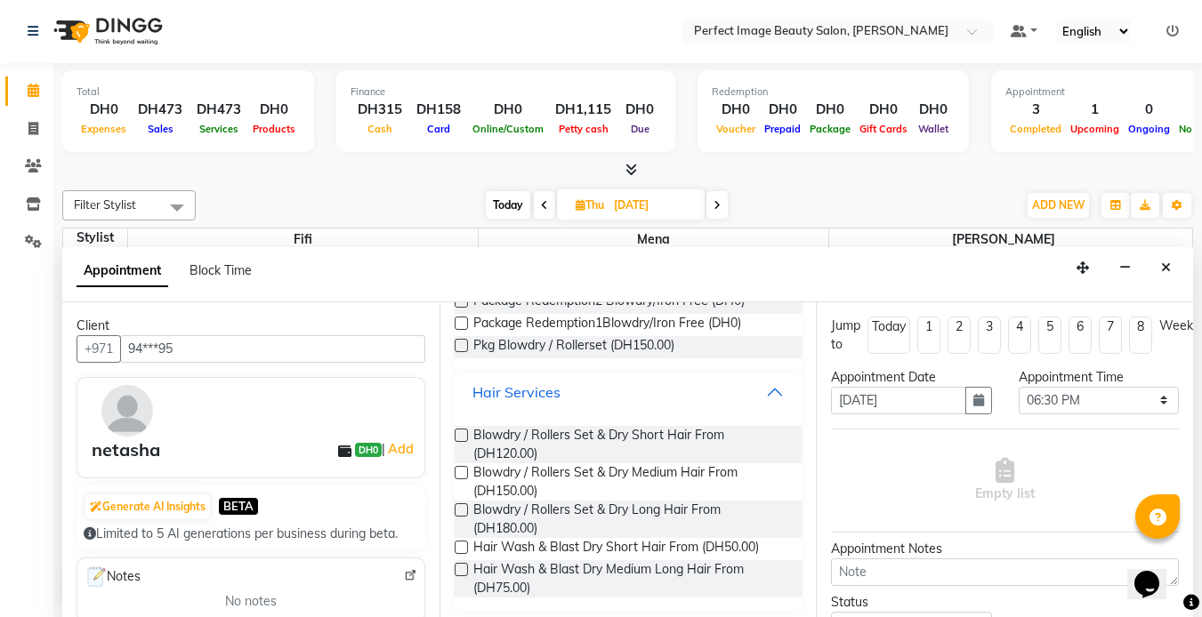
scroll to position [217, 0]
click at [507, 483] on span "Blowdry / Rollers Set & Dry Medium Hair From (DH150.00)" at bounding box center [630, 482] width 315 height 37
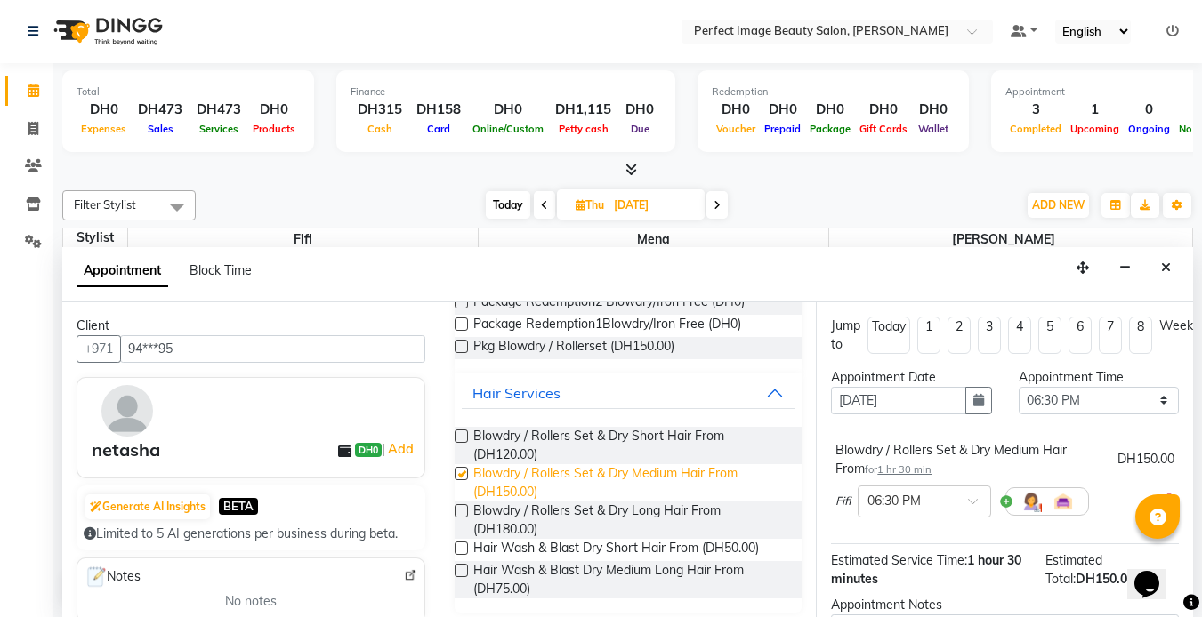
checkbox input "false"
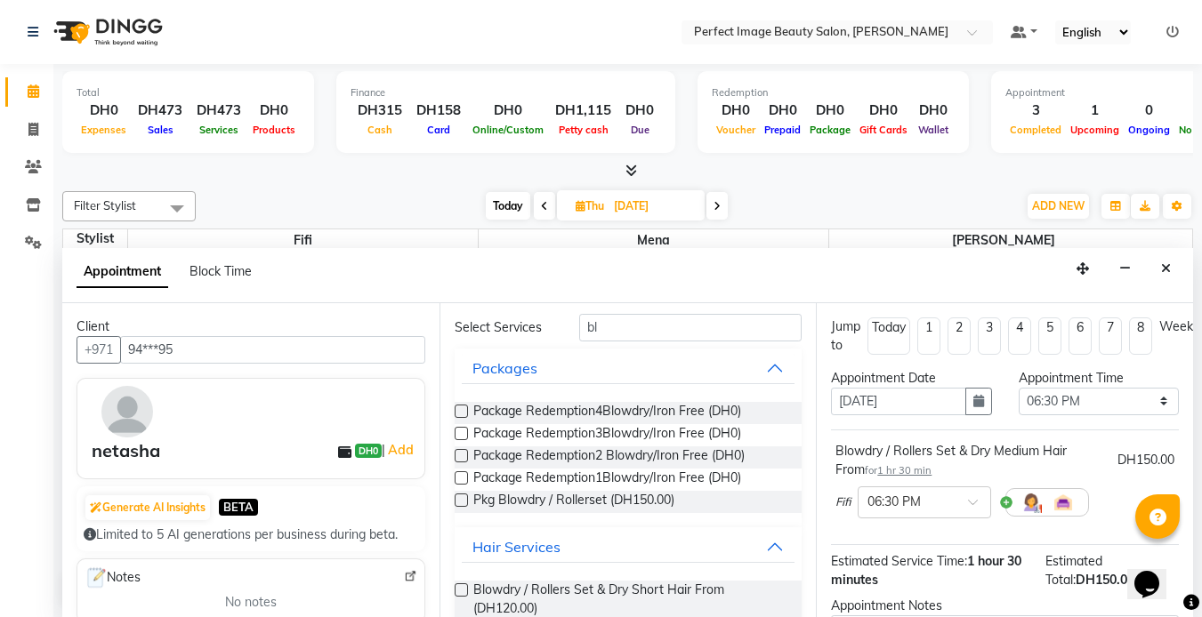
scroll to position [63, 0]
click at [593, 327] on input "bl" at bounding box center [690, 329] width 222 height 28
type input "b"
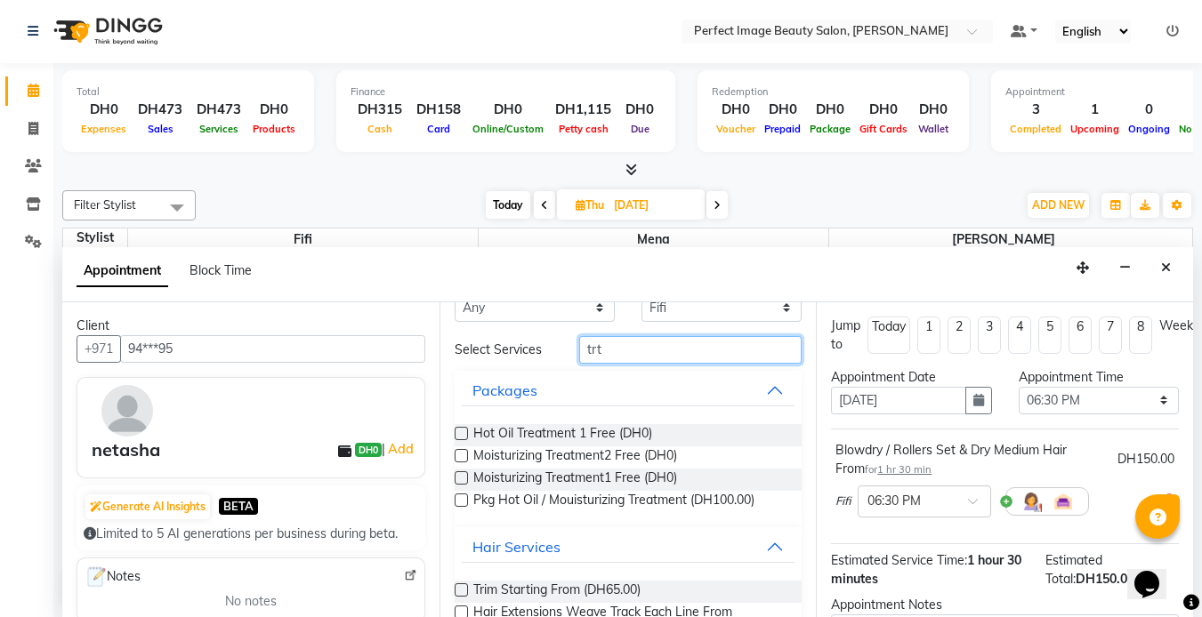
scroll to position [0, 0]
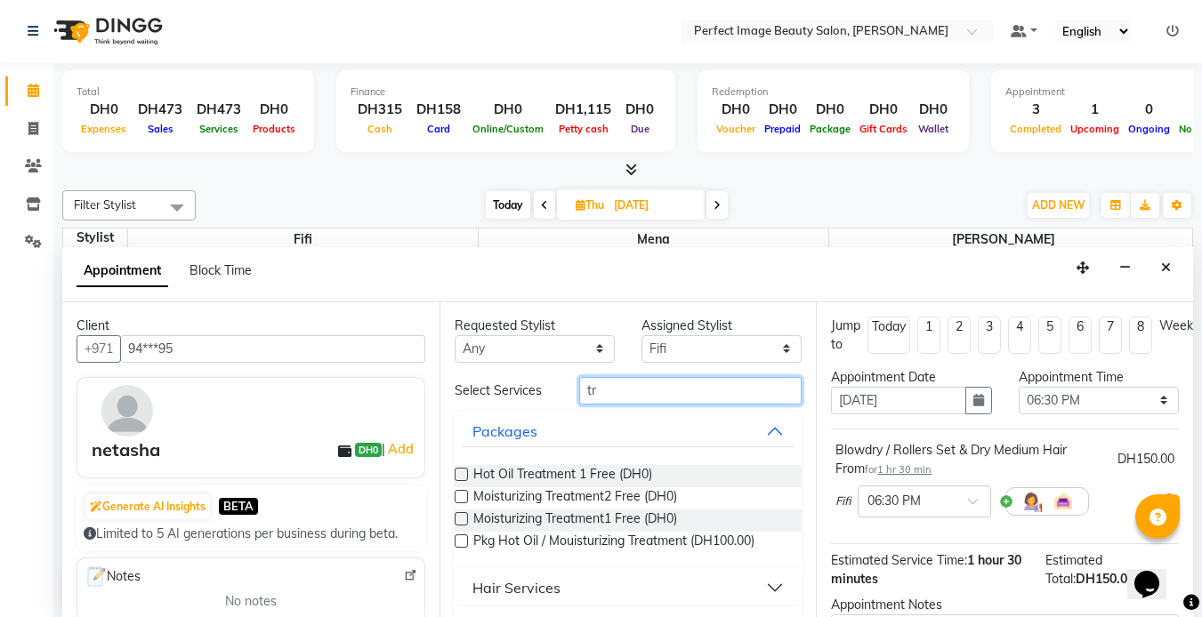
type input "t"
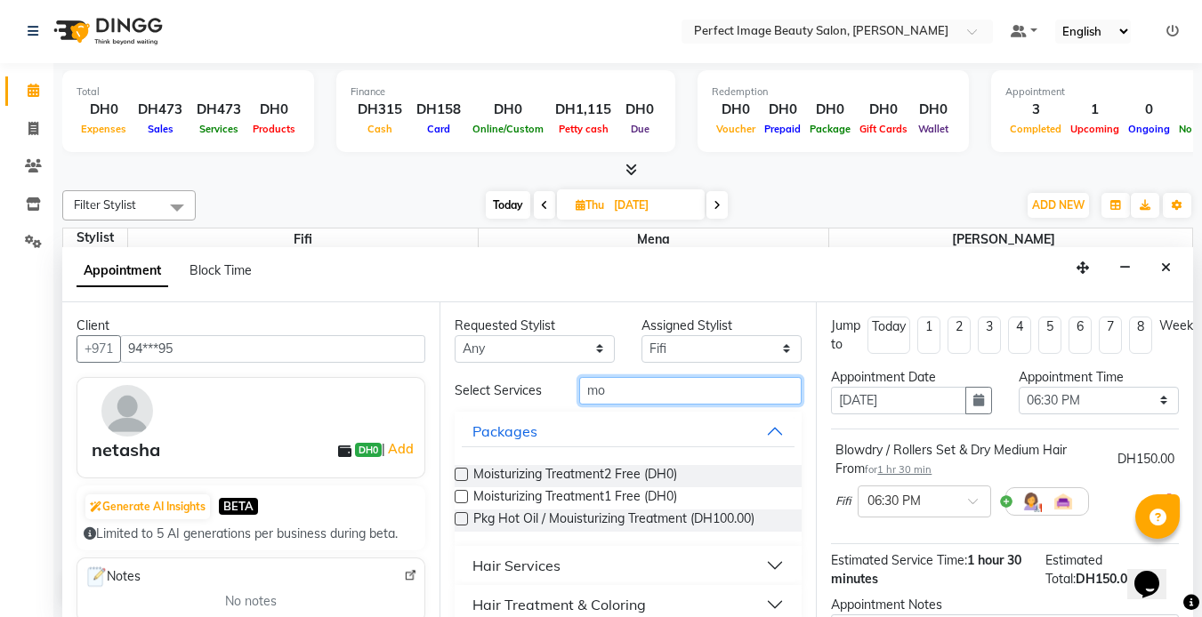
type input "m"
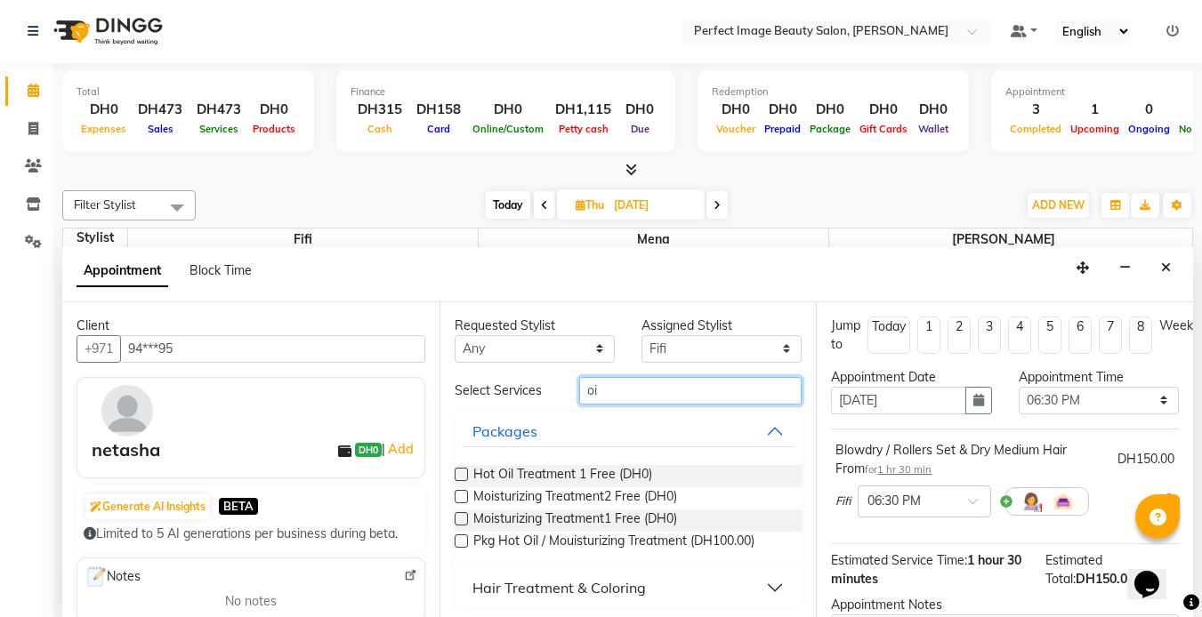
scroll to position [1, 0]
type input "oi"
click at [529, 598] on button "Hair Treatment & Coloring" at bounding box center [629, 587] width 334 height 32
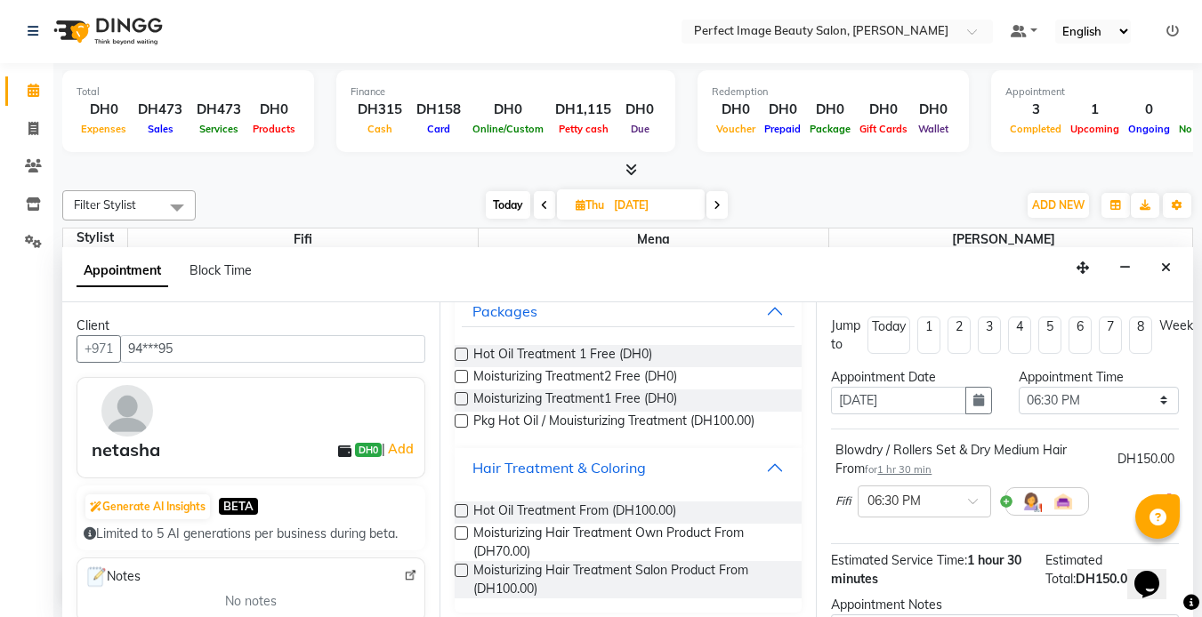
scroll to position [121, 0]
click at [535, 551] on span "Moisturizing Hair Treatment Own Product From (DH70.00)" at bounding box center [630, 541] width 315 height 37
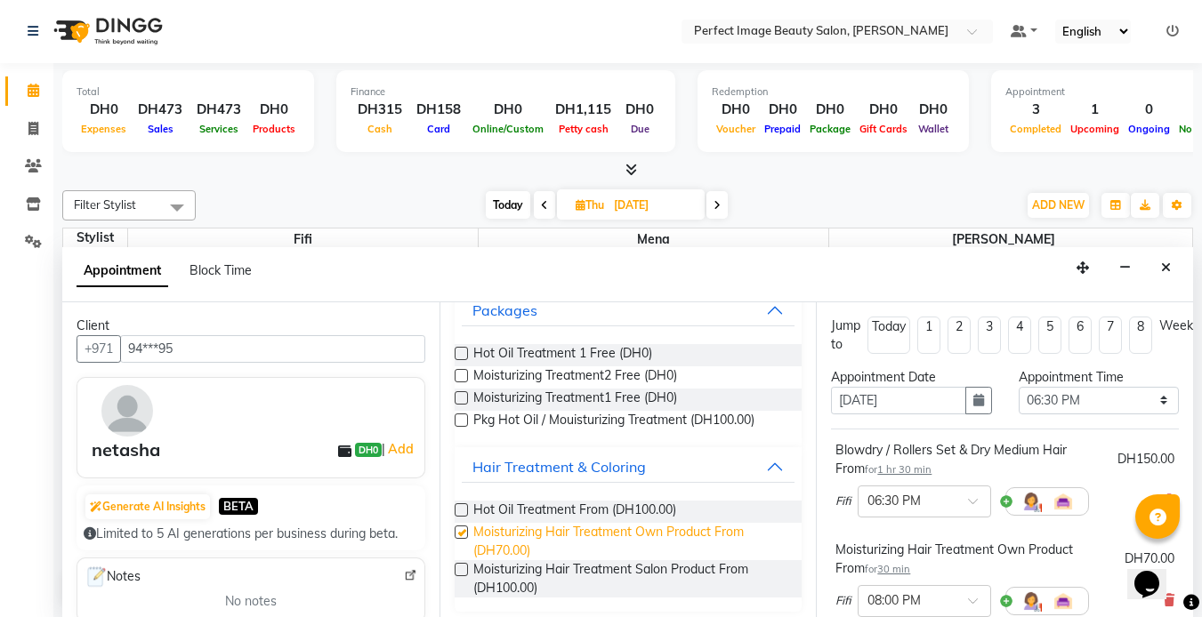
checkbox input "false"
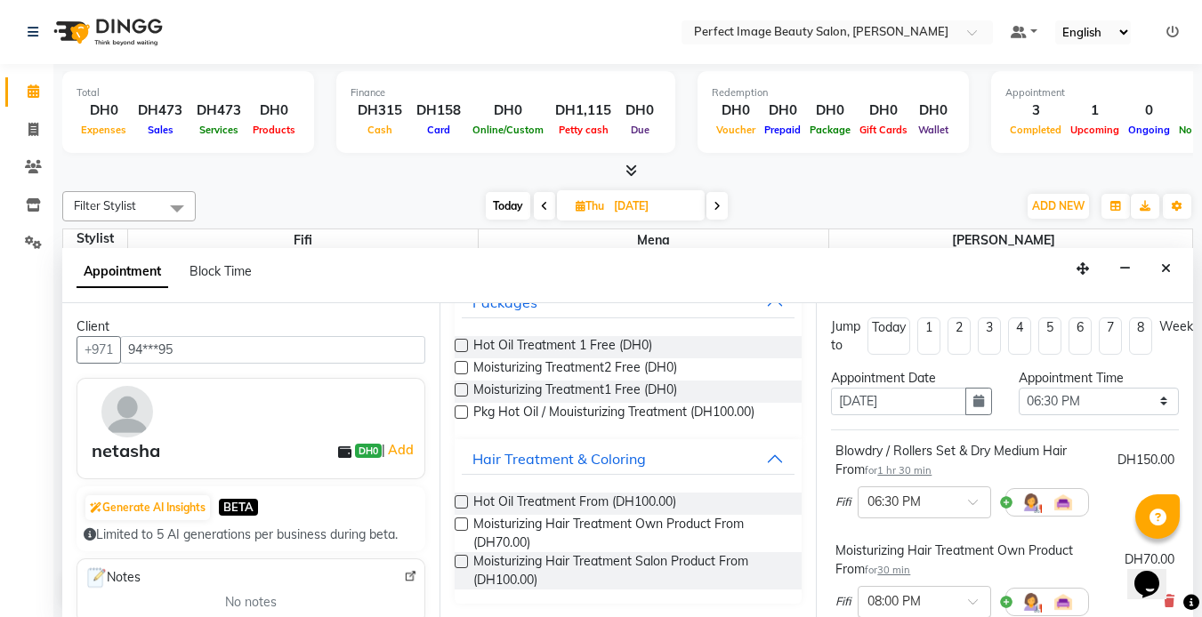
scroll to position [5, 0]
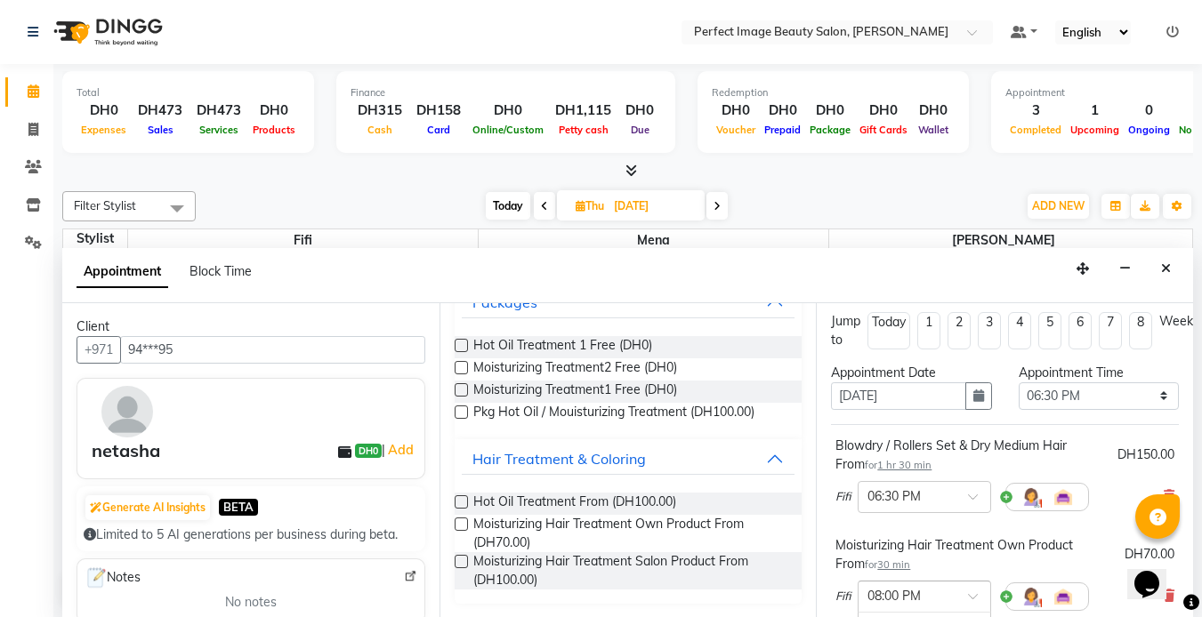
click at [885, 594] on input "text" at bounding box center [906, 595] width 78 height 19
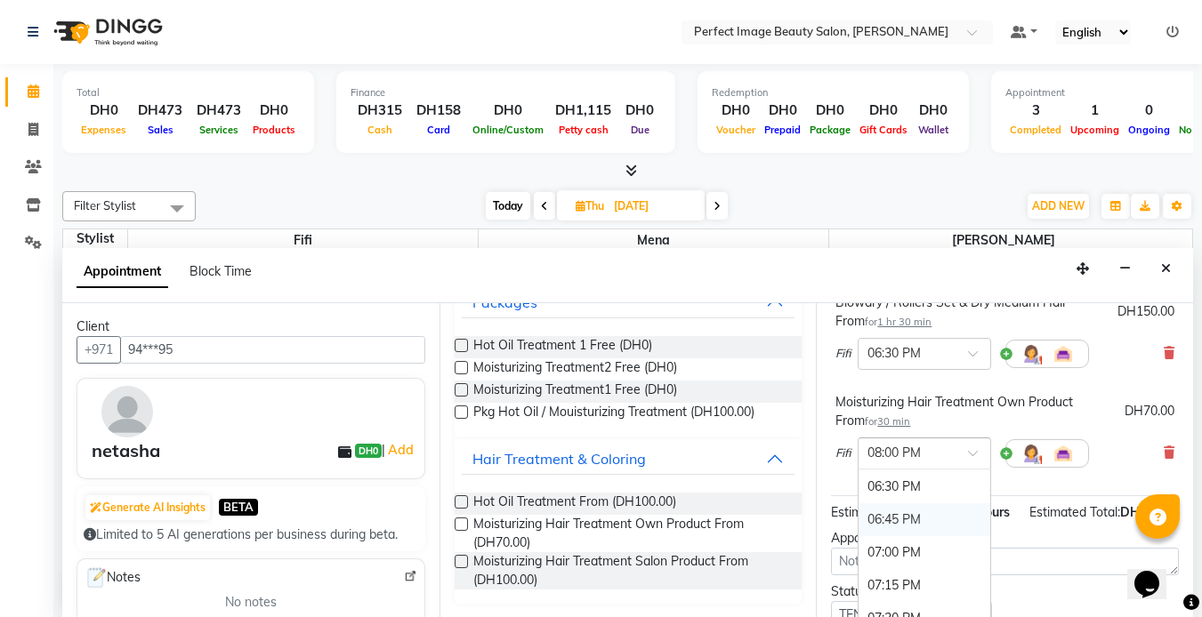
scroll to position [1158, 0]
click at [923, 544] on div "07:00 PM" at bounding box center [925, 535] width 132 height 33
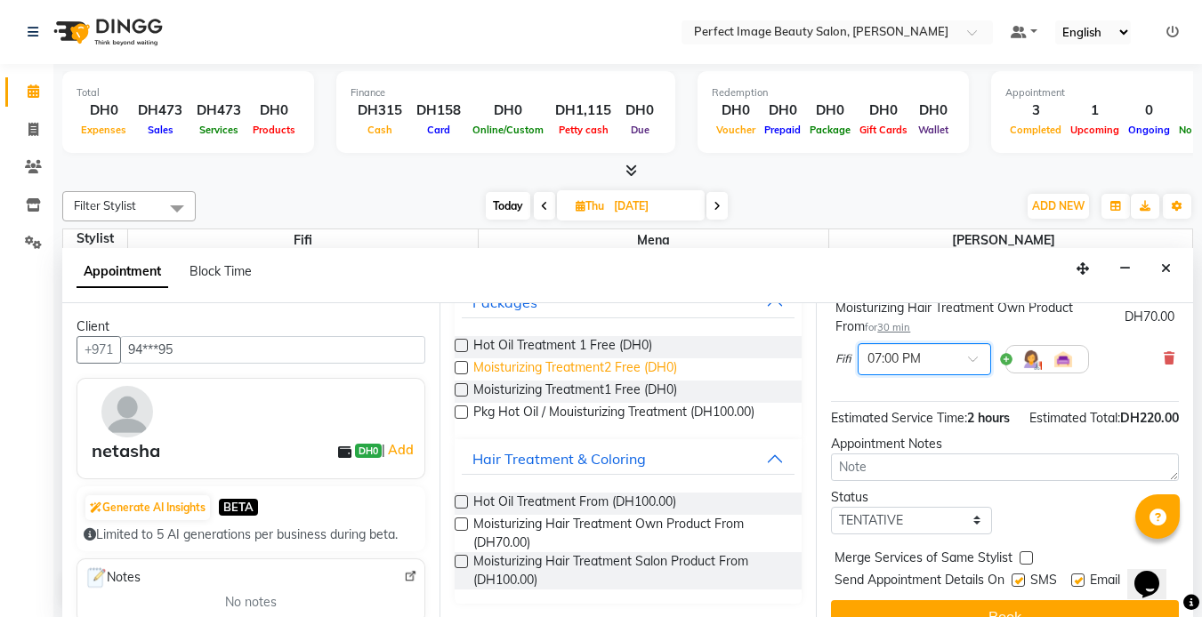
scroll to position [0, 0]
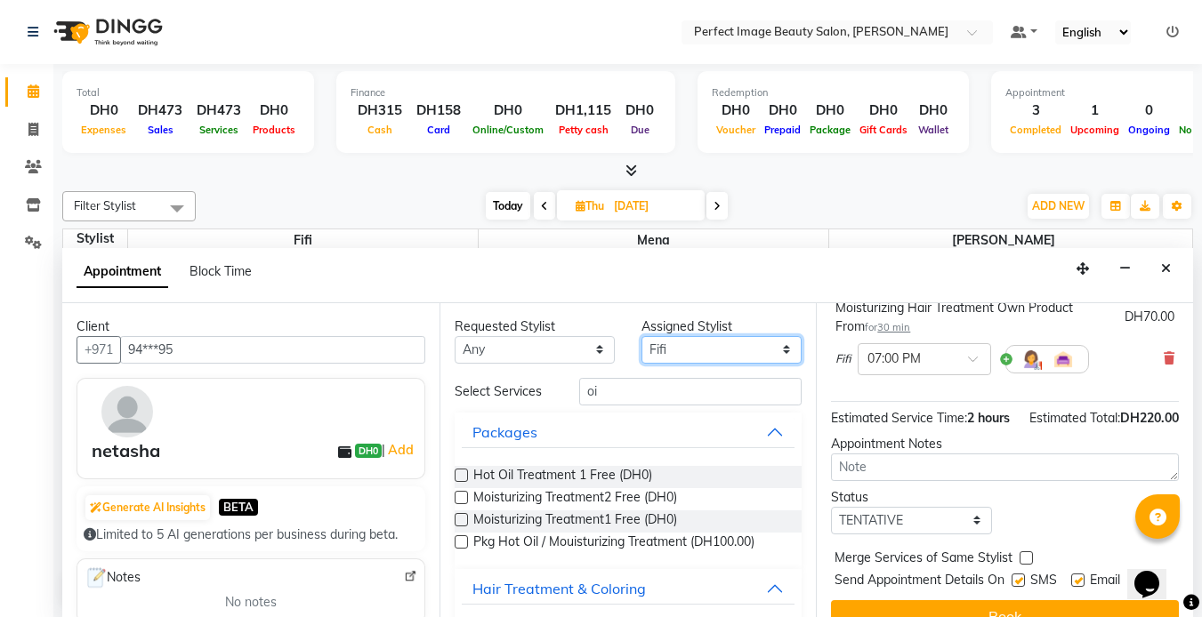
click at [659, 340] on select "Select Betty Fifi Mena" at bounding box center [722, 350] width 160 height 28
select select "85055"
click at [642, 336] on select "Select Betty Fifi Mena" at bounding box center [722, 350] width 160 height 28
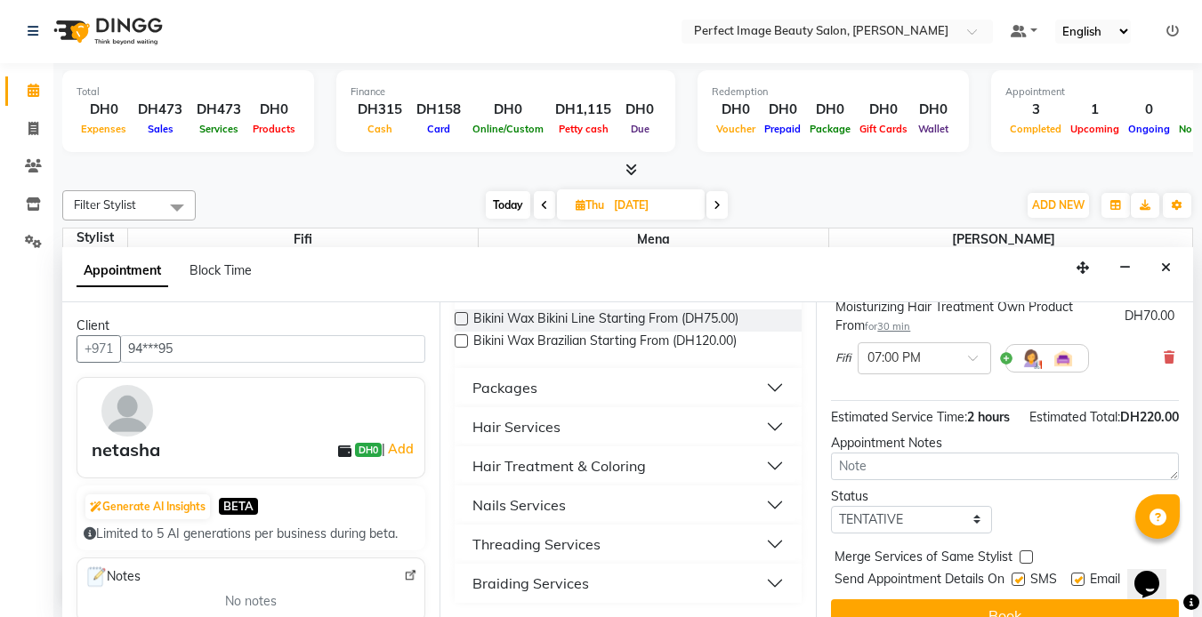
scroll to position [303, 0]
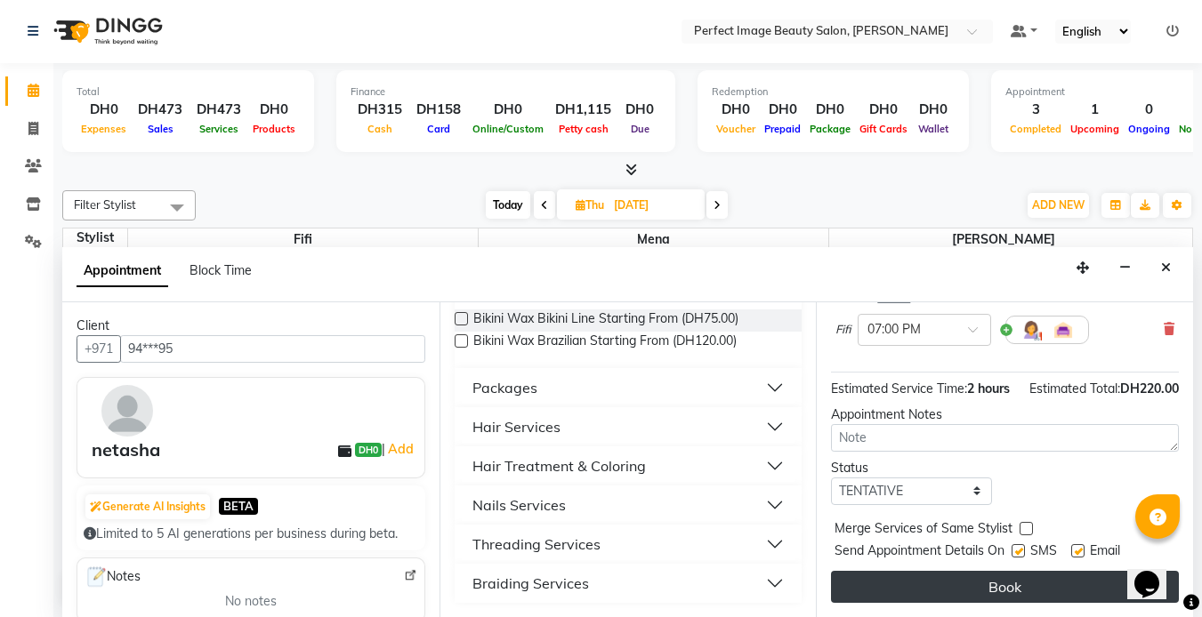
click at [955, 571] on button "Book" at bounding box center [1005, 587] width 348 height 32
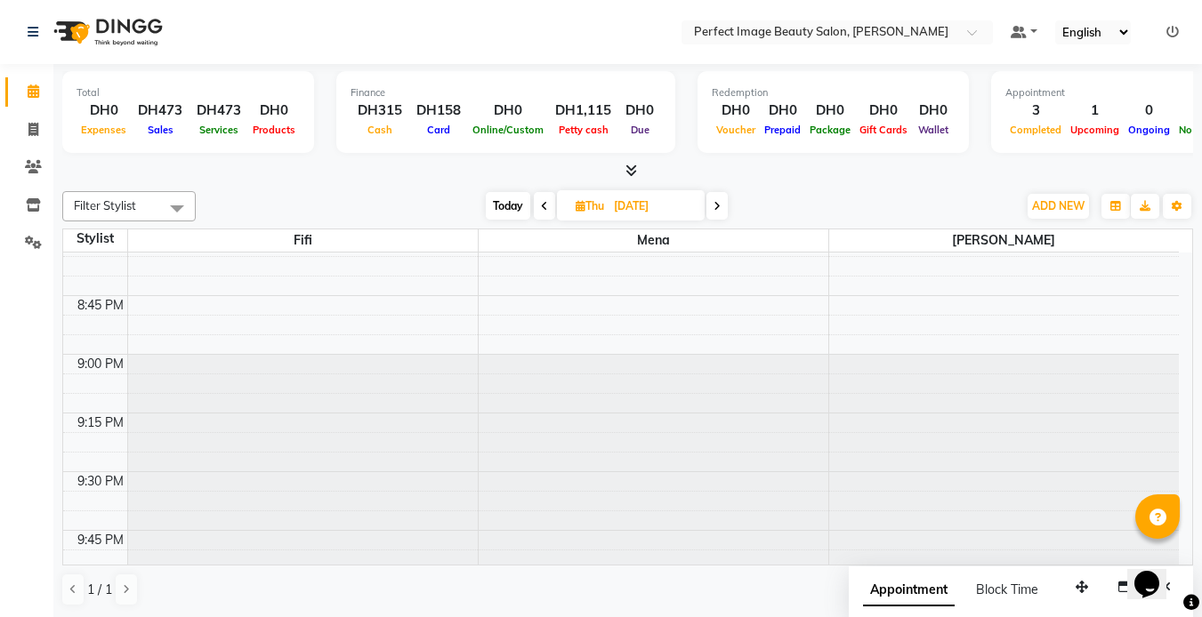
scroll to position [2740, 0]
